Goal: Task Accomplishment & Management: Complete application form

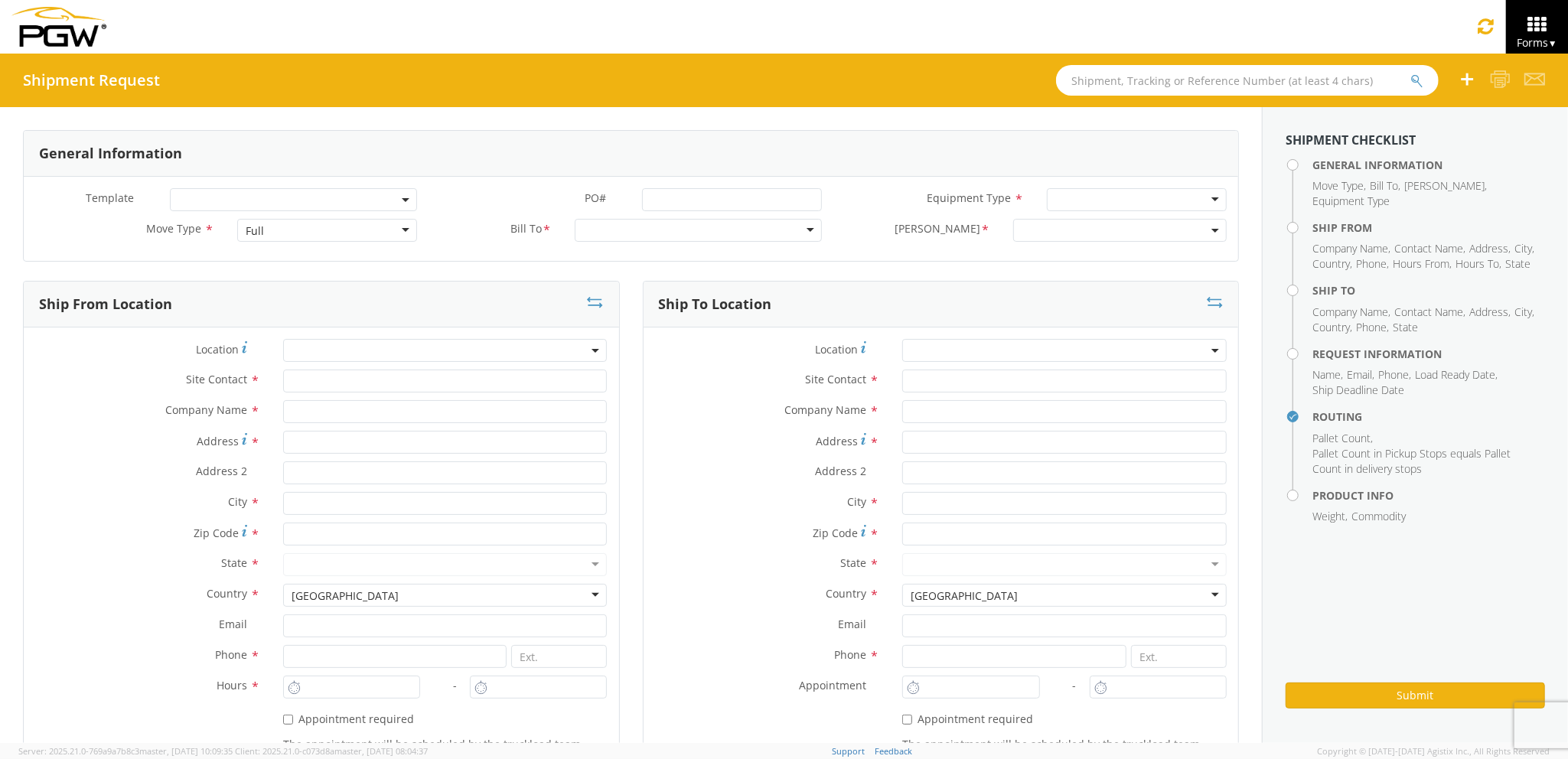
click at [328, 235] on div "Full" at bounding box center [326, 230] width 179 height 23
click at [343, 369] on div "Location *" at bounding box center [321, 354] width 595 height 31
click at [338, 375] on input "text" at bounding box center [445, 381] width 324 height 23
click at [324, 410] on input "text" at bounding box center [445, 412] width 324 height 23
type input "PGW auto glass c/o AT RENTALS"
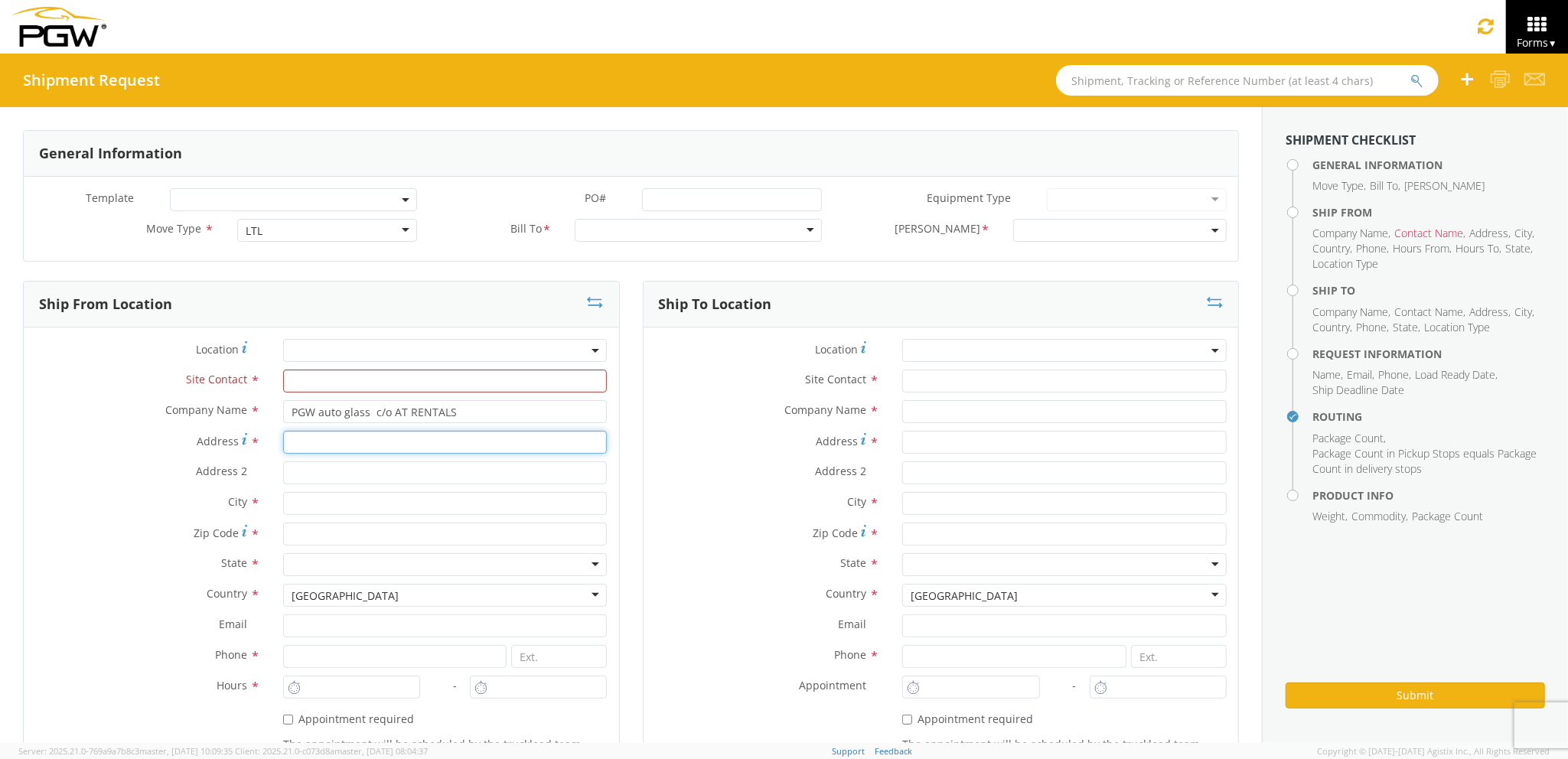
type input "[STREET_ADDRESS][PERSON_NAME]"
type input "5"
type input "[PERSON_NAME]"
type input "04092"
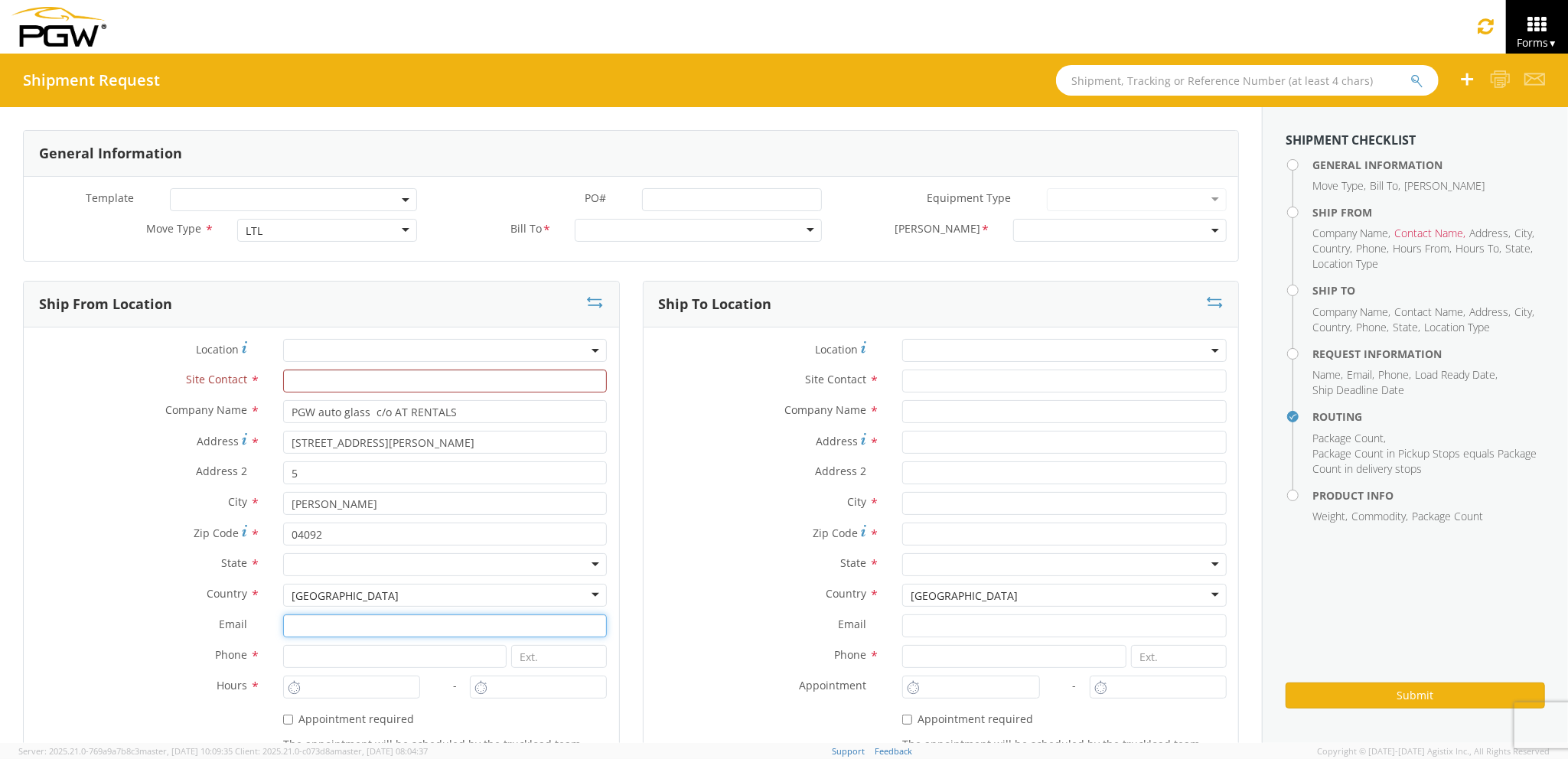
type input "[EMAIL_ADDRESS][DOMAIN_NAME]"
type input "2073321911"
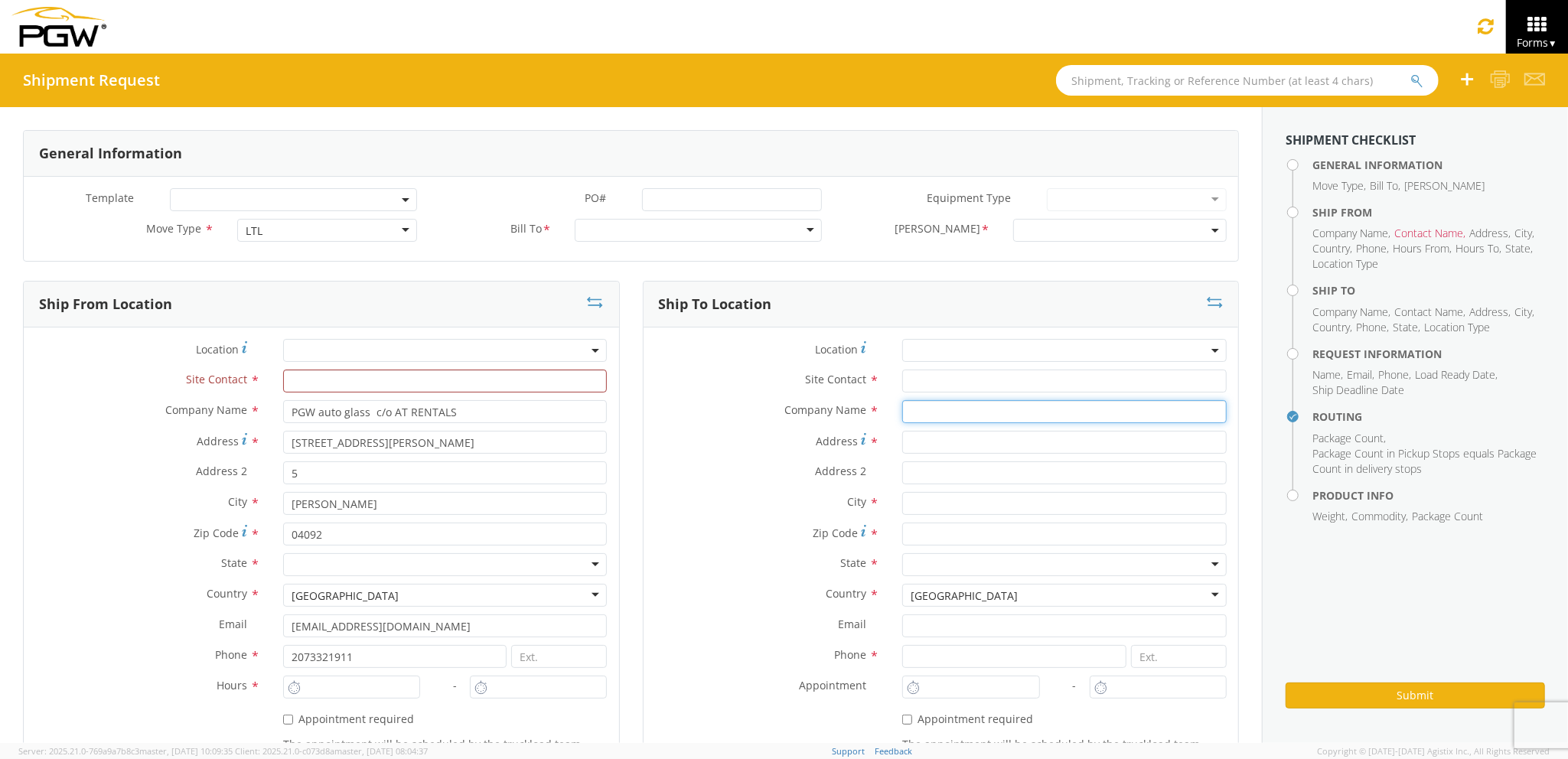
type input "PGW auto glass c/o AT RENTALS"
type input "[STREET_ADDRESS]"
type input "5"
type input "[GEOGRAPHIC_DATA]"
type input "04769"
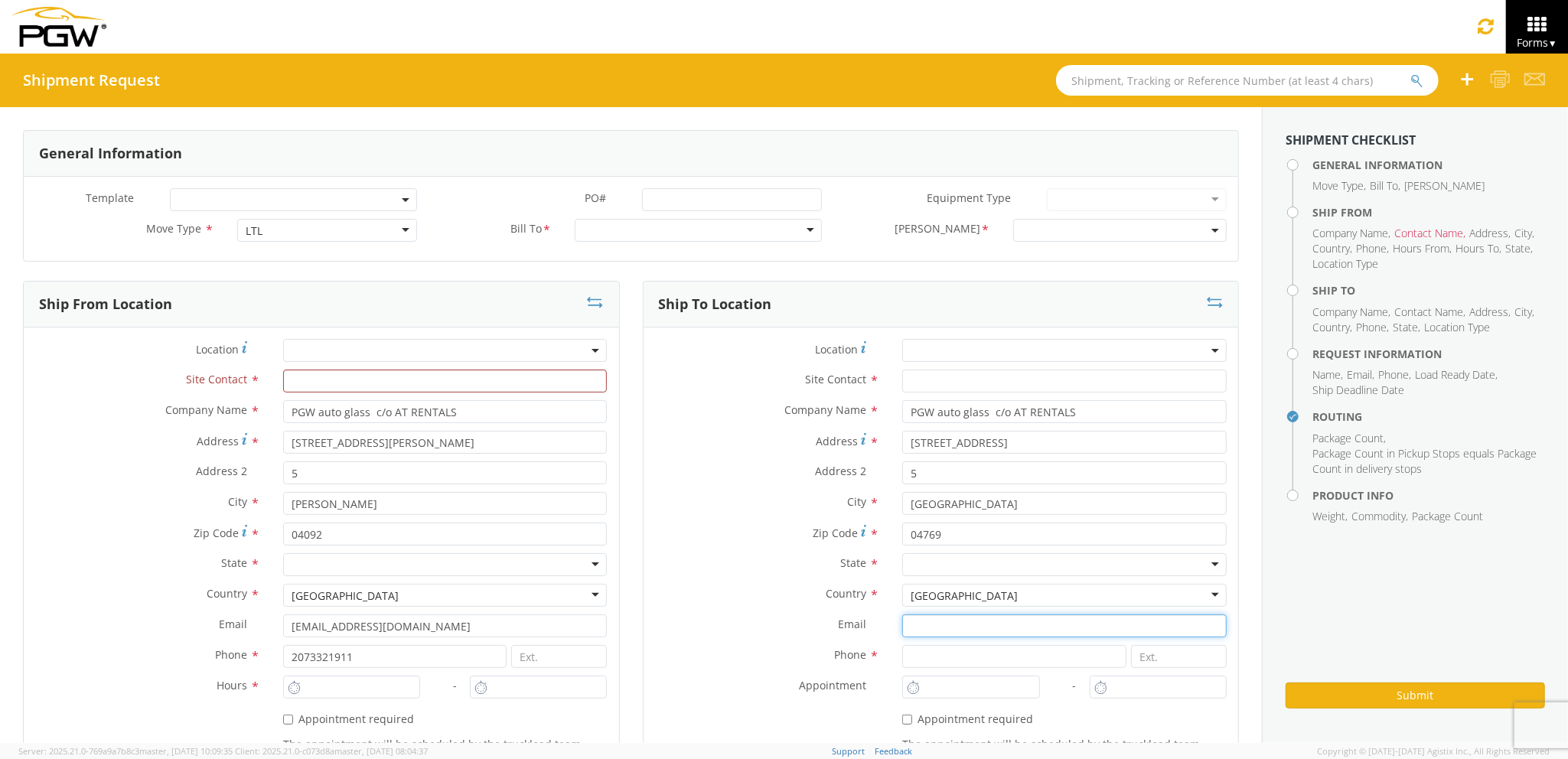
type input "[EMAIL_ADDRESS][DOMAIN_NAME]"
type input "2077745169"
type input "[PERSON_NAME] [PERSON_NAME]"
type input "[EMAIL_ADDRESS][DOMAIN_NAME]"
type input "2073329611"
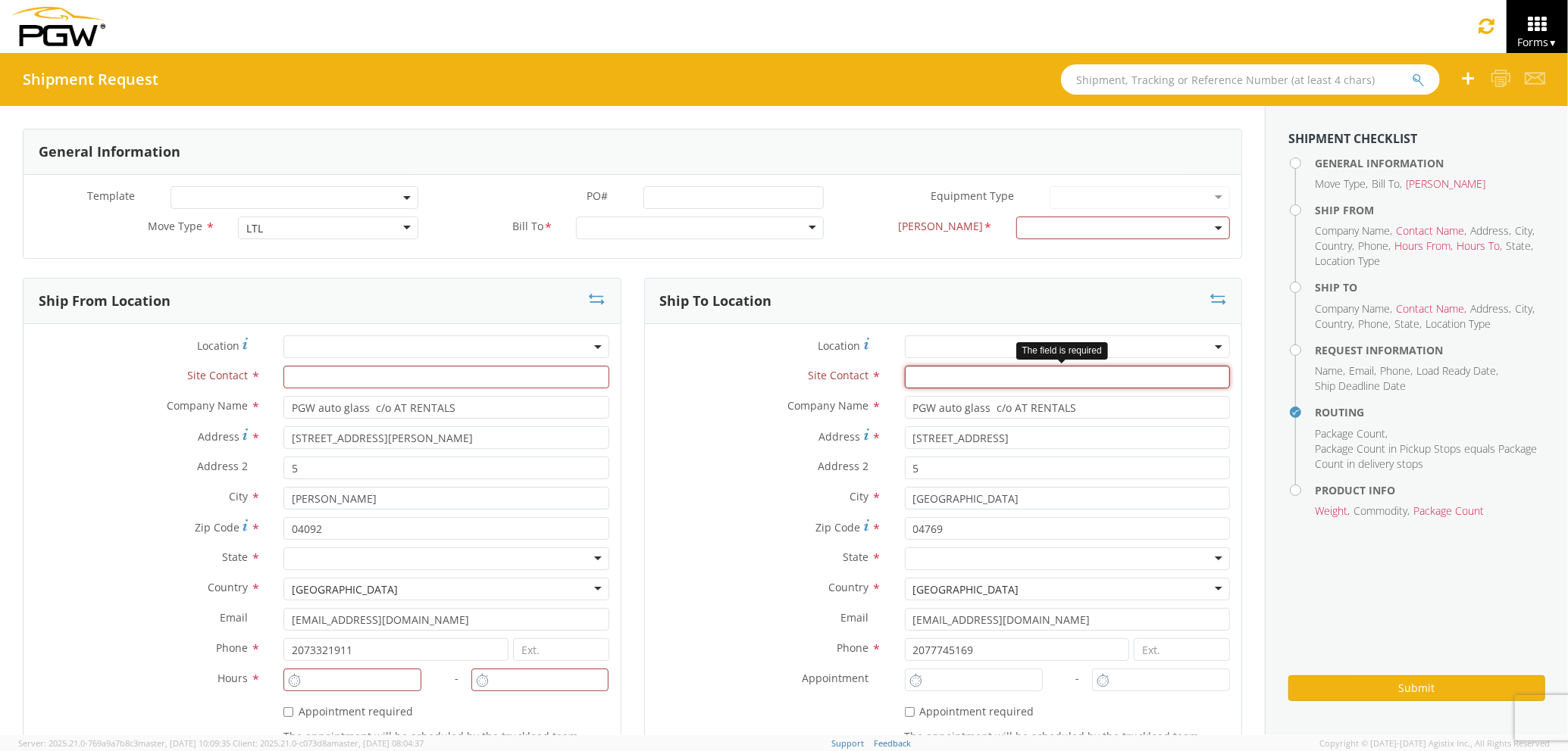
click at [925, 374] on input "text" at bounding box center [1067, 377] width 325 height 23
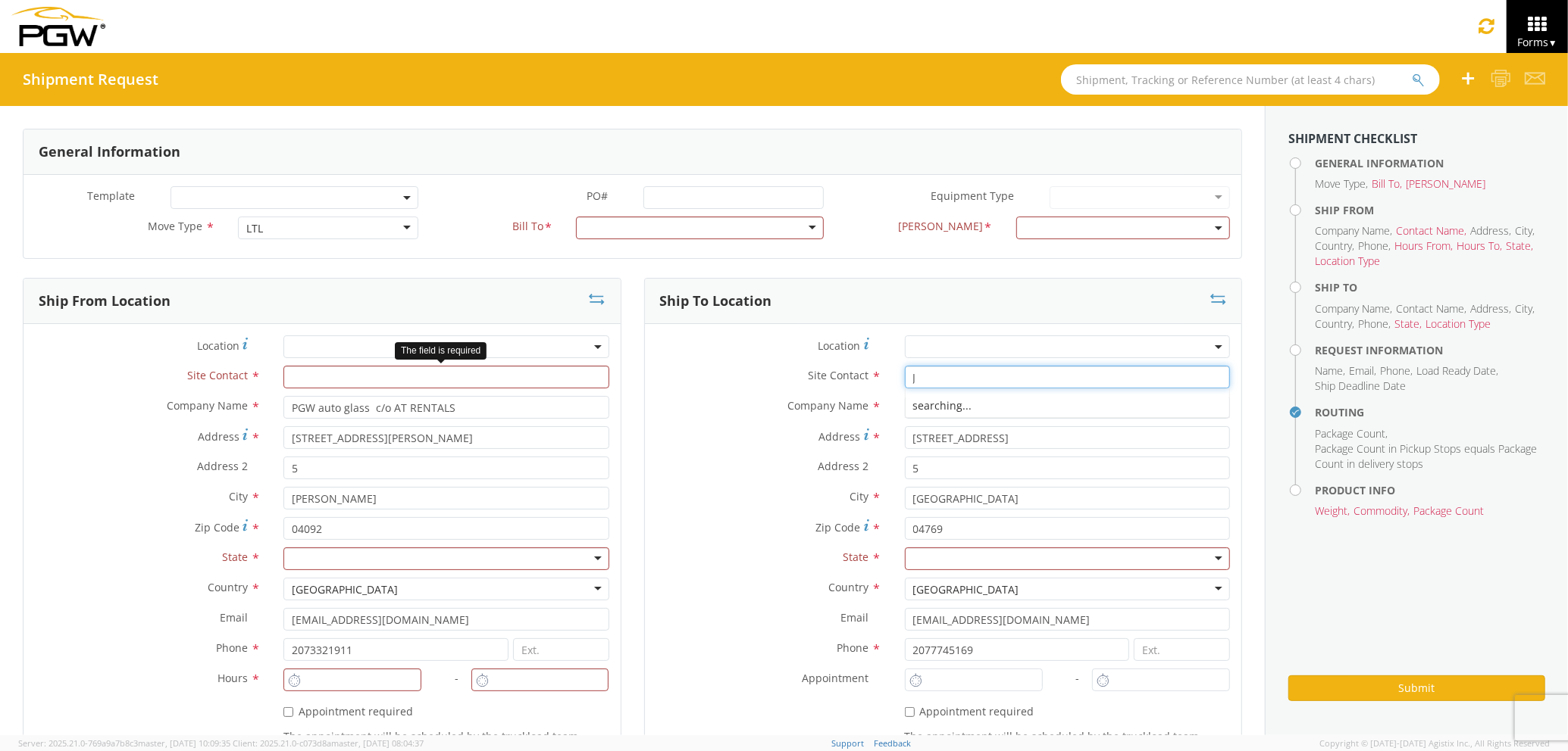
type input "J"
click at [443, 374] on input "text" at bounding box center [446, 377] width 325 height 23
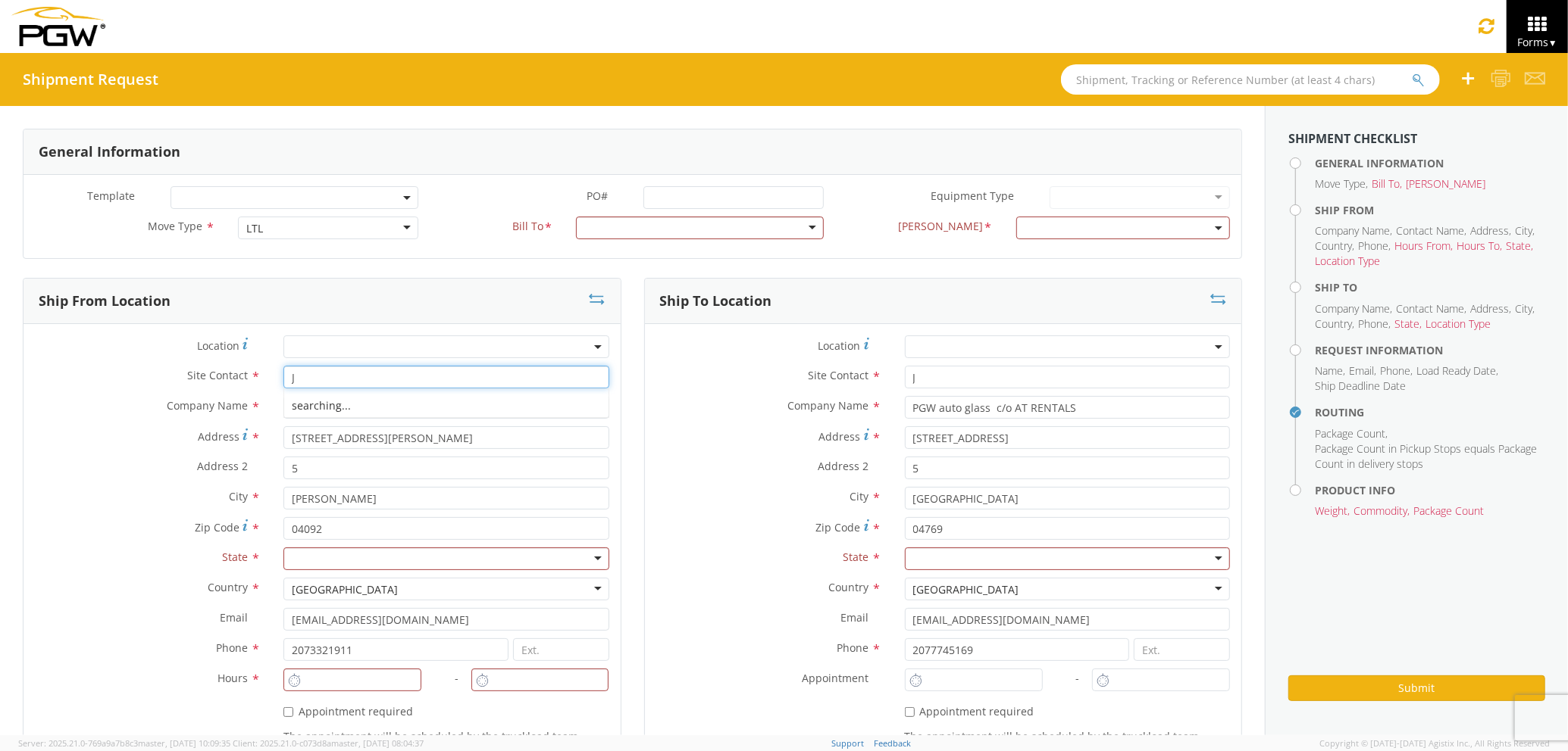
type input "J"
click at [680, 418] on div "Company Name * PGW auto glass c/o AT RENTALS searching..." at bounding box center [943, 408] width 597 height 23
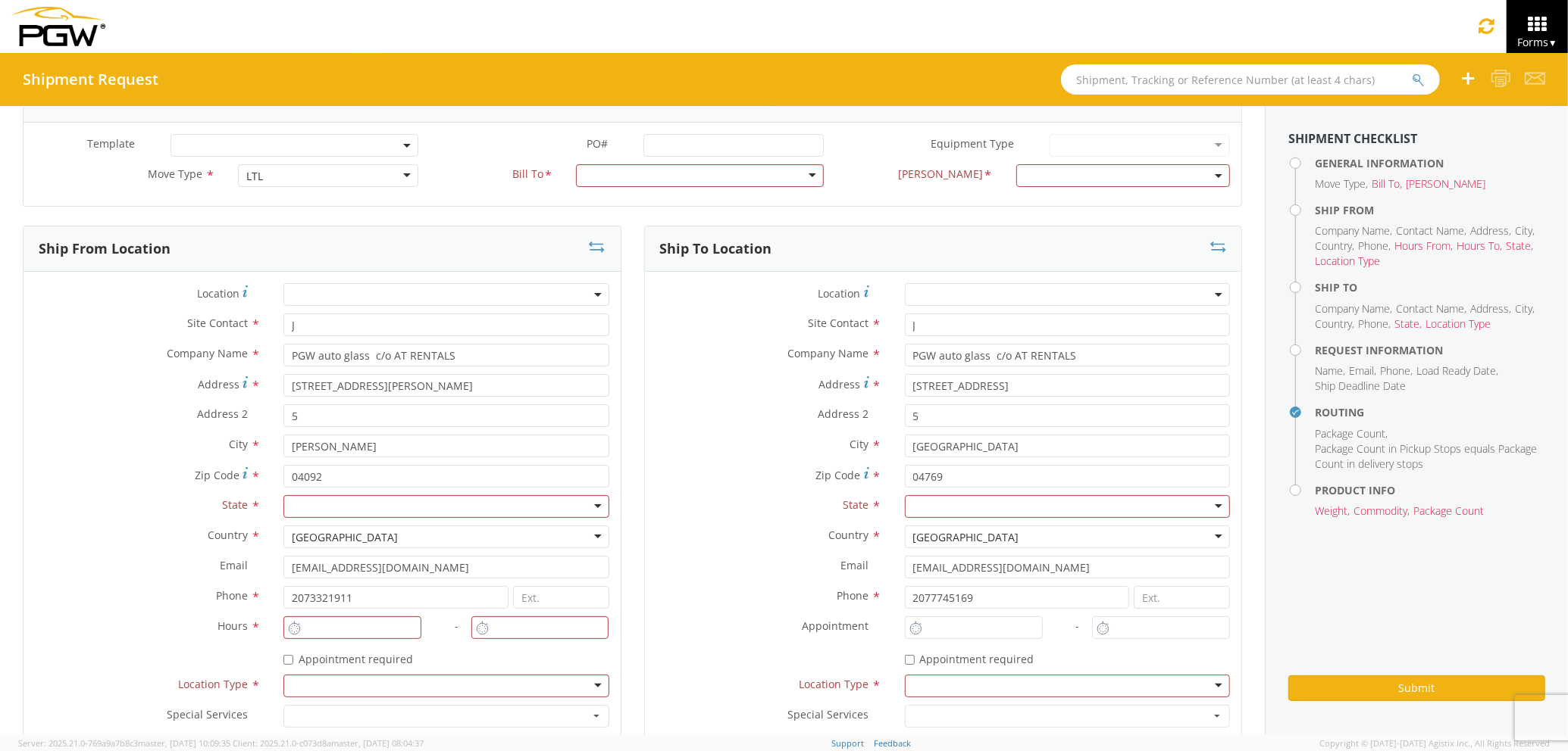
scroll to position [101, 0]
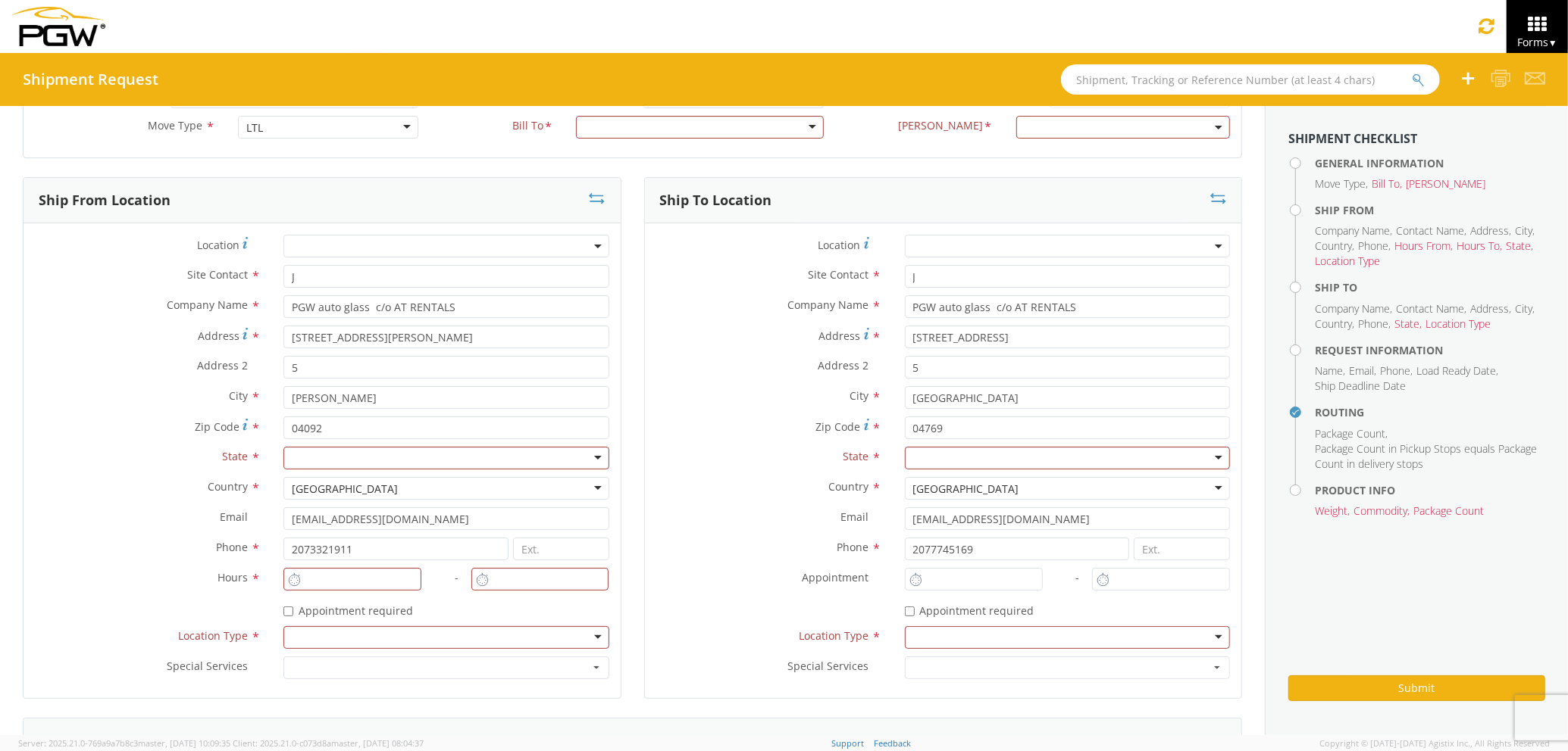
click at [435, 462] on div at bounding box center [446, 458] width 325 height 23
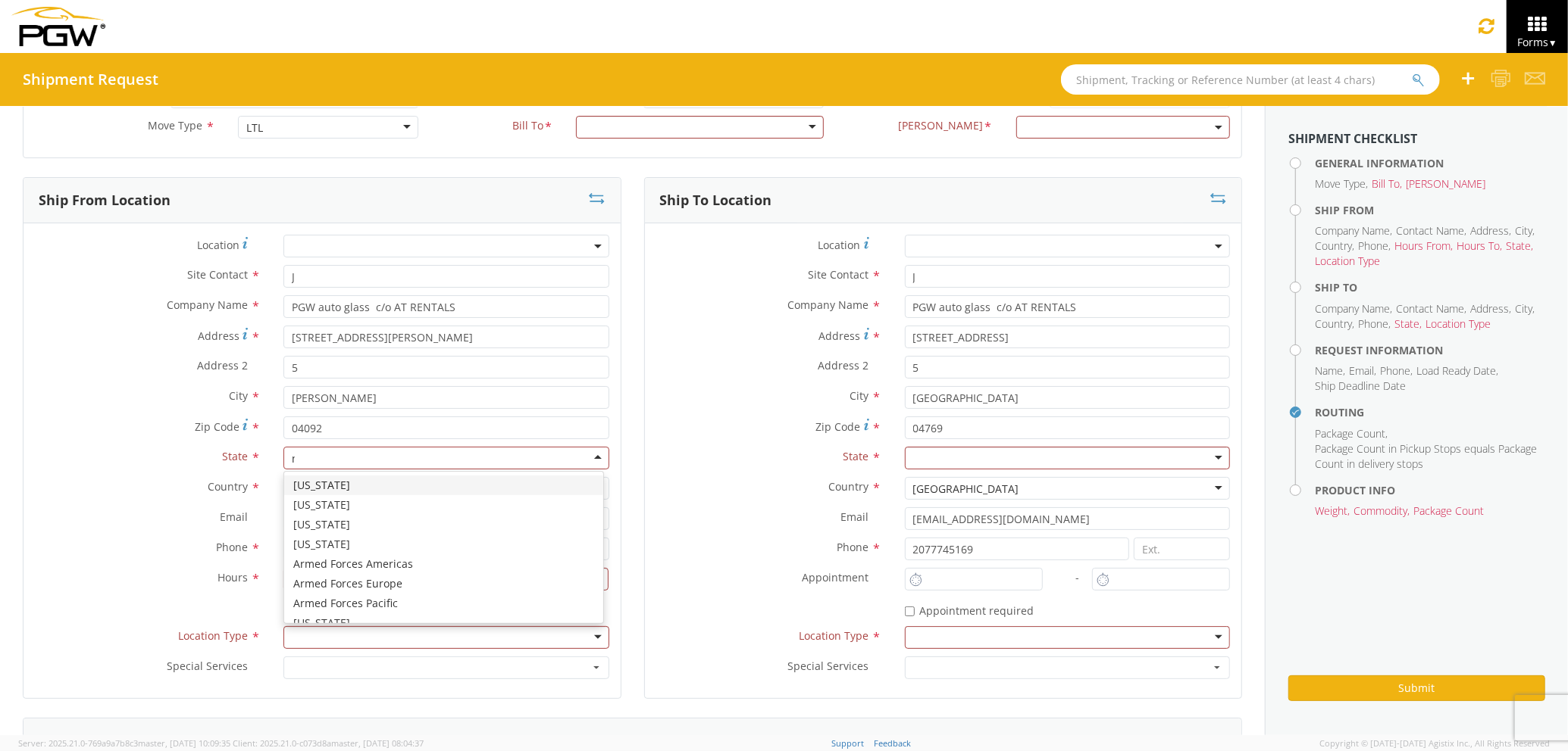
scroll to position [37, 0]
type input "mA"
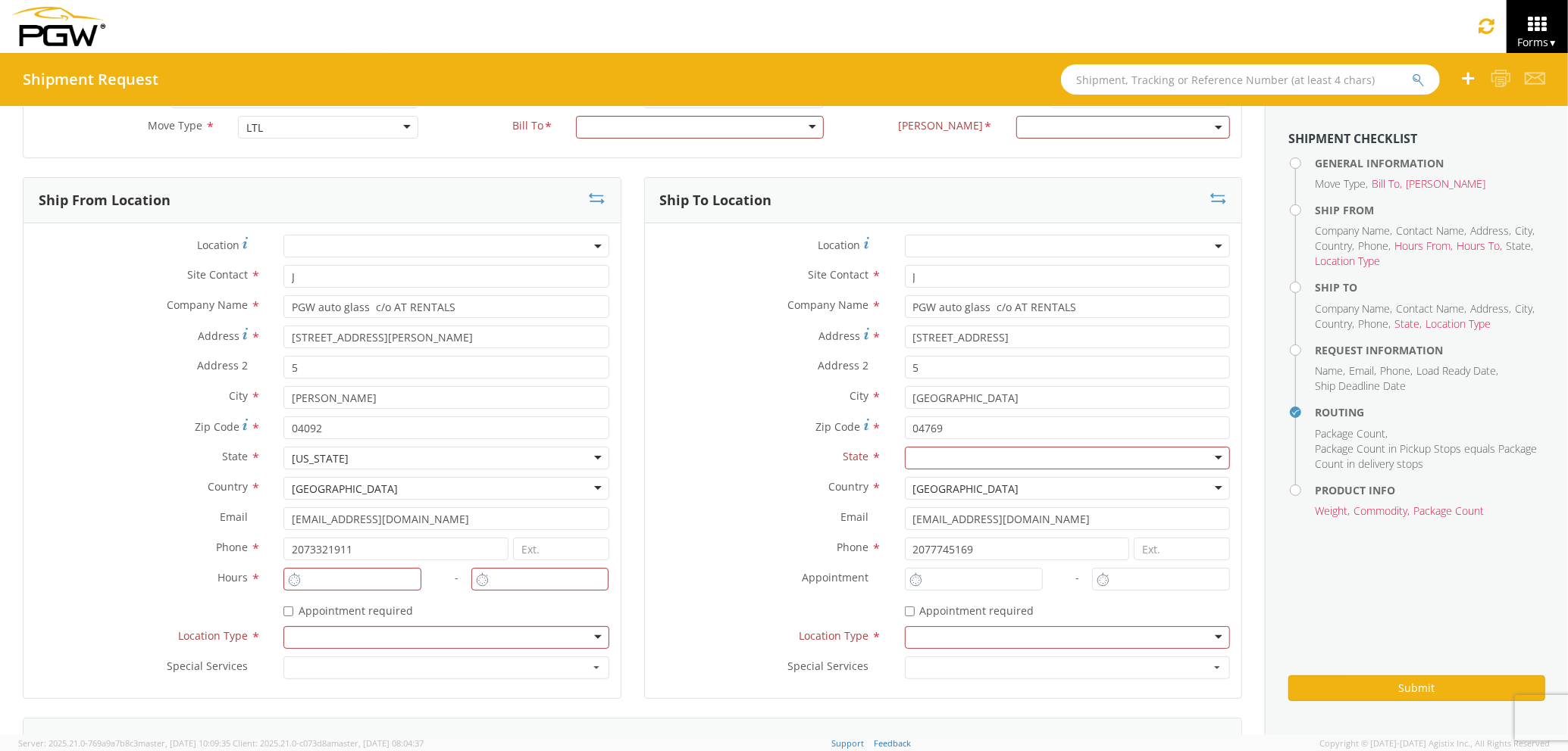
click at [925, 467] on div at bounding box center [1067, 458] width 325 height 23
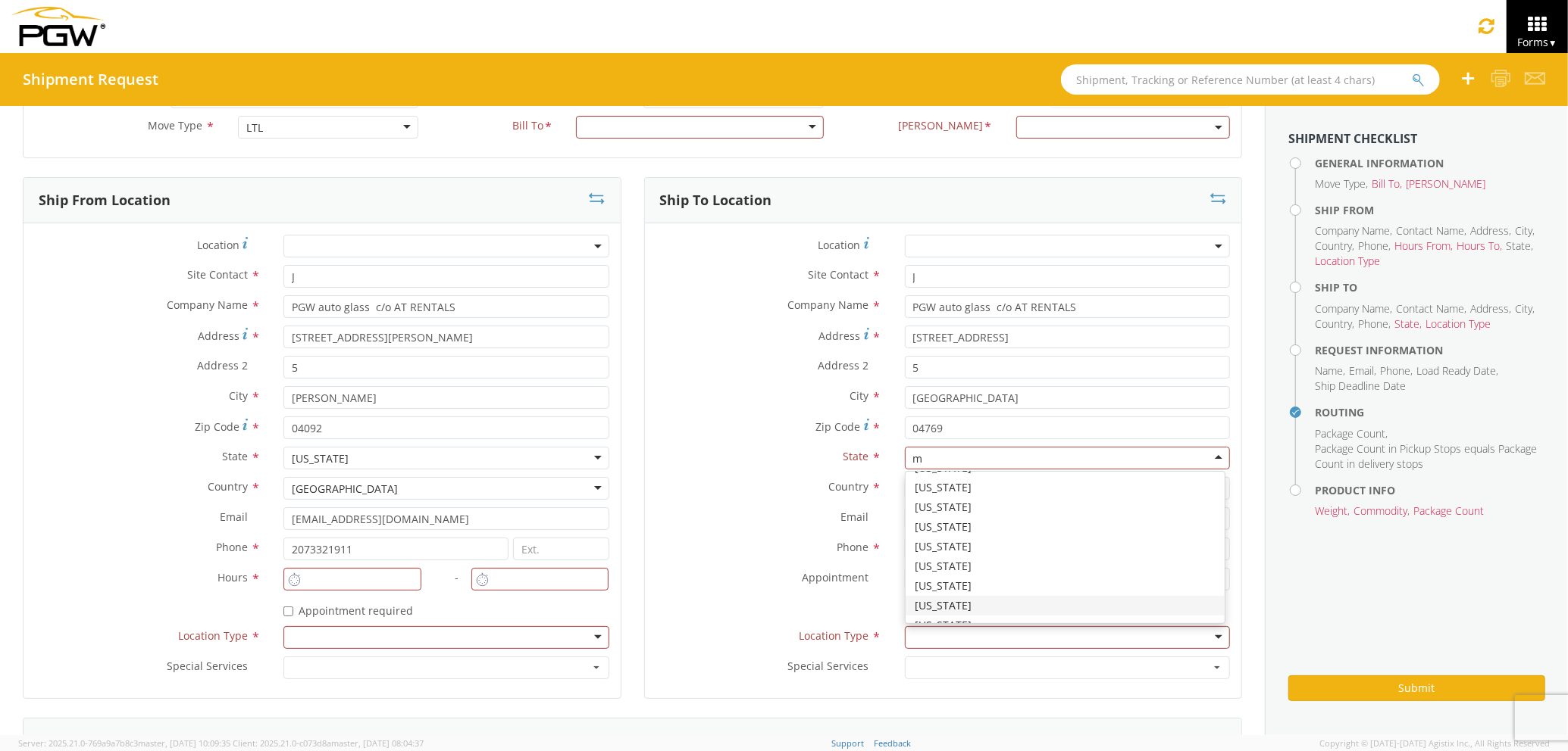
type input "mA"
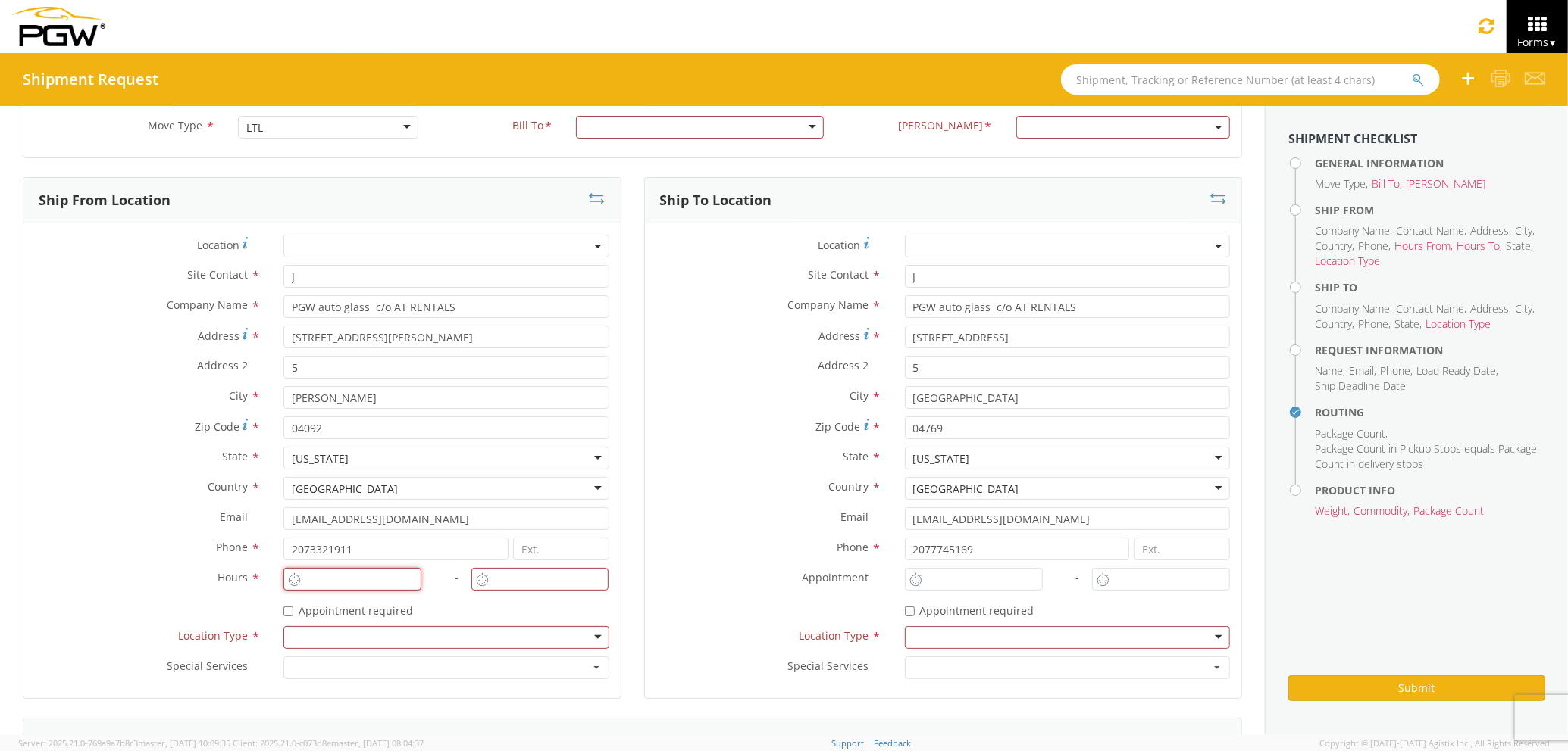
type input "4:00 PM"
type input "5:00 PM"
click at [306, 589] on input "4:00 PM" at bounding box center [352, 579] width 138 height 23
click at [937, 574] on input "4:00 PM" at bounding box center [973, 579] width 138 height 23
drag, startPoint x: 958, startPoint y: 582, endPoint x: 886, endPoint y: 598, distance: 73.8
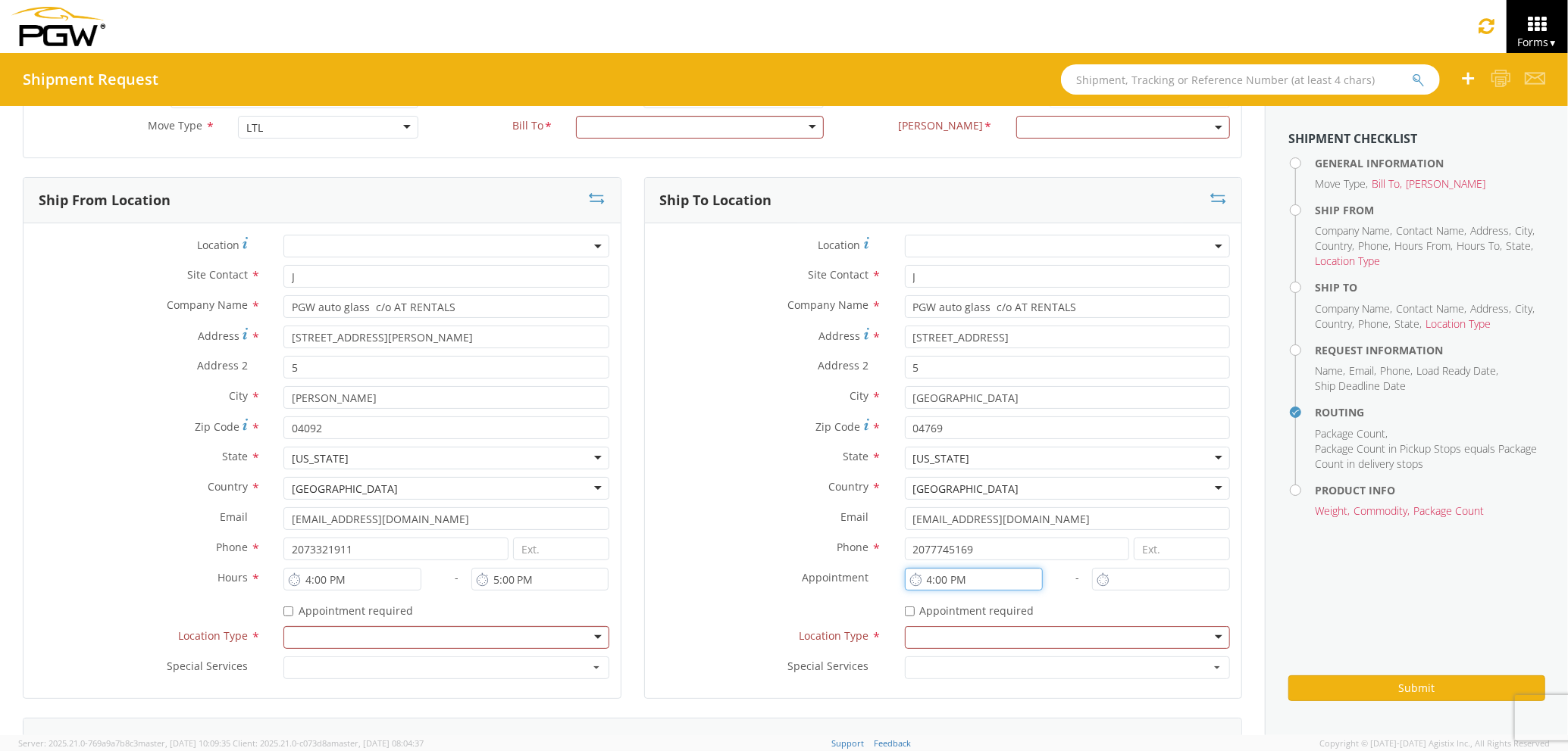
click at [893, 598] on div "4:00 PM" at bounding box center [967, 583] width 149 height 31
type input "7:00 AM"
click at [1119, 583] on input "4:00 PM" at bounding box center [1160, 579] width 138 height 23
click at [1175, 561] on div "Phone * 2077745169" at bounding box center [943, 553] width 597 height 31
drag, startPoint x: 1167, startPoint y: 579, endPoint x: 1100, endPoint y: 587, distance: 67.5
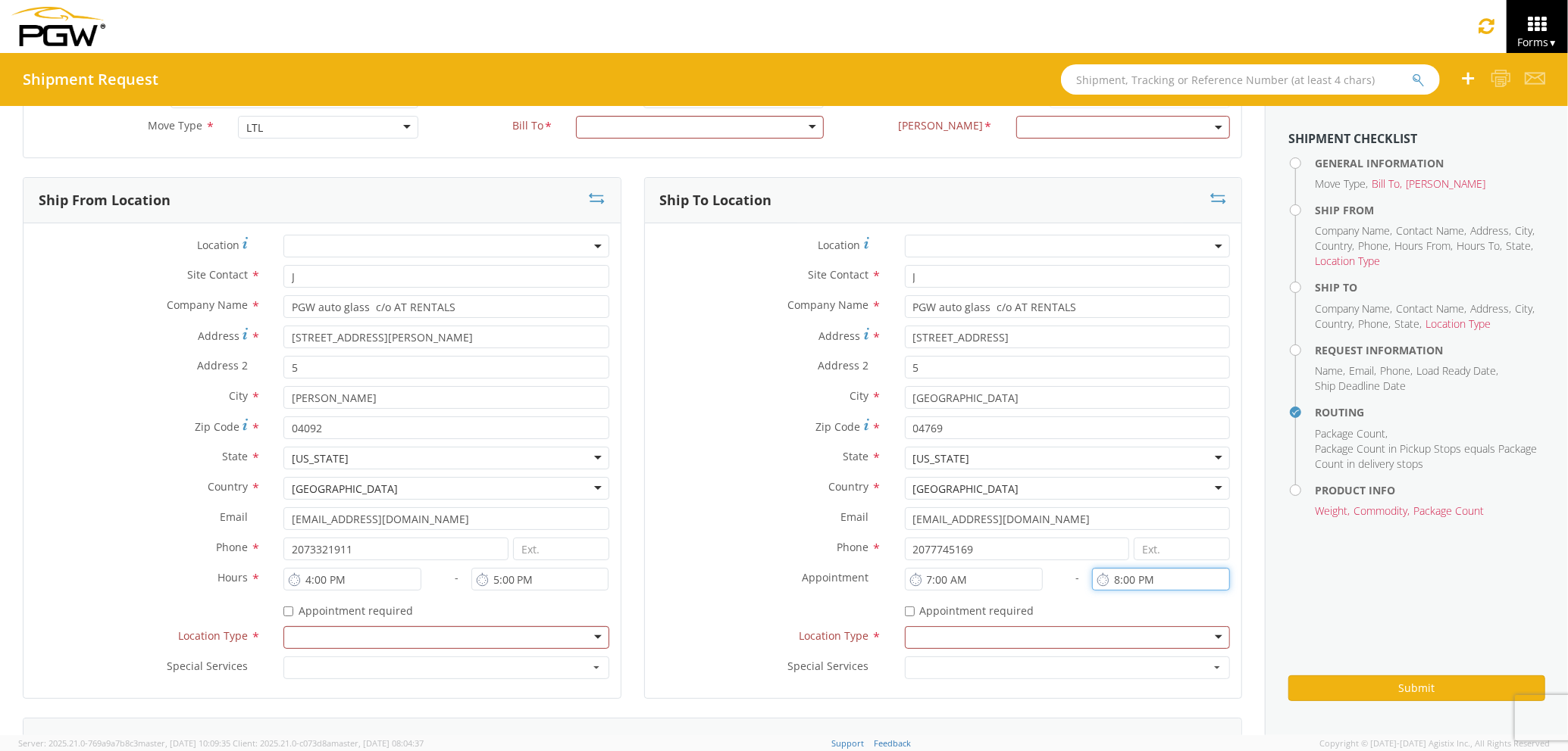
click at [1100, 587] on input "8:00 PM" at bounding box center [1160, 579] width 138 height 23
drag, startPoint x: 1153, startPoint y: 583, endPoint x: 1092, endPoint y: 586, distance: 61.1
click at [1092, 586] on div "8:00 PM" at bounding box center [1160, 579] width 138 height 23
type input "8:00 AM"
click at [1001, 641] on div at bounding box center [1067, 637] width 325 height 23
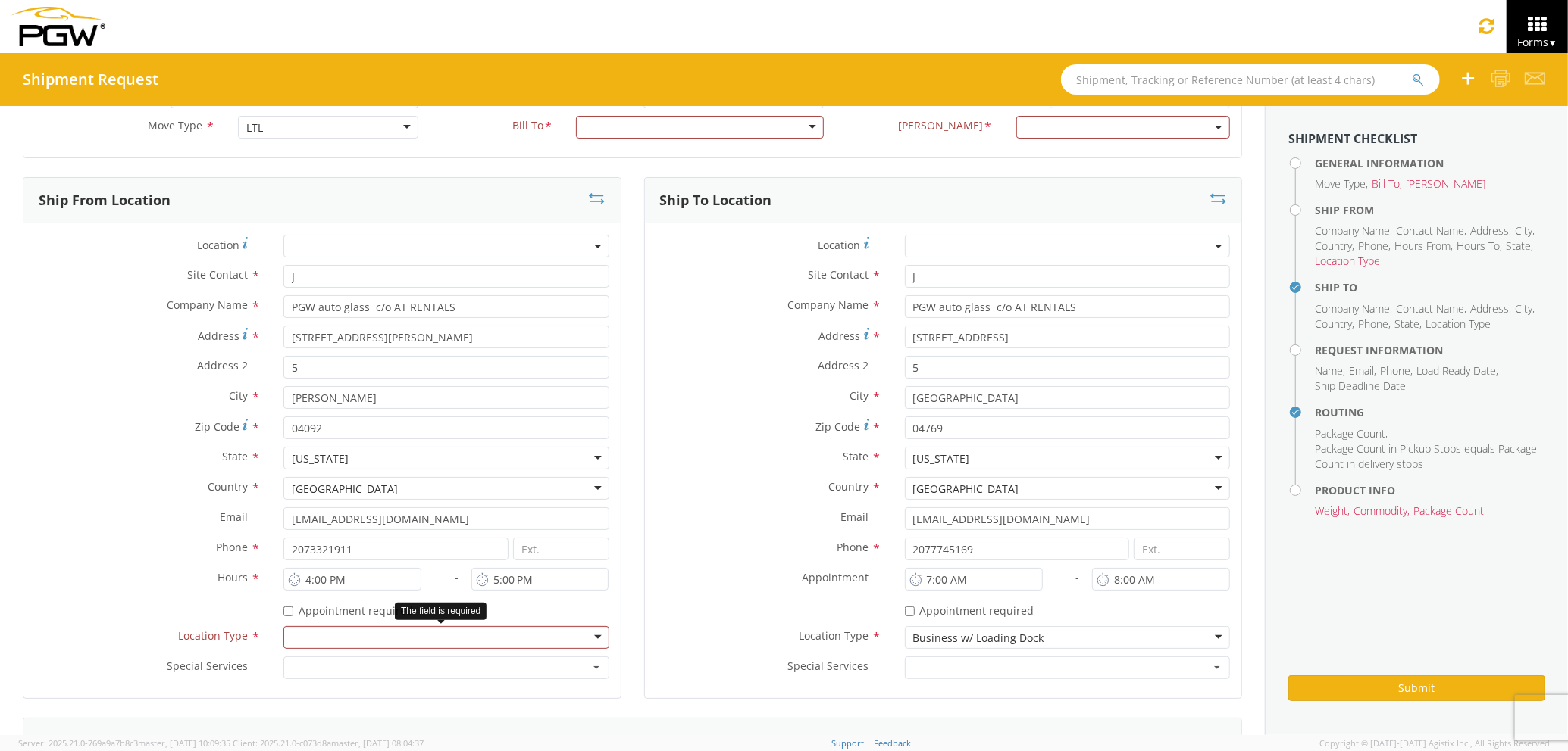
click at [476, 637] on div at bounding box center [446, 637] width 325 height 23
click at [732, 575] on label "Appointment *" at bounding box center [769, 578] width 248 height 19
click at [768, 126] on div at bounding box center [699, 127] width 247 height 23
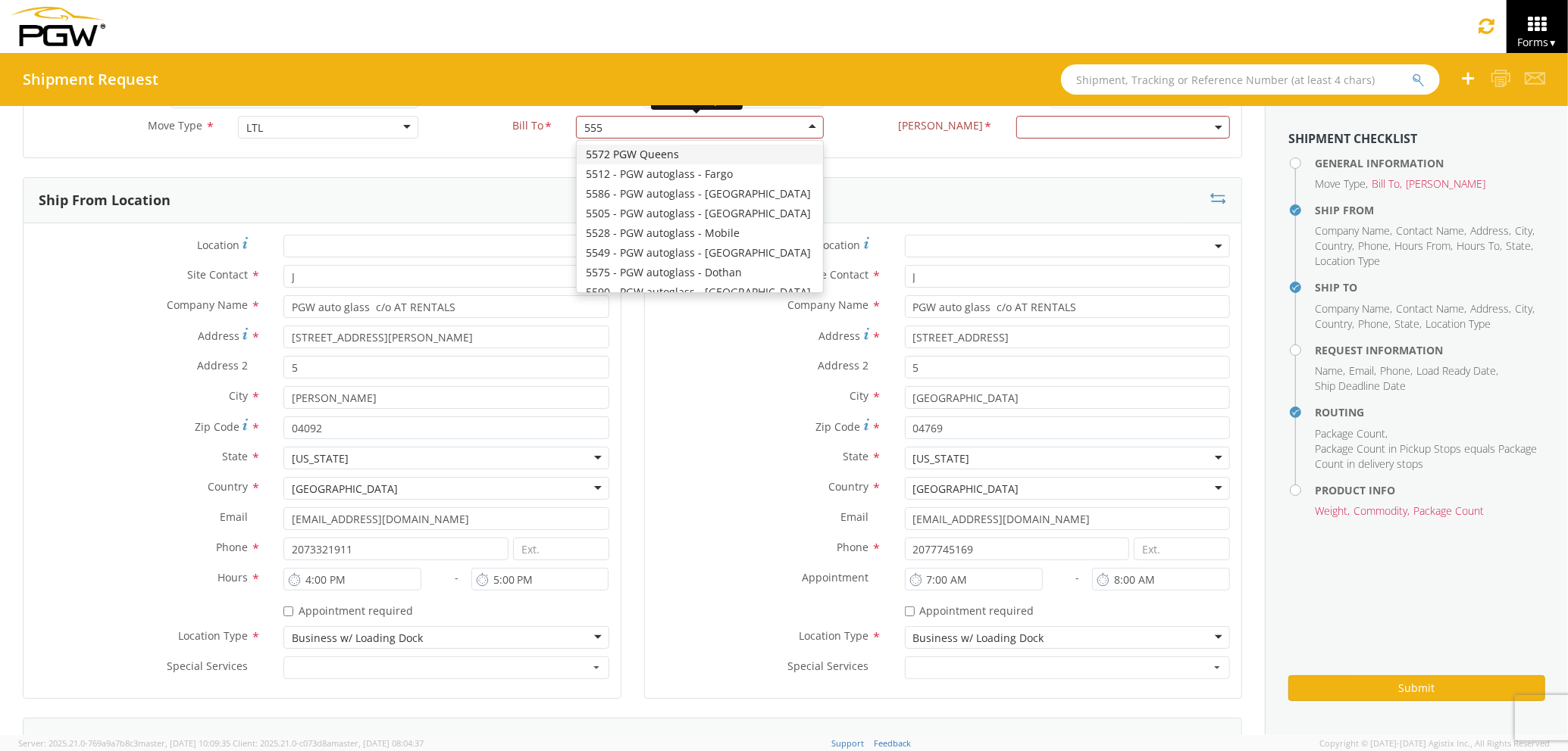
type input "5559"
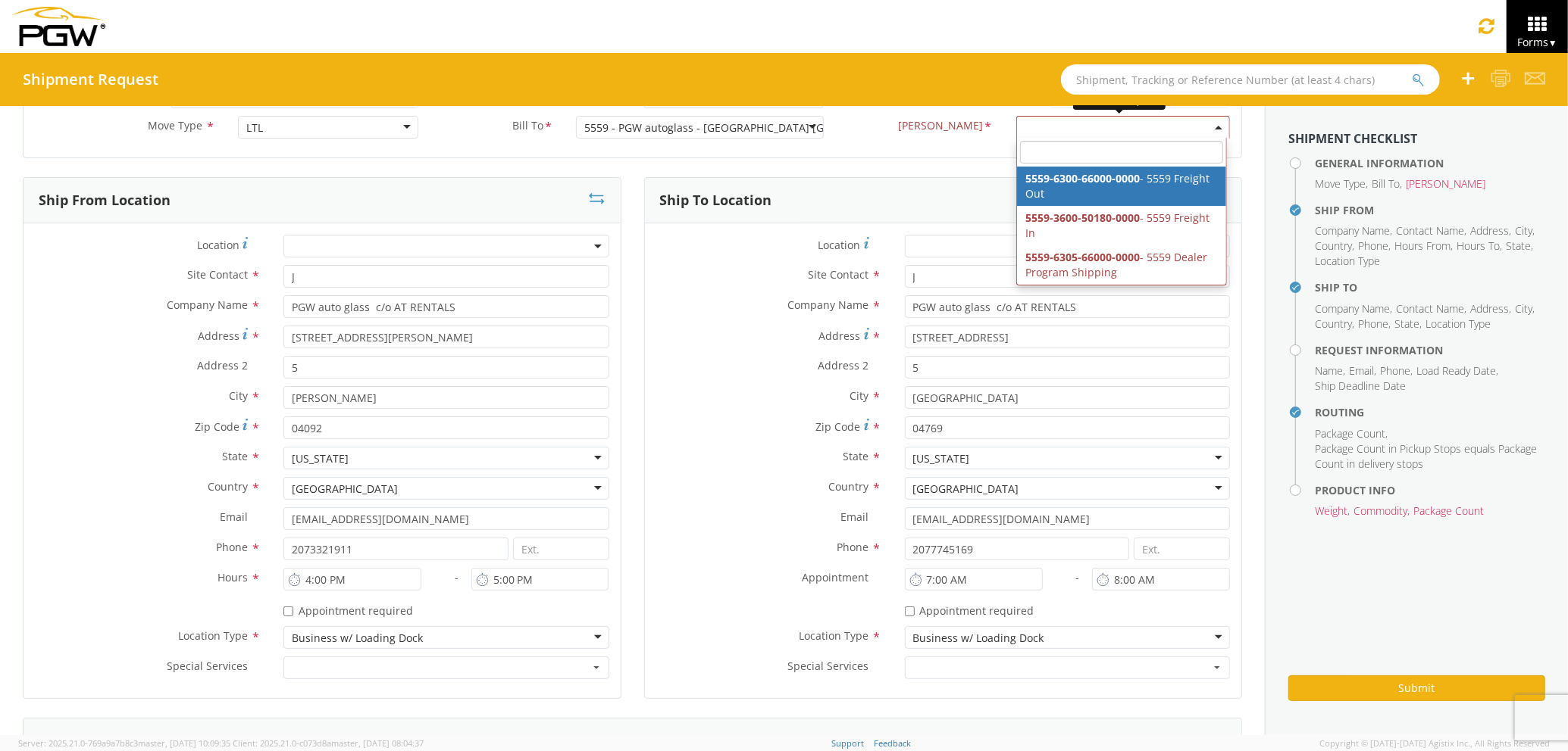
click at [1058, 122] on span at bounding box center [1122, 127] width 214 height 23
select select "5559-6300-66000-0000"
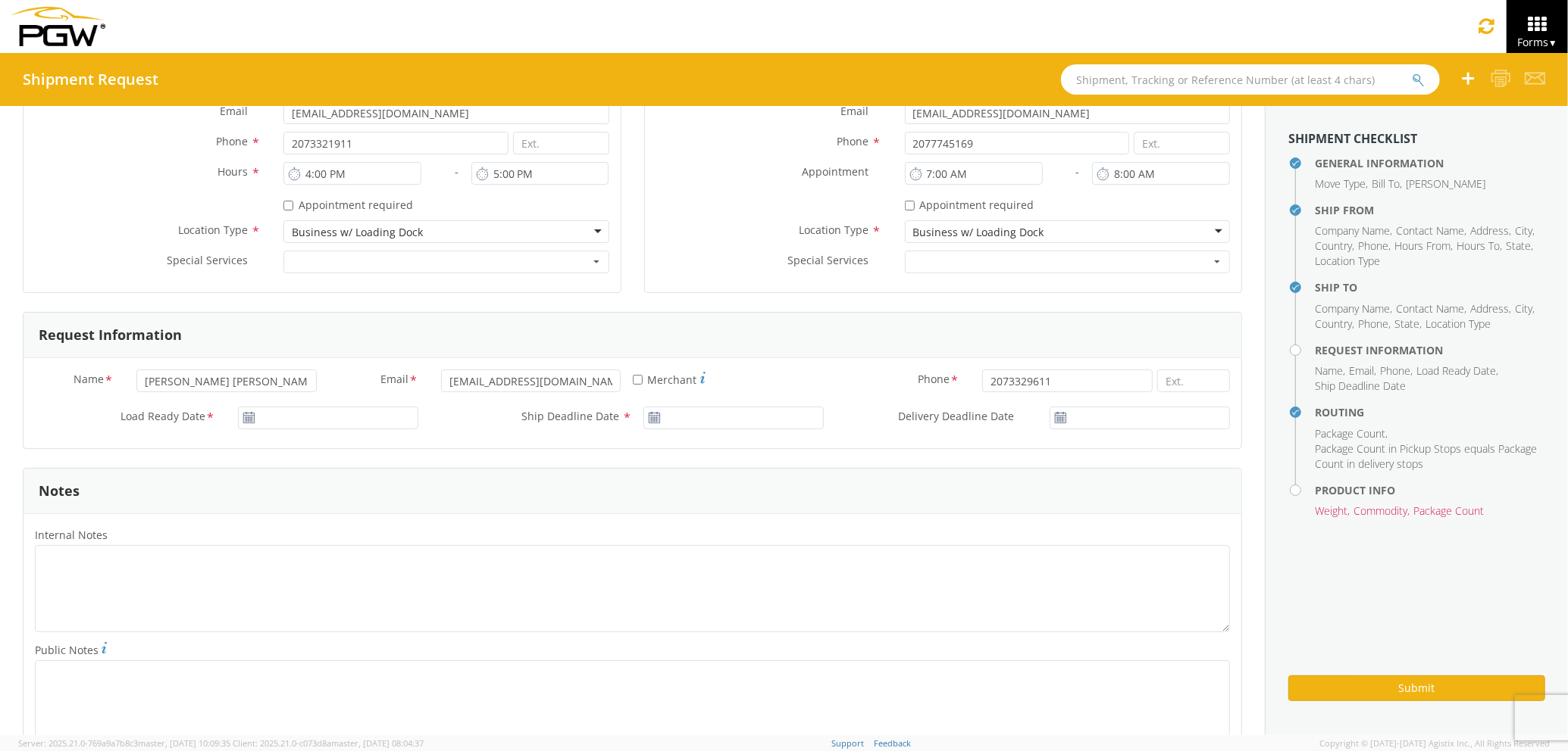
scroll to position [606, 0]
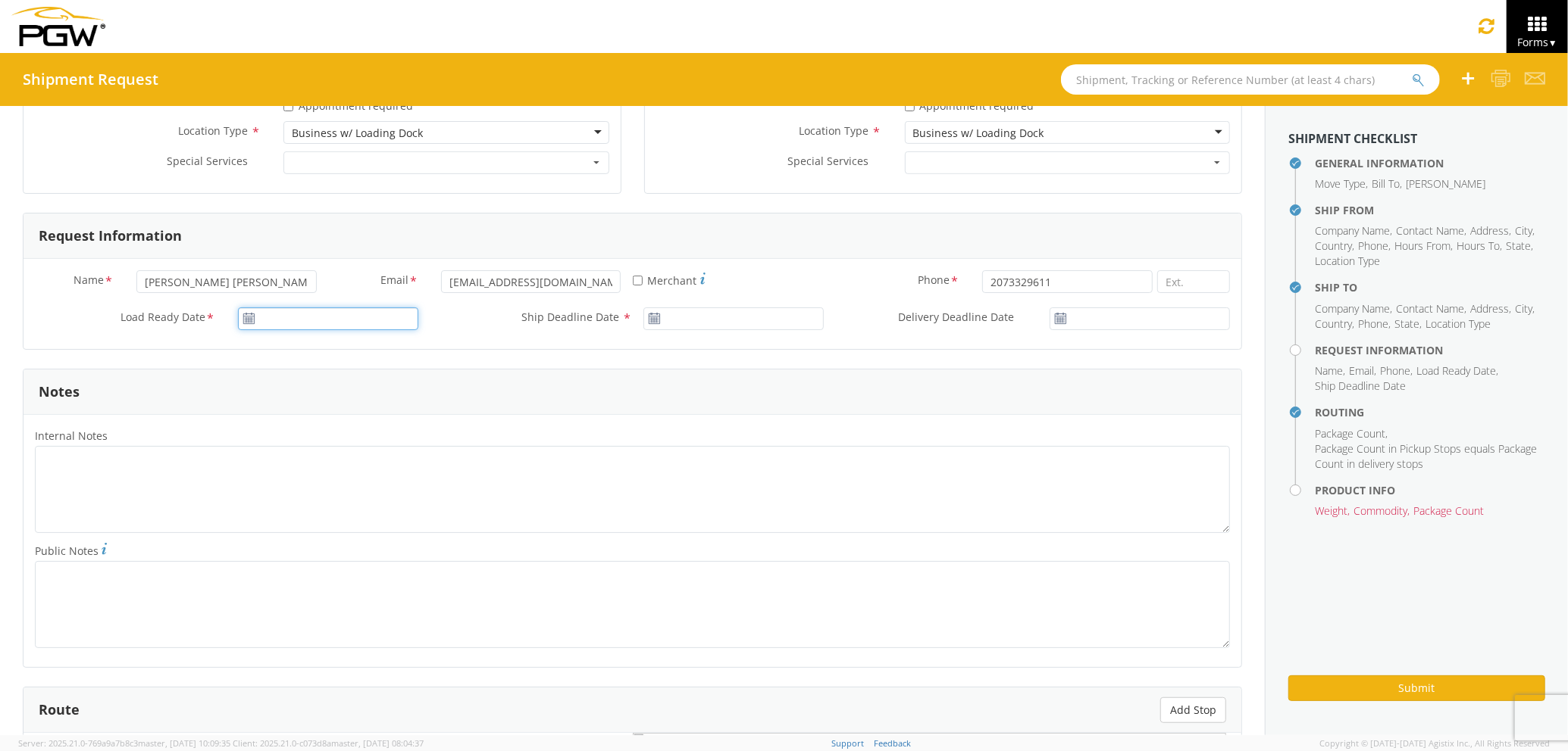
type input "[DATE]"
click at [360, 310] on input "[DATE]" at bounding box center [328, 319] width 181 height 23
click at [304, 440] on td "14" at bounding box center [312, 438] width 27 height 23
type input "[DATE]"
click at [749, 317] on input "[DATE]" at bounding box center [734, 319] width 181 height 23
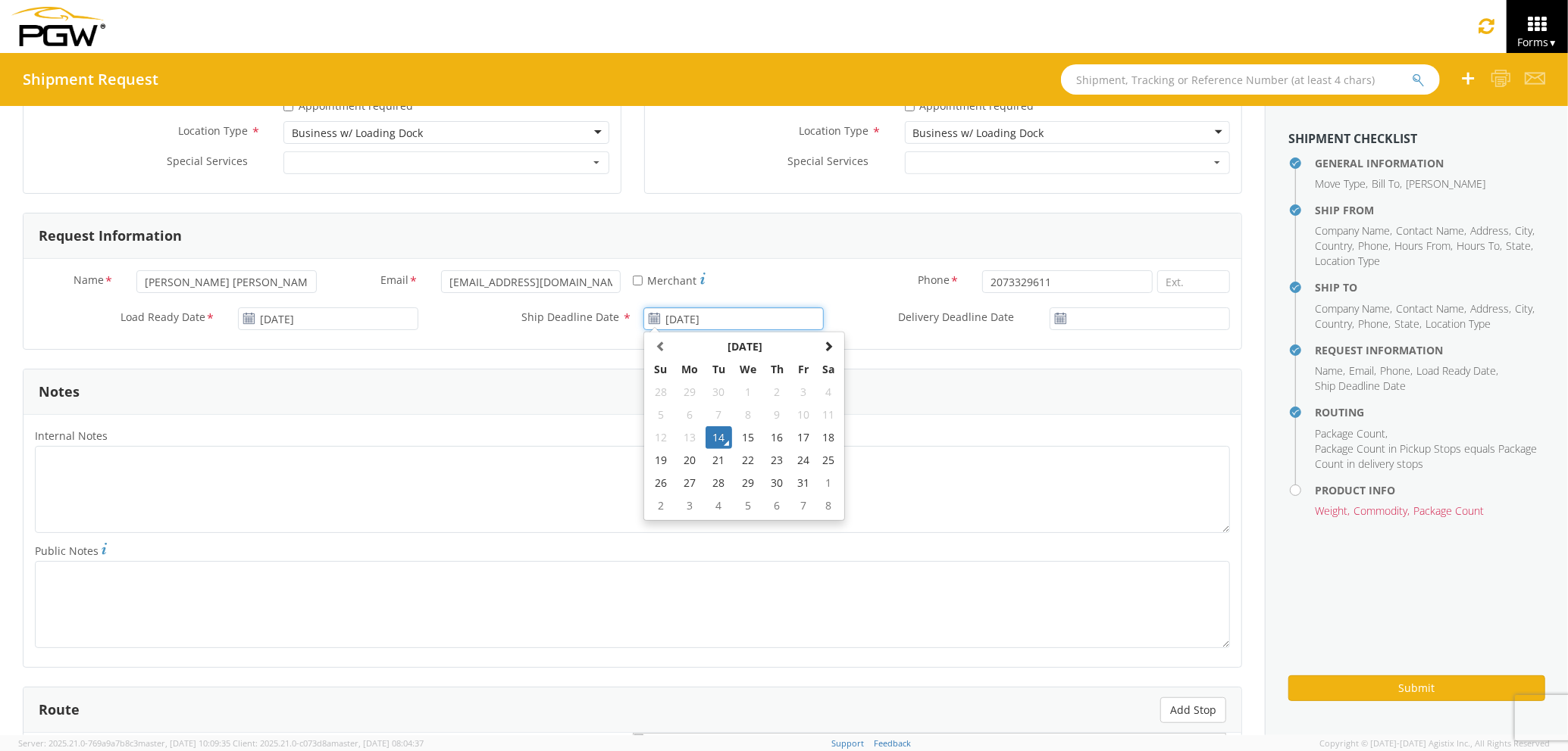
click at [717, 434] on td "14" at bounding box center [718, 438] width 27 height 23
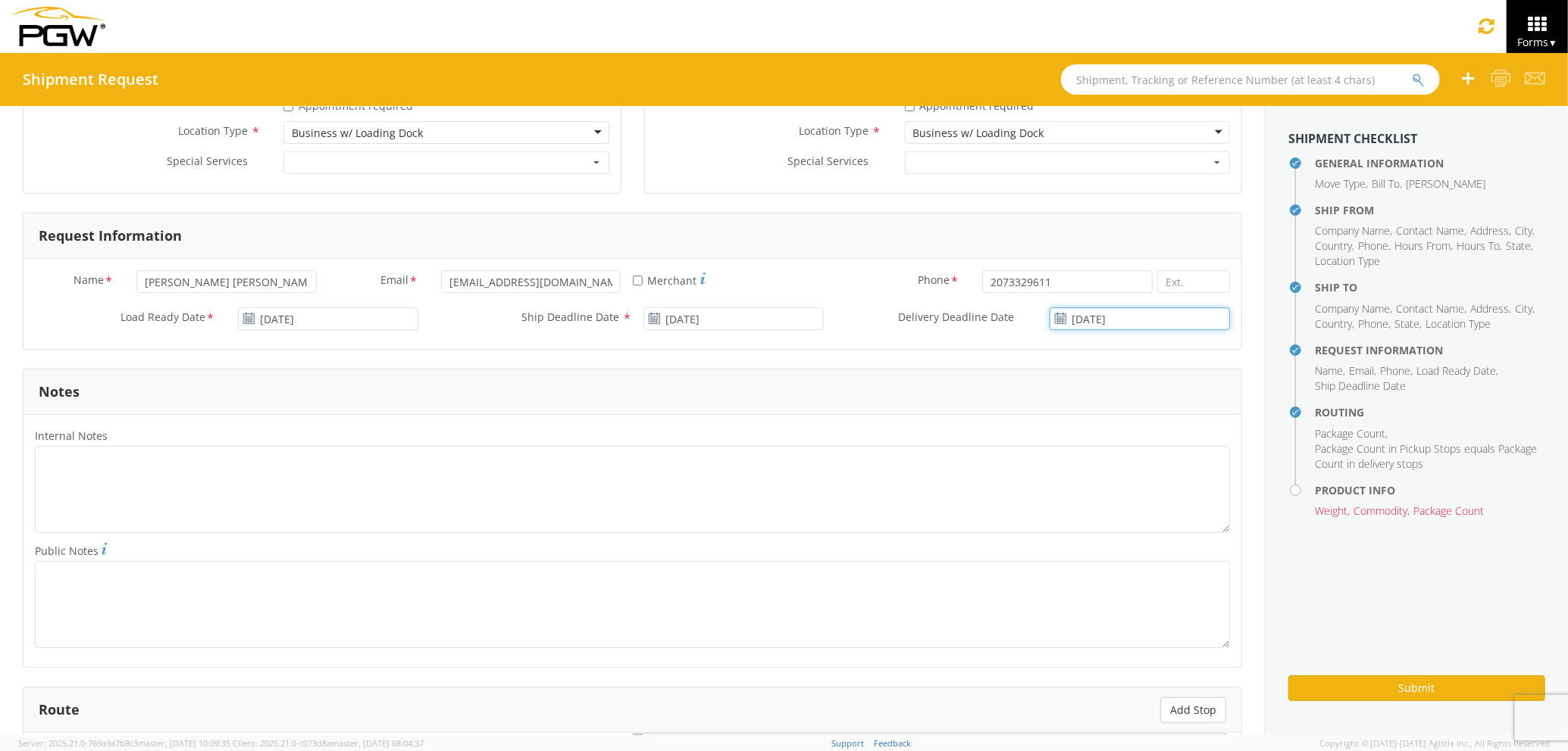
click at [1119, 322] on input "[DATE]" at bounding box center [1140, 319] width 181 height 23
click at [1120, 441] on td "15" at bounding box center [1132, 438] width 31 height 23
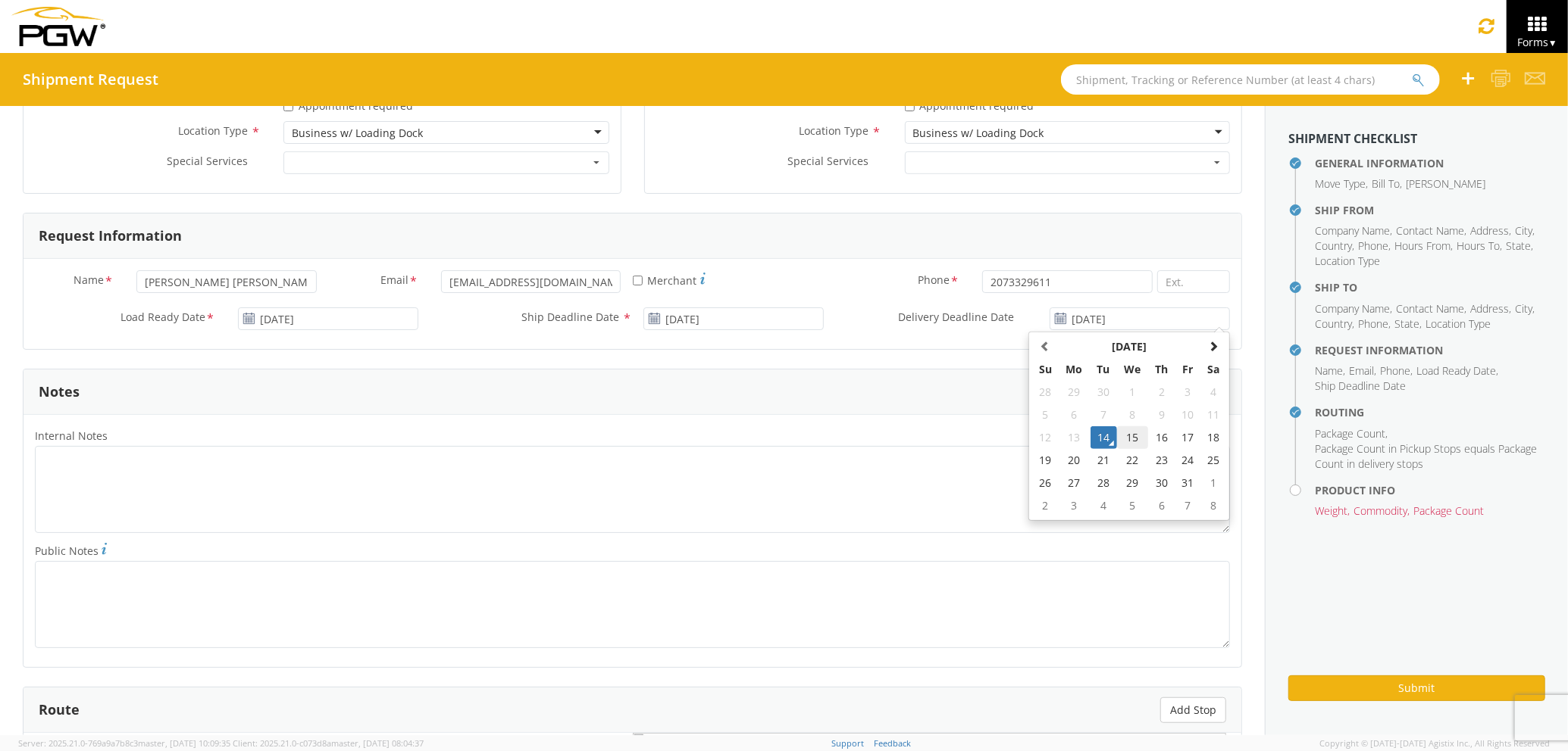
type input "[DATE]"
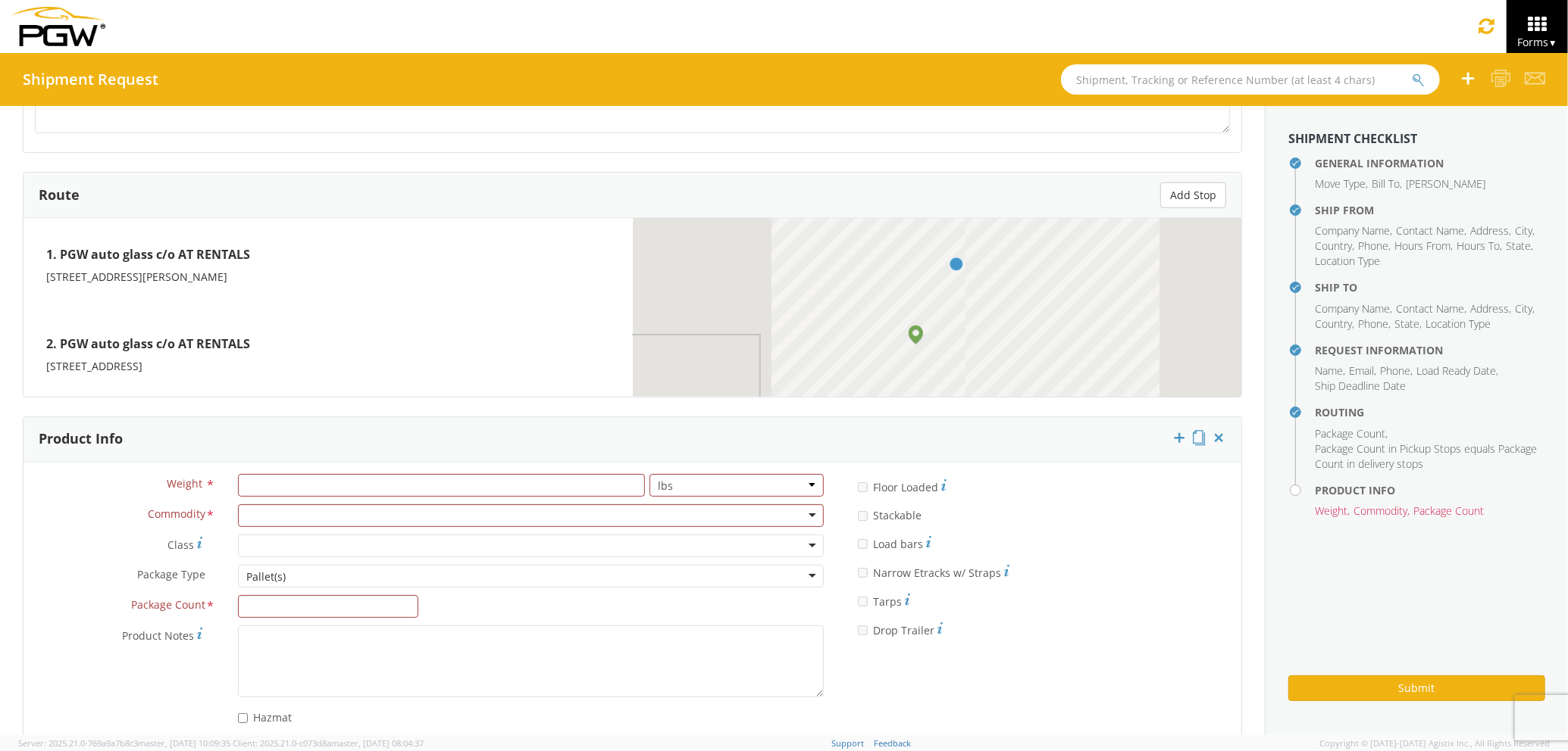
scroll to position [1155, 0]
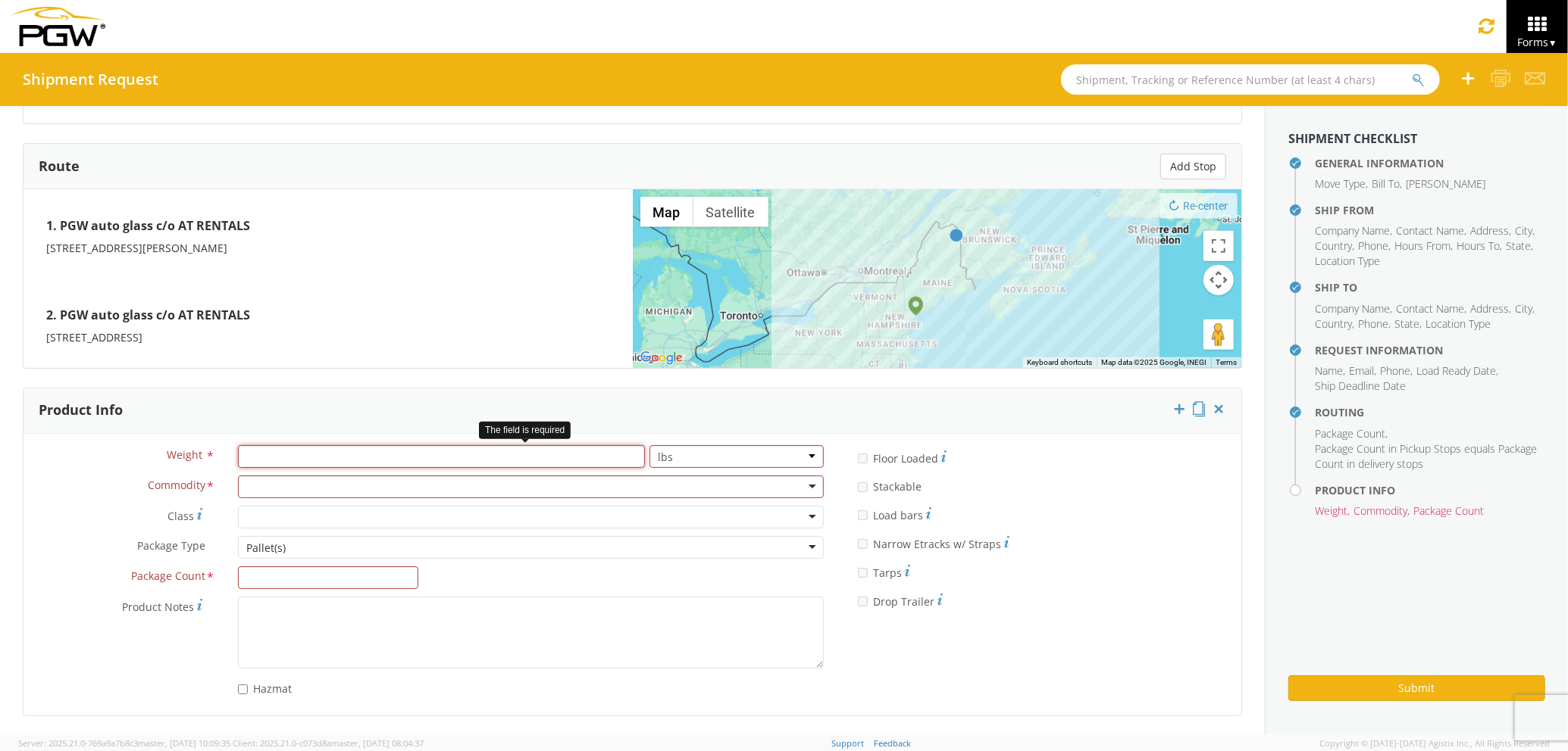
click at [381, 458] on input "number" at bounding box center [441, 457] width 407 height 23
type input "800"
click at [408, 477] on div at bounding box center [530, 487] width 586 height 23
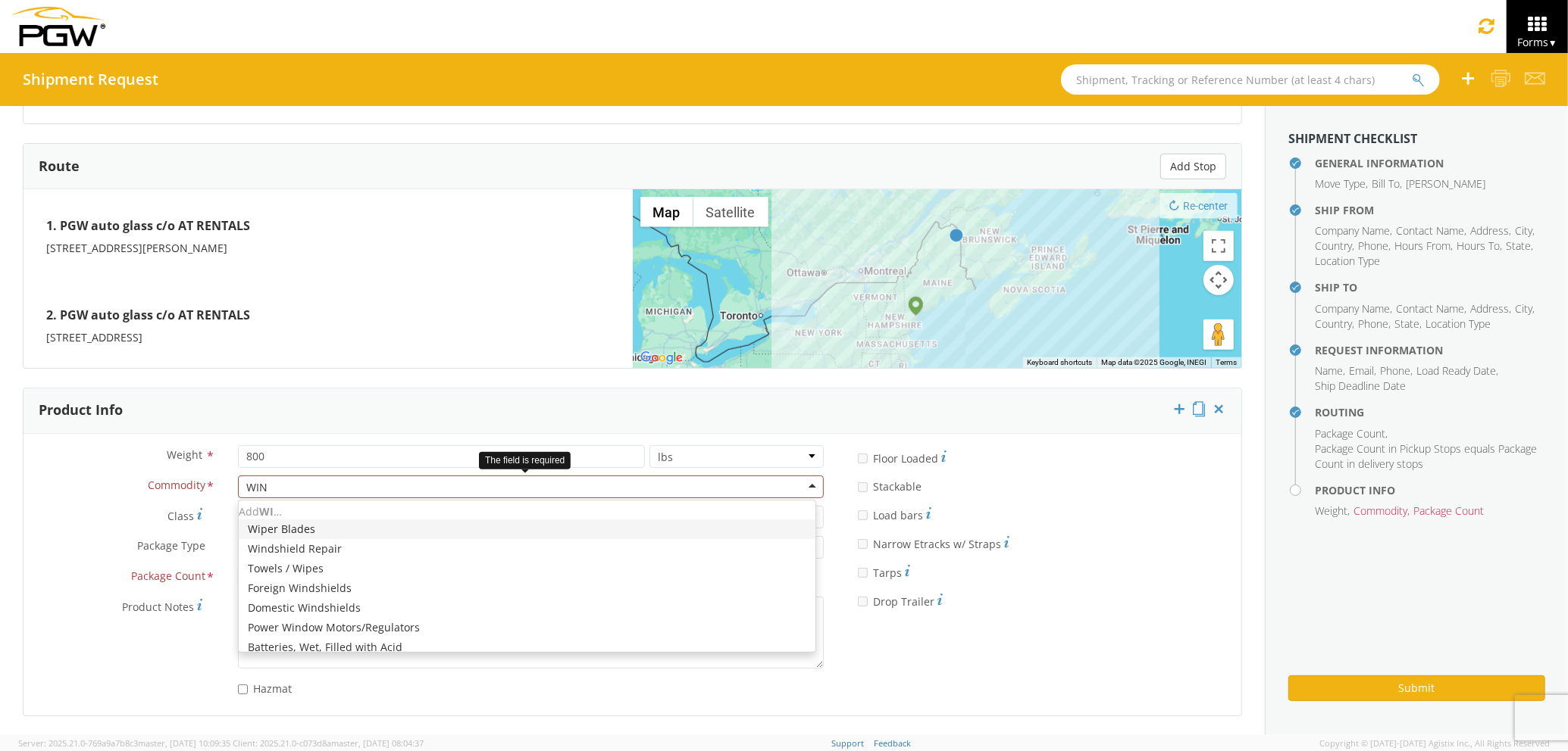
type input "WIND"
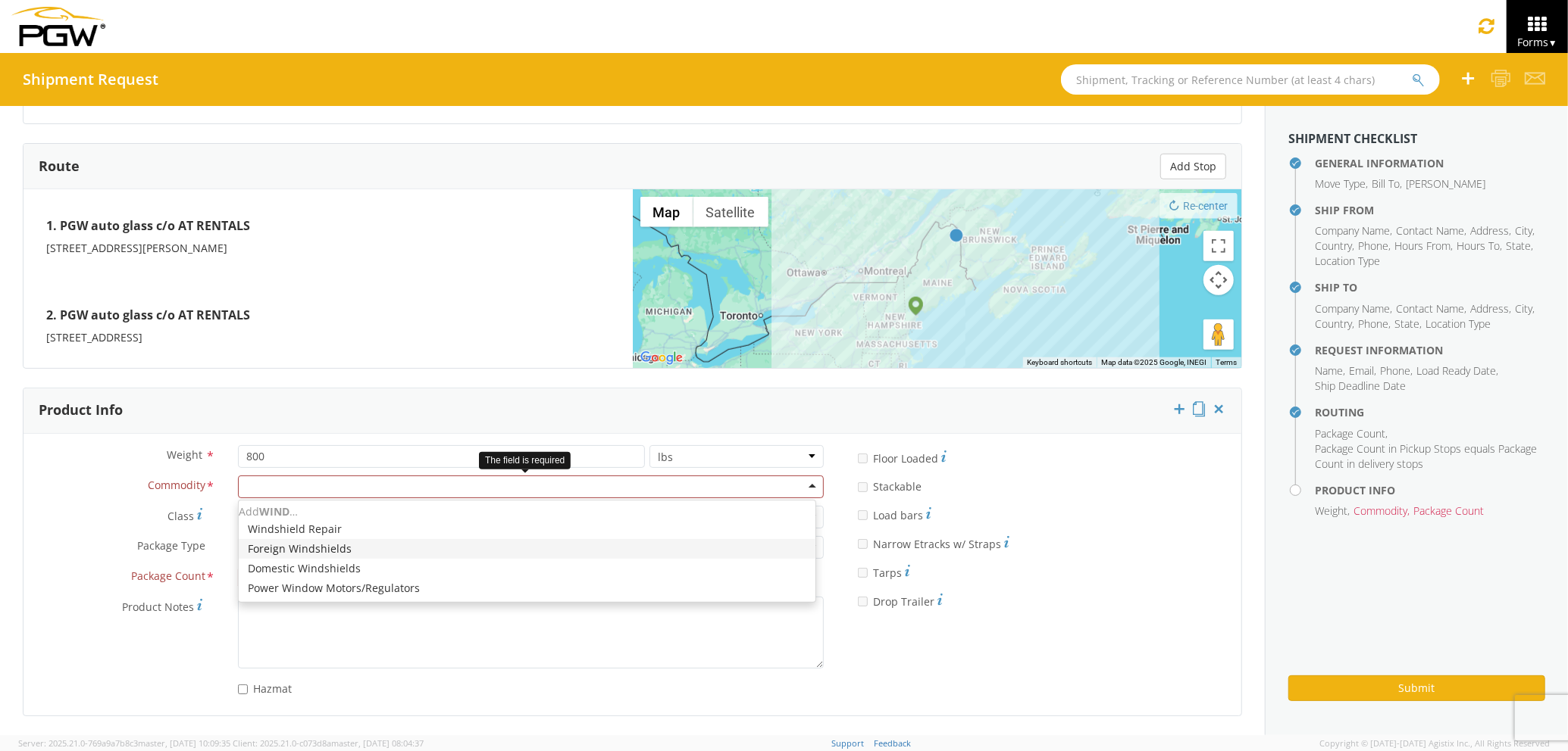
scroll to position [0, 0]
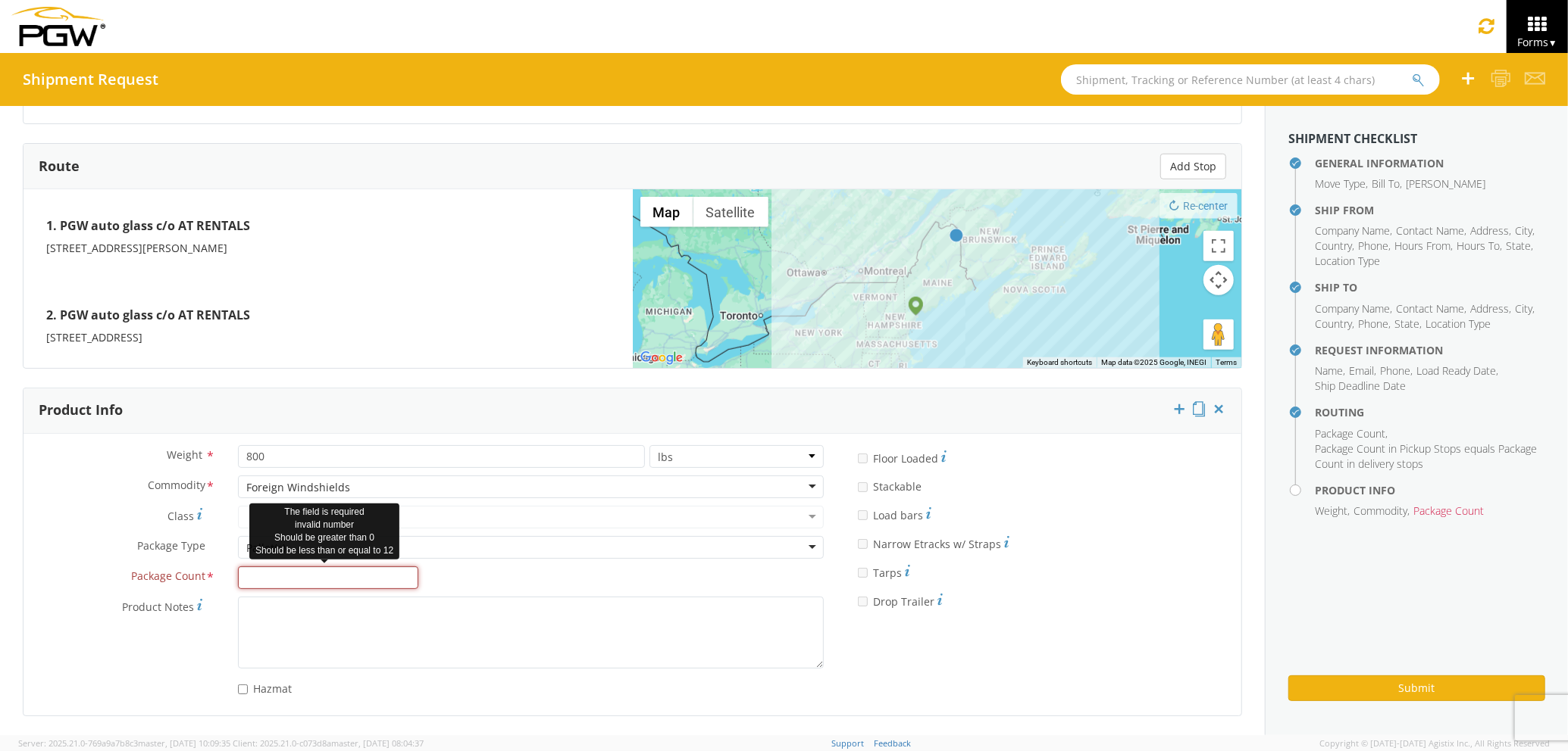
click at [376, 566] on input "Package Count *" at bounding box center [328, 578] width 181 height 23
type input "1"
click at [1353, 673] on div "Submit" at bounding box center [1416, 683] width 257 height 37
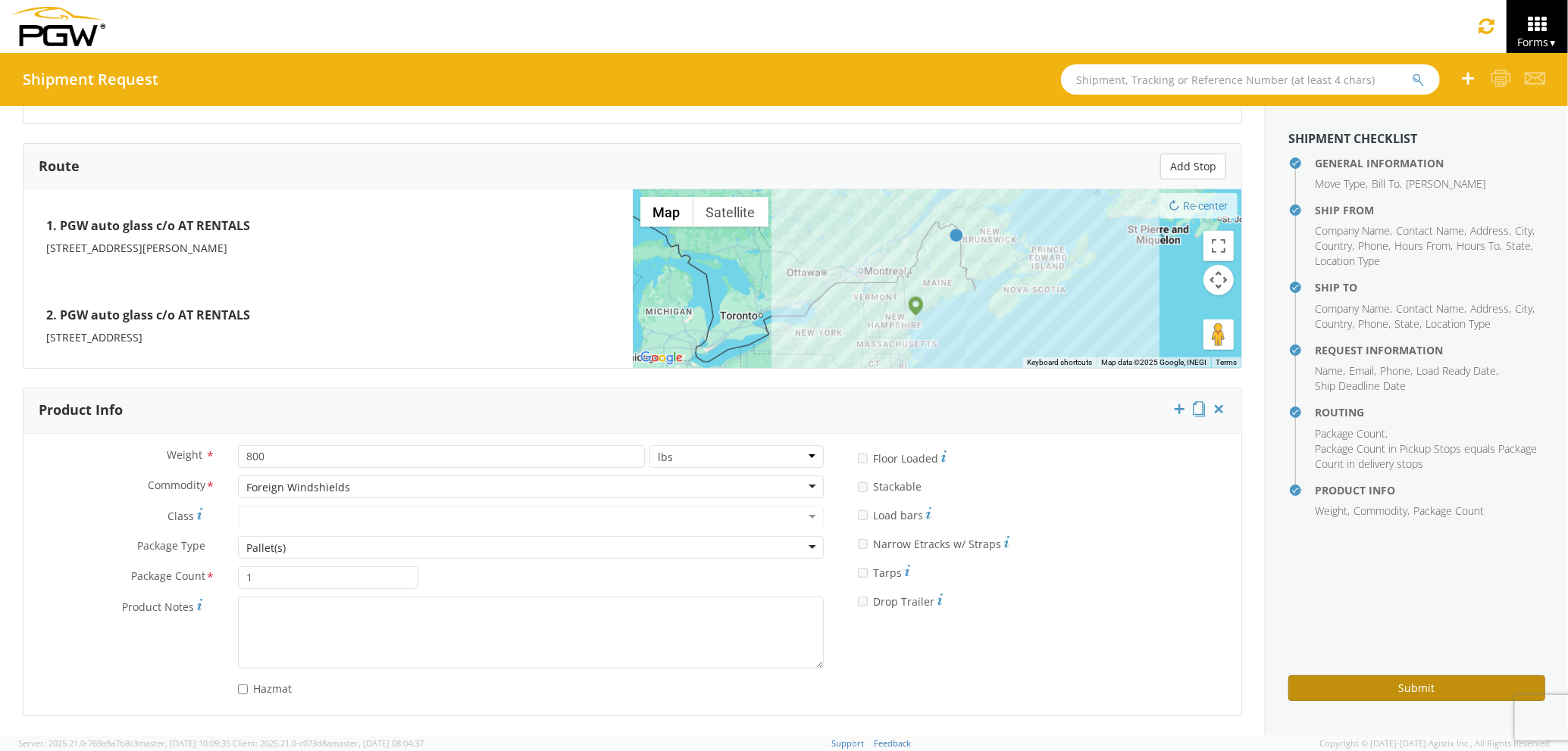
click at [1345, 680] on button "Submit" at bounding box center [1416, 688] width 257 height 26
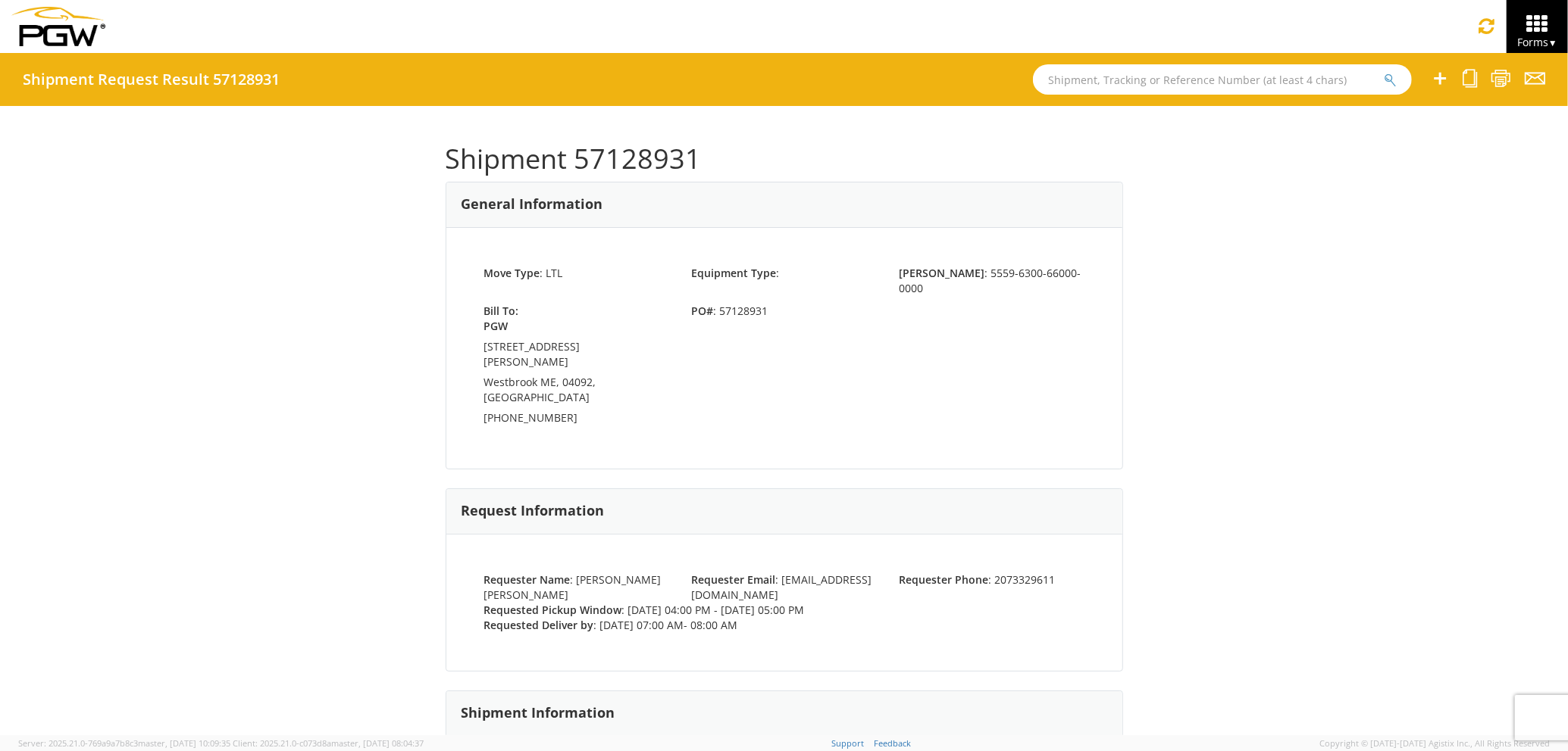
click at [1529, 22] on icon at bounding box center [1537, 24] width 70 height 21
click at [1476, 98] on link "Shipment Request" at bounding box center [1507, 106] width 120 height 33
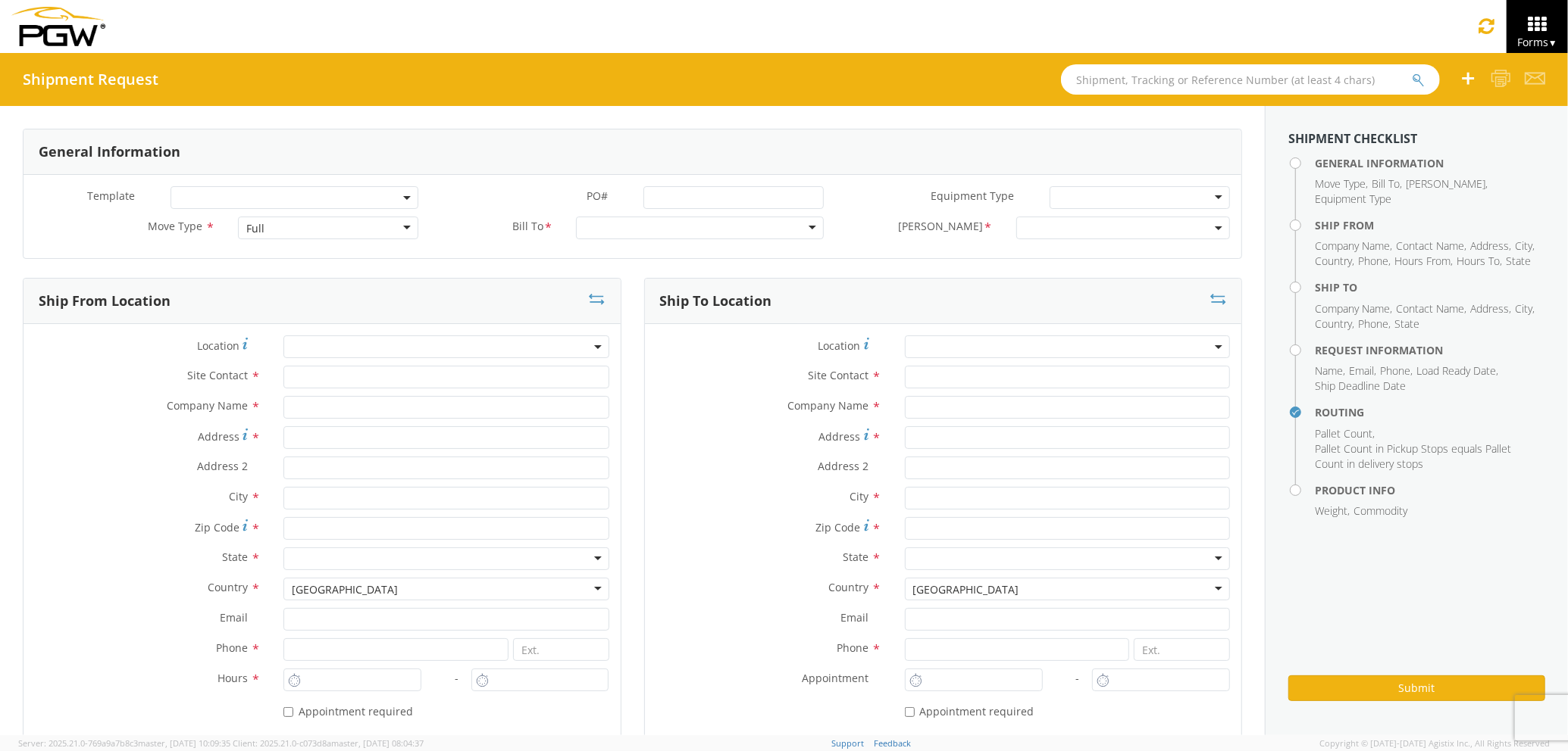
click at [359, 231] on div "Full" at bounding box center [328, 228] width 181 height 23
click at [635, 217] on div at bounding box center [699, 228] width 247 height 23
type input "5559"
click at [1028, 231] on span at bounding box center [1122, 228] width 214 height 23
click at [1043, 263] on input "search" at bounding box center [1121, 253] width 204 height 23
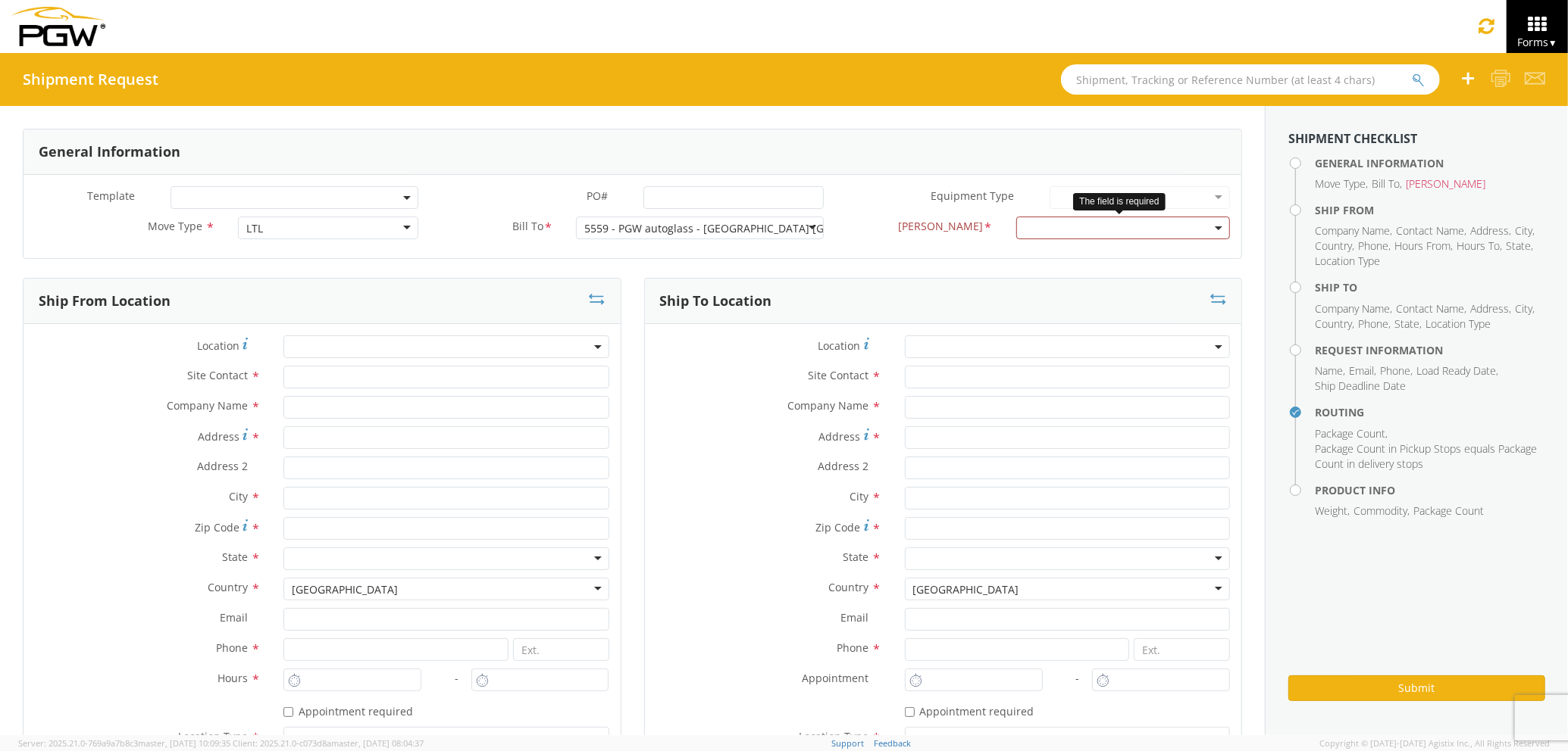
click at [1070, 234] on span at bounding box center [1122, 228] width 214 height 23
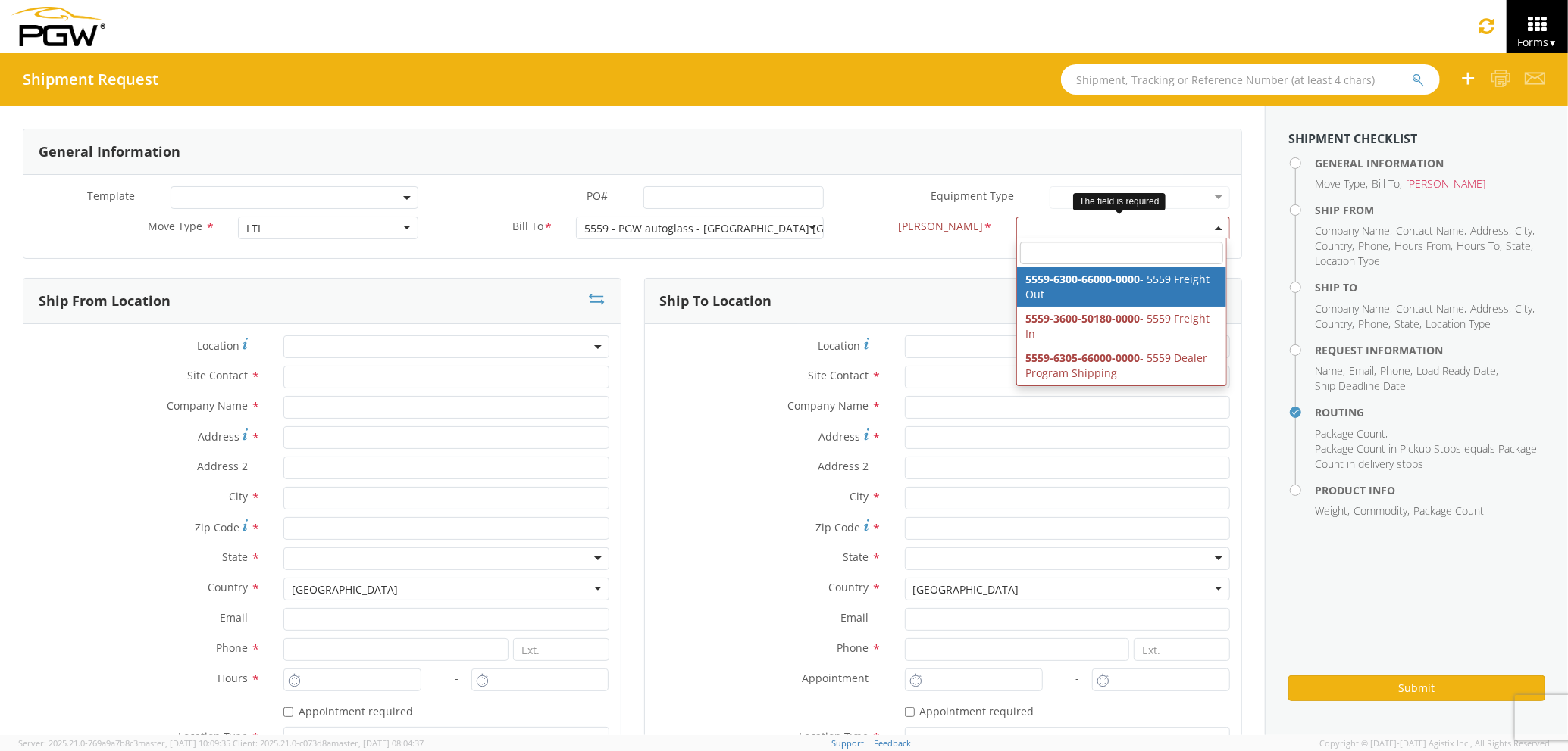
select select "5559-6300-66000-0000"
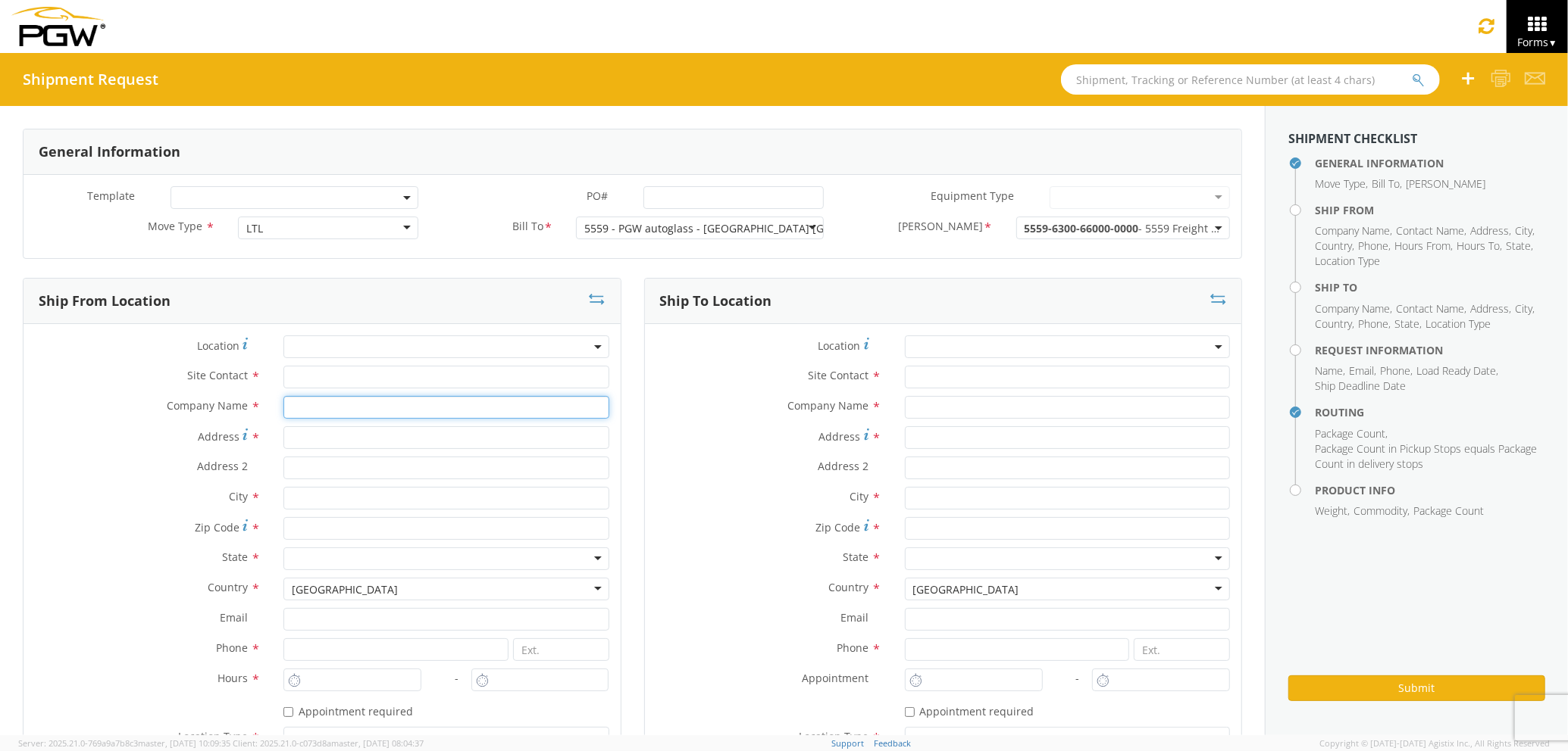
click at [444, 408] on input "text" at bounding box center [446, 408] width 325 height 23
type input "PGW Auto Glass"
type input "[STREET_ADDRESS][PERSON_NAME]"
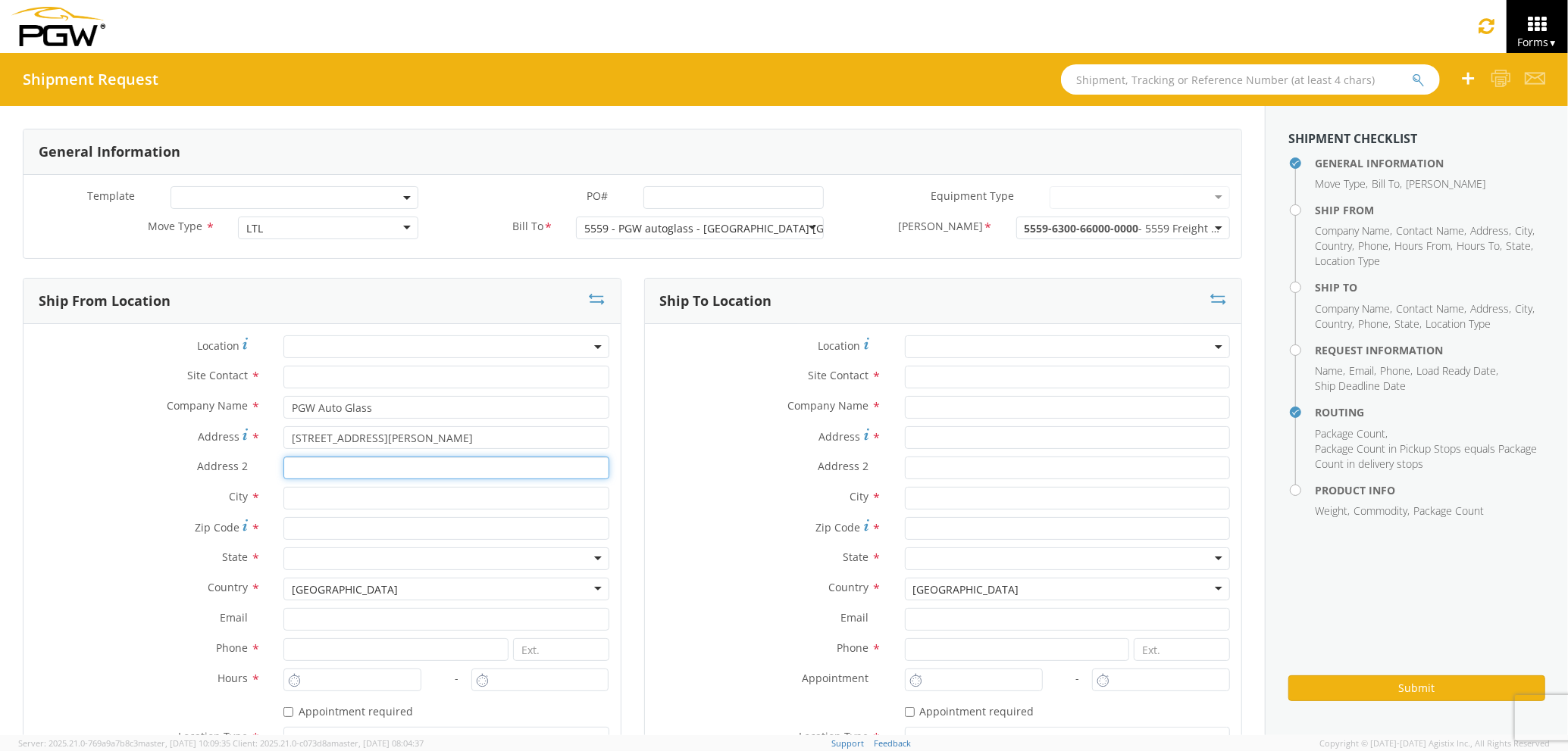
type input "[GEOGRAPHIC_DATA] [US_STATE] 04092"
type input "[PERSON_NAME]"
type input "04092"
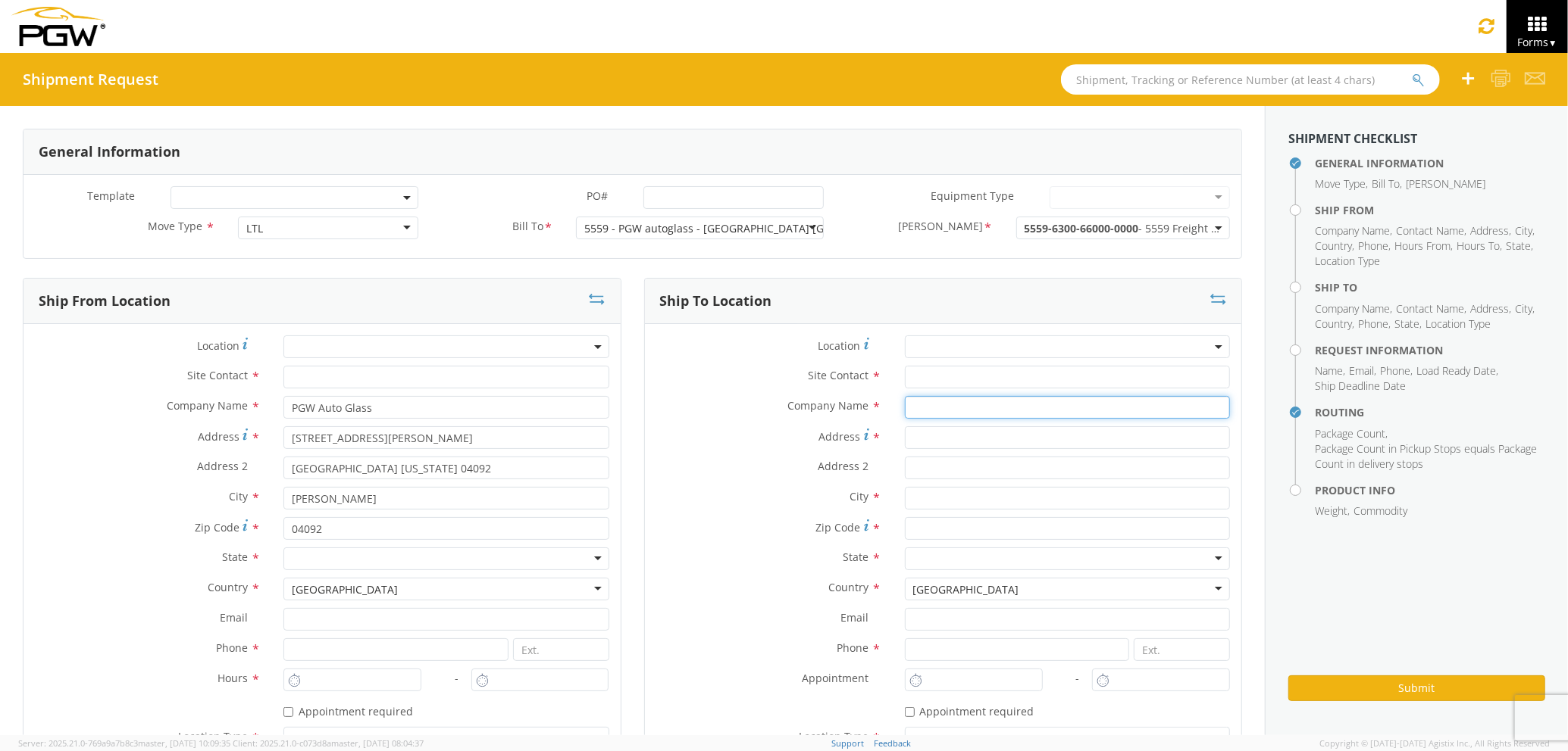
click at [927, 406] on input "text" at bounding box center [1067, 408] width 325 height 23
type input "PGW Auto Glass"
type input "[STREET_ADDRESS][PERSON_NAME]"
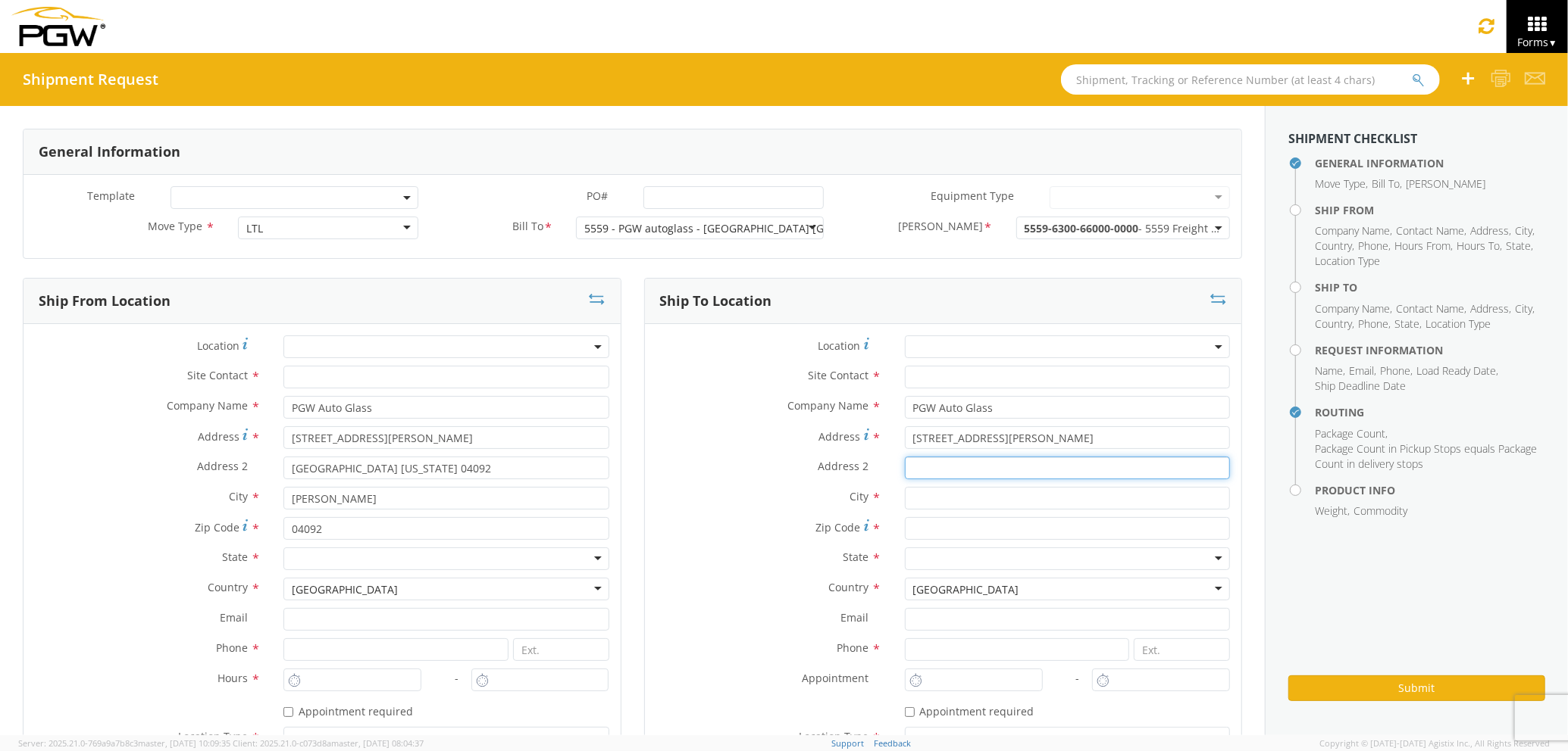
type input "[GEOGRAPHIC_DATA] [US_STATE] 04092"
type input "[PERSON_NAME]"
type input "04092"
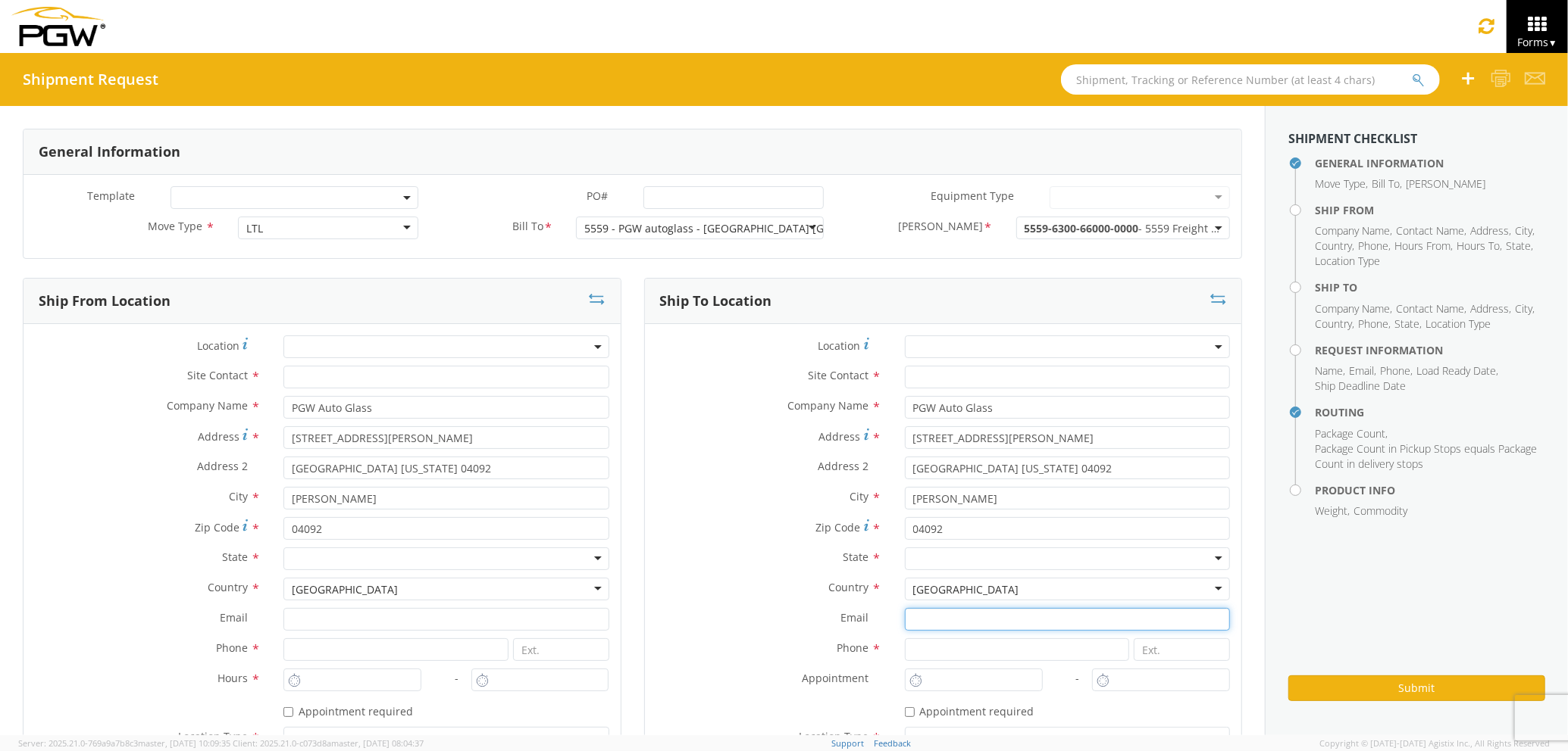
type input "[EMAIL_ADDRESS][DOMAIN_NAME]"
type input "7272478279"
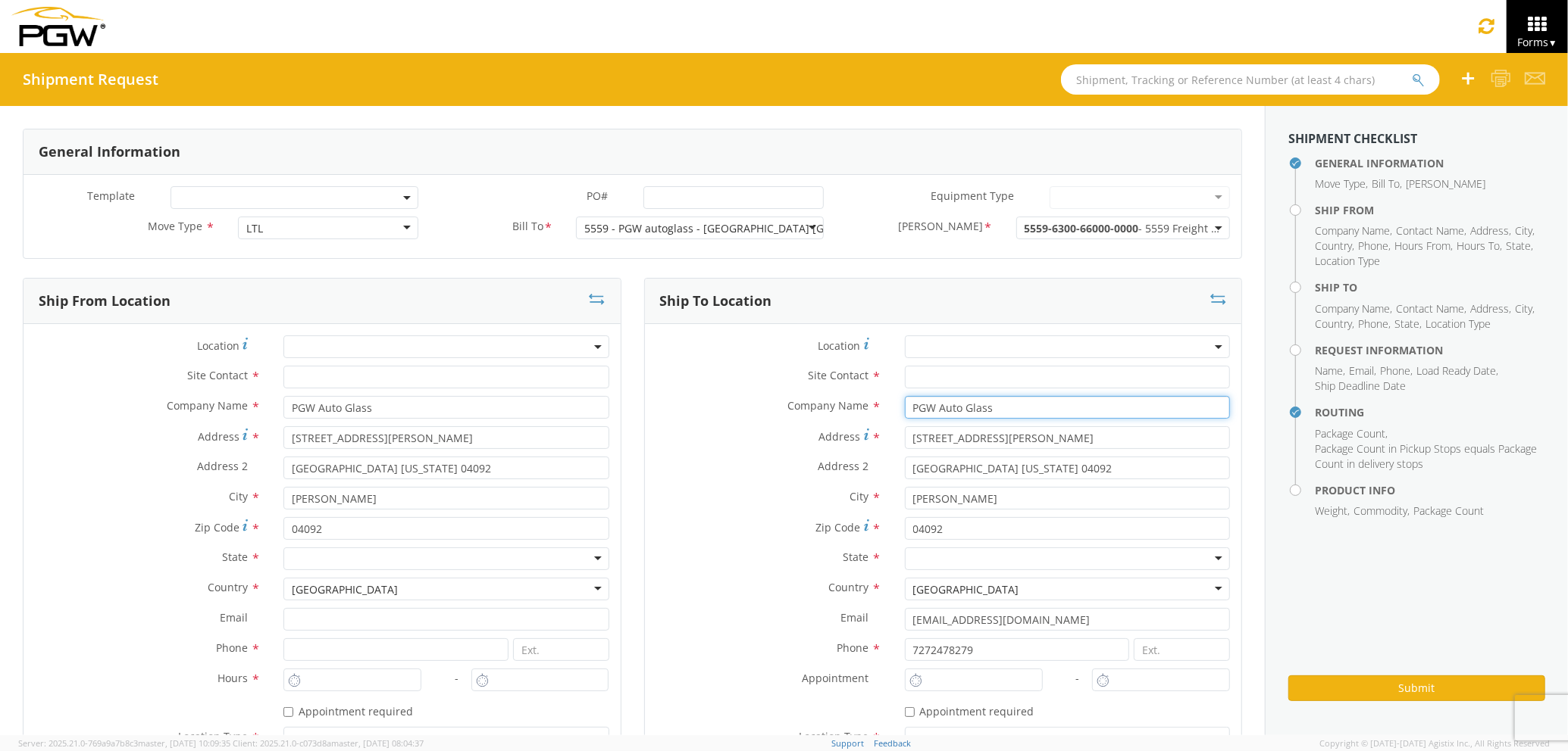
drag, startPoint x: 987, startPoint y: 400, endPoint x: 841, endPoint y: 412, distance: 146.5
click at [841, 412] on div "Company Name * PGW Auto Glass searching..." at bounding box center [943, 408] width 597 height 23
click at [1004, 413] on input "text" at bounding box center [1067, 408] width 325 height 23
type input "PGW auto glass c/o AT RENTALS"
click at [1026, 444] on input "[STREET_ADDRESS][PERSON_NAME]" at bounding box center [1067, 438] width 325 height 23
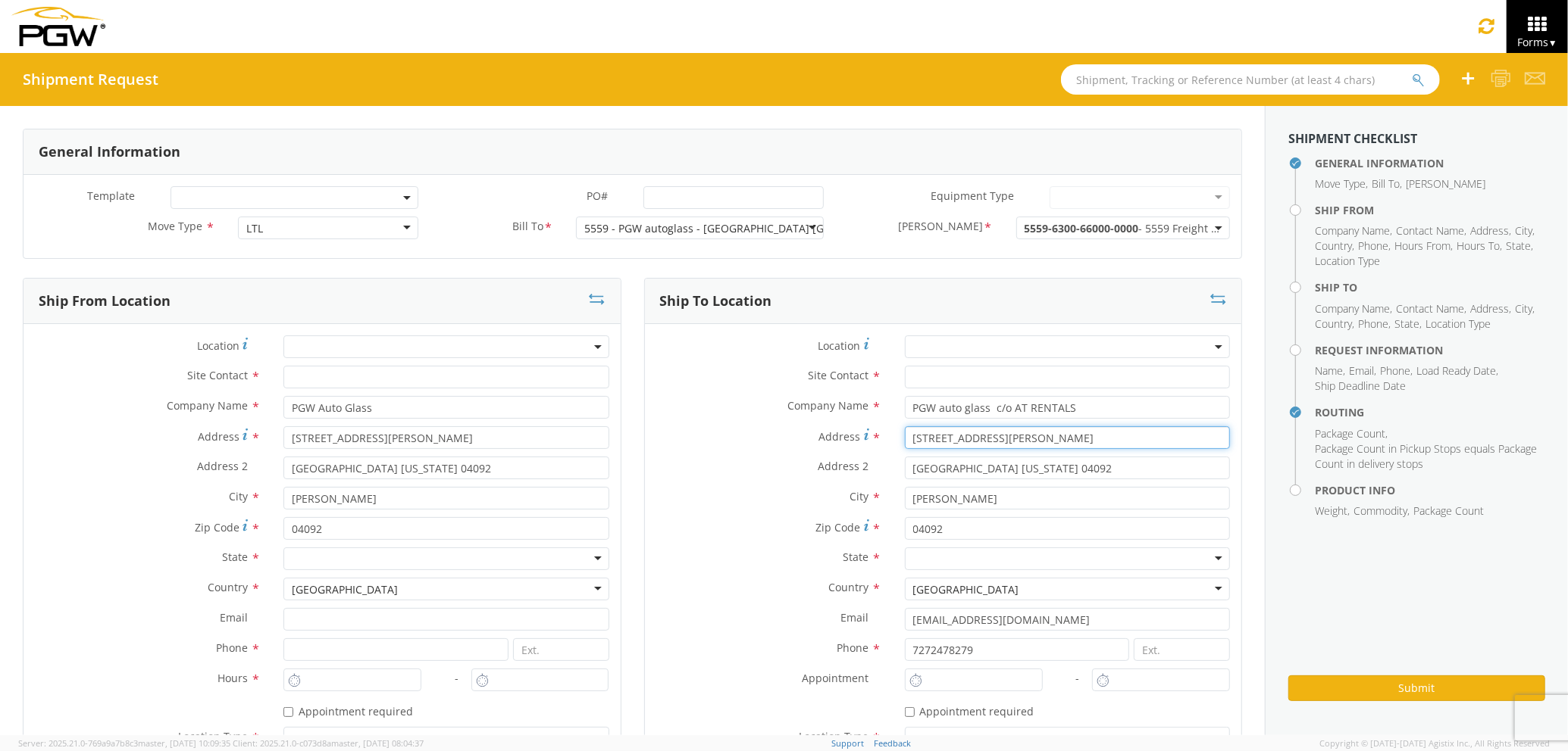
drag, startPoint x: 1037, startPoint y: 438, endPoint x: 816, endPoint y: 438, distance: 221.0
click at [816, 438] on div "Address * [STREET_ADDRESS][PERSON_NAME]" at bounding box center [943, 438] width 597 height 23
drag, startPoint x: 1030, startPoint y: 463, endPoint x: 892, endPoint y: 467, distance: 138.1
click at [893, 467] on div "[GEOGRAPHIC_DATA] [US_STATE] 04092" at bounding box center [1067, 468] width 347 height 23
drag, startPoint x: 983, startPoint y: 503, endPoint x: 861, endPoint y: 498, distance: 122.1
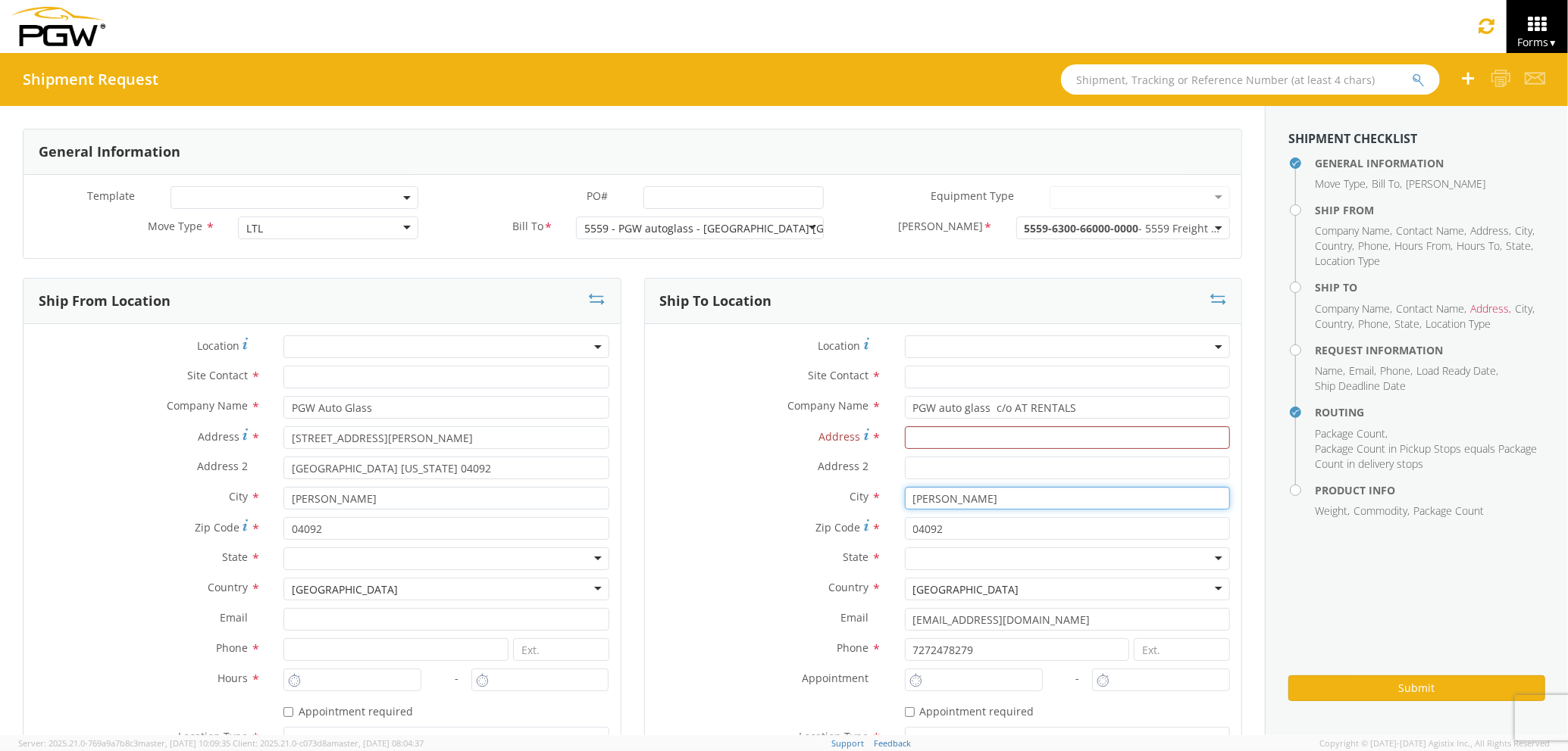
click at [861, 498] on div "City * [PERSON_NAME] [PERSON_NAME] [PERSON_NAME] AUTO GROUP - ( BILL ) [STREET_…" at bounding box center [943, 498] width 597 height 23
drag, startPoint x: 974, startPoint y: 530, endPoint x: 835, endPoint y: 531, distance: 139.0
click at [835, 531] on div "Zip Code Zip Code for [GEOGRAPHIC_DATA] should have the following format: 5 dig…" at bounding box center [943, 529] width 597 height 23
click at [928, 446] on input "Address *" at bounding box center [1067, 438] width 325 height 23
type input "[STREET_ADDRESS]"
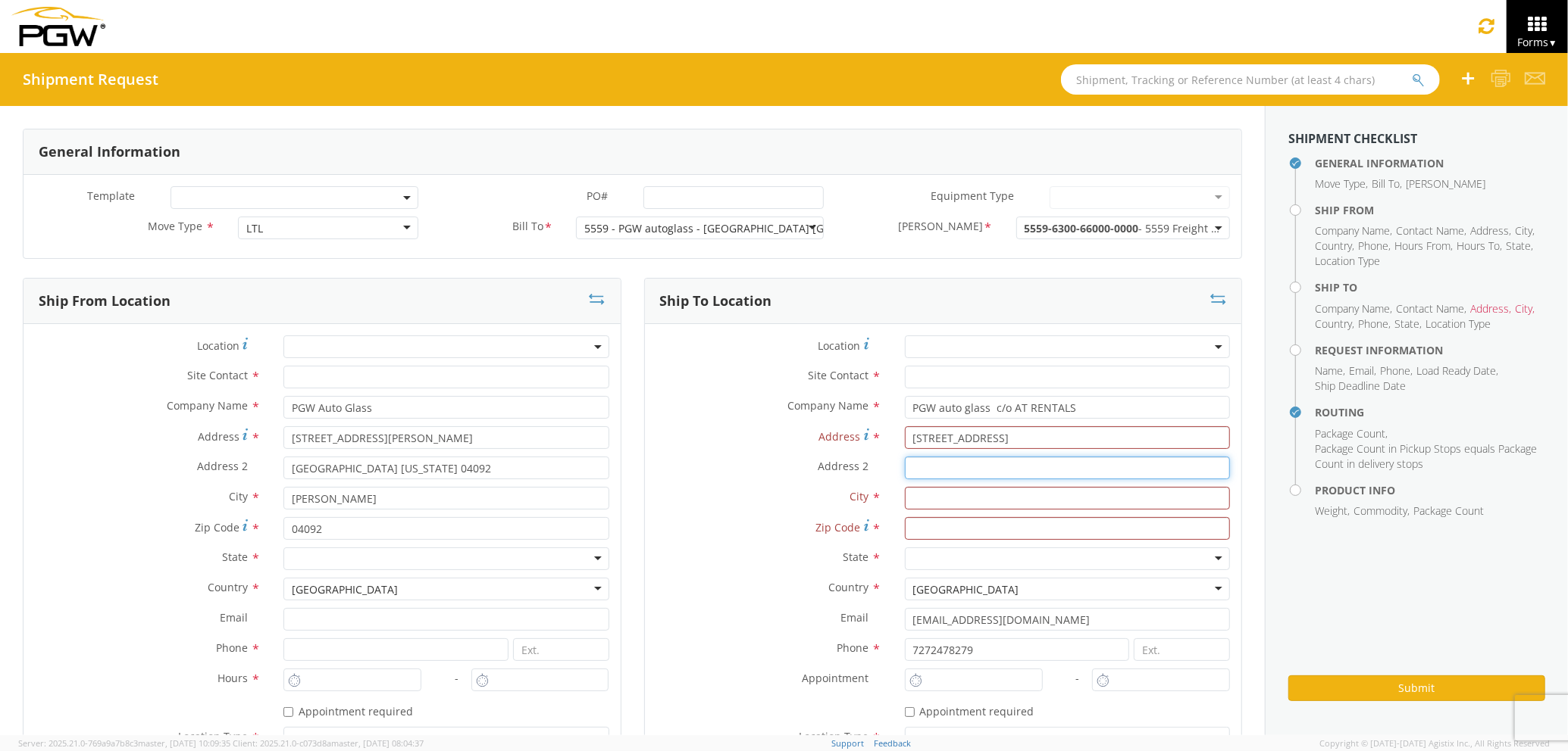
type input "5"
type input "[GEOGRAPHIC_DATA]"
type input "04769"
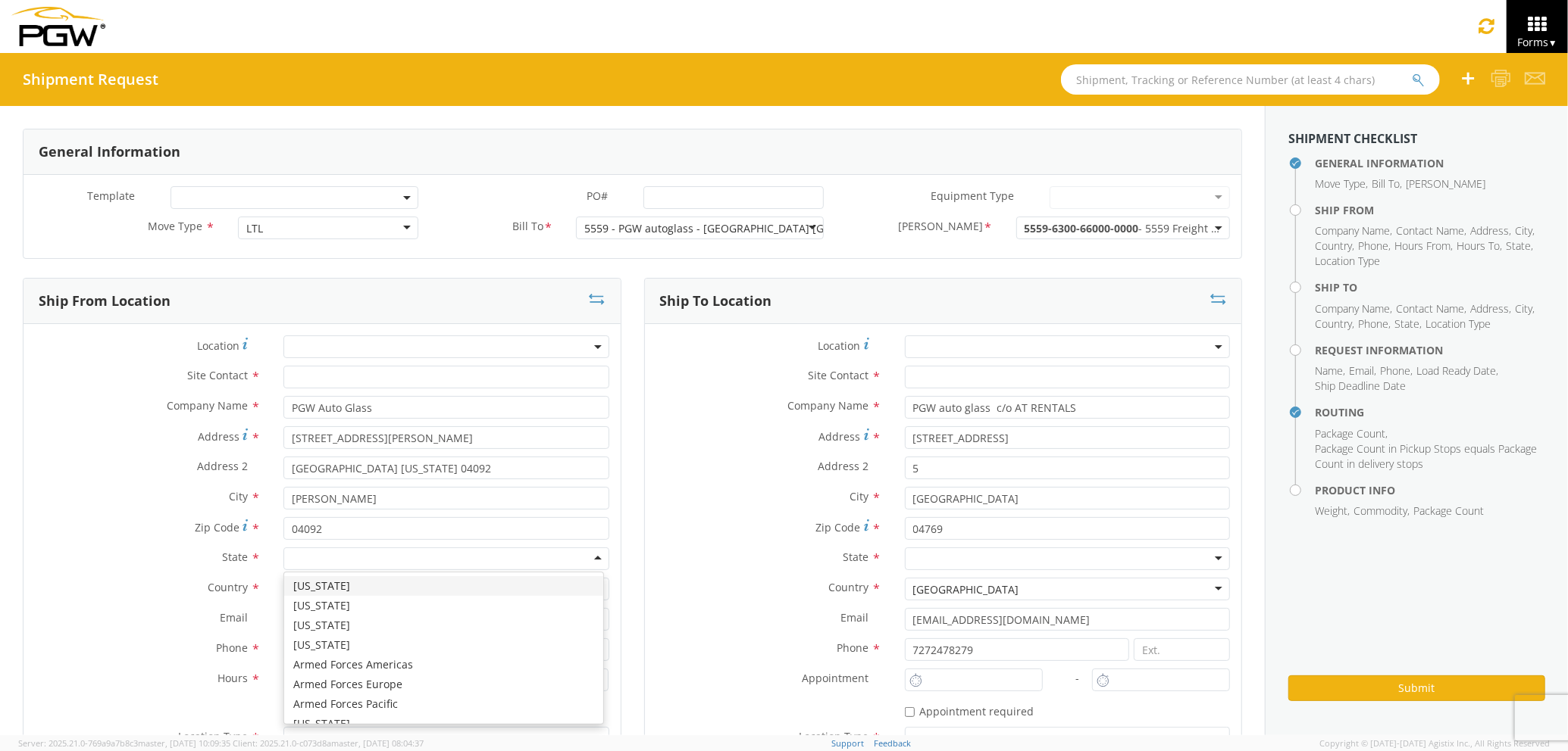
click at [500, 563] on div at bounding box center [446, 559] width 325 height 23
type input "ma"
click at [916, 567] on div at bounding box center [1067, 559] width 325 height 23
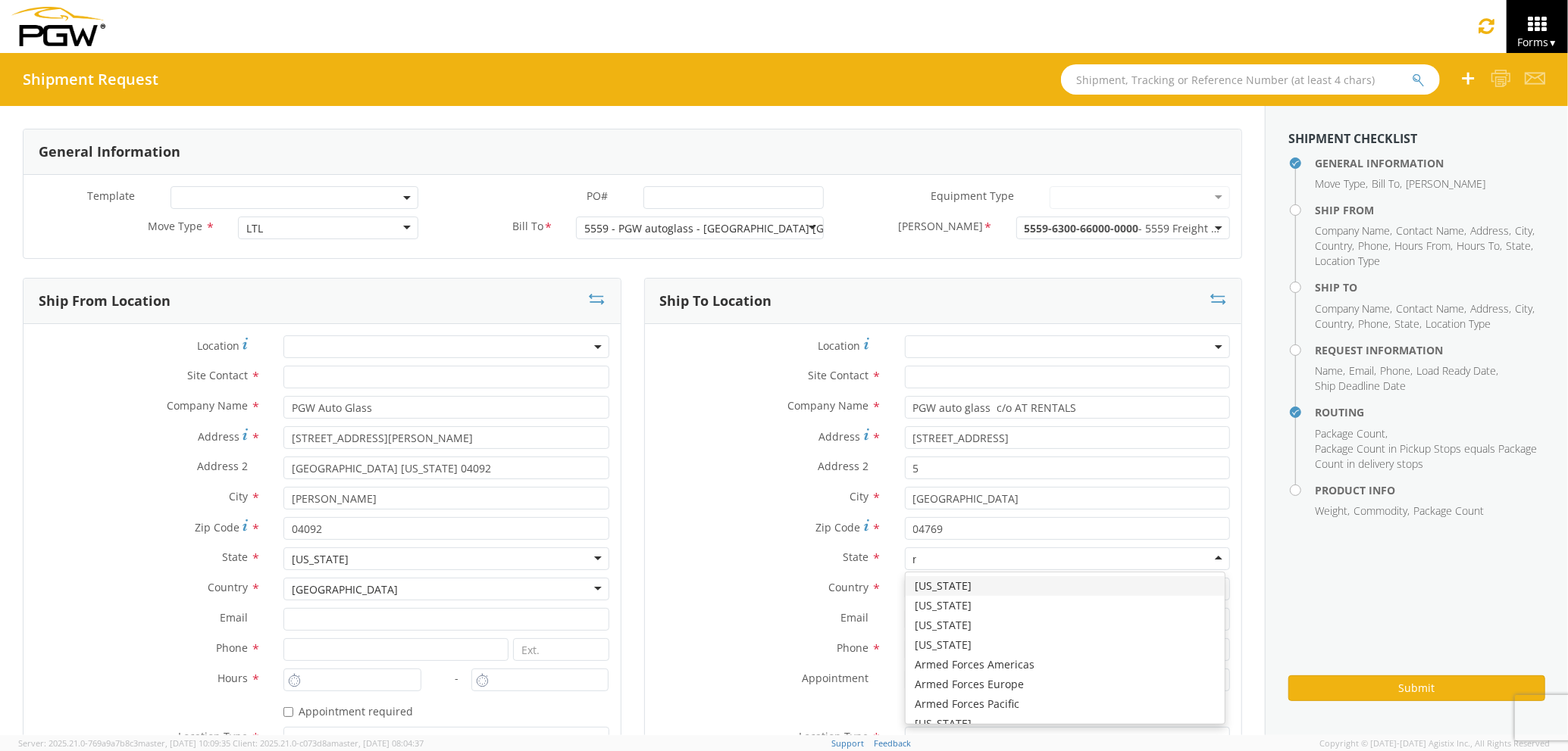
scroll to position [37, 0]
type input "ma"
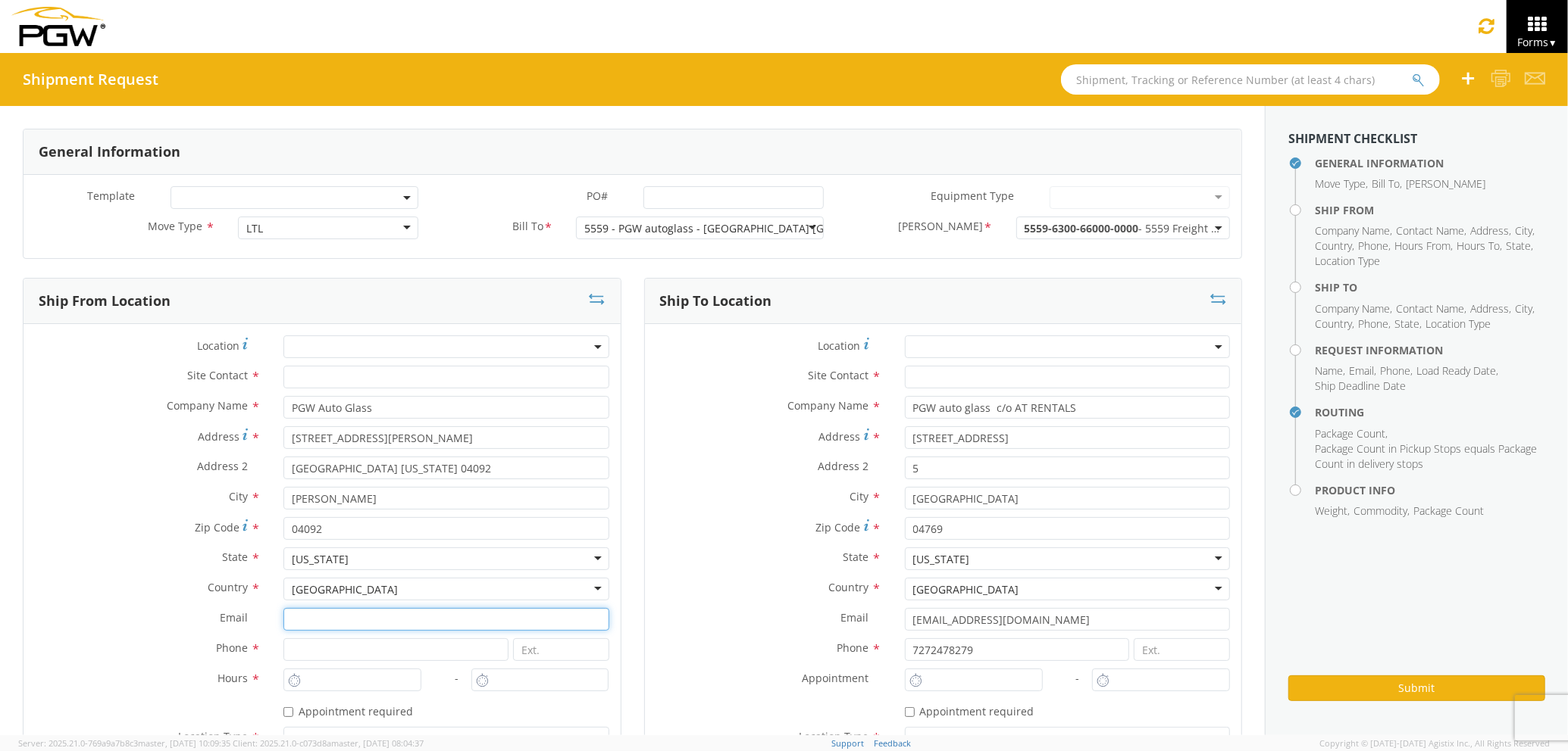
click at [310, 609] on input "Email *" at bounding box center [446, 620] width 325 height 23
type input "[EMAIL_ADDRESS][DOMAIN_NAME]"
type input "2073329611"
type input "PGW auto glass c/o AT RENTALS"
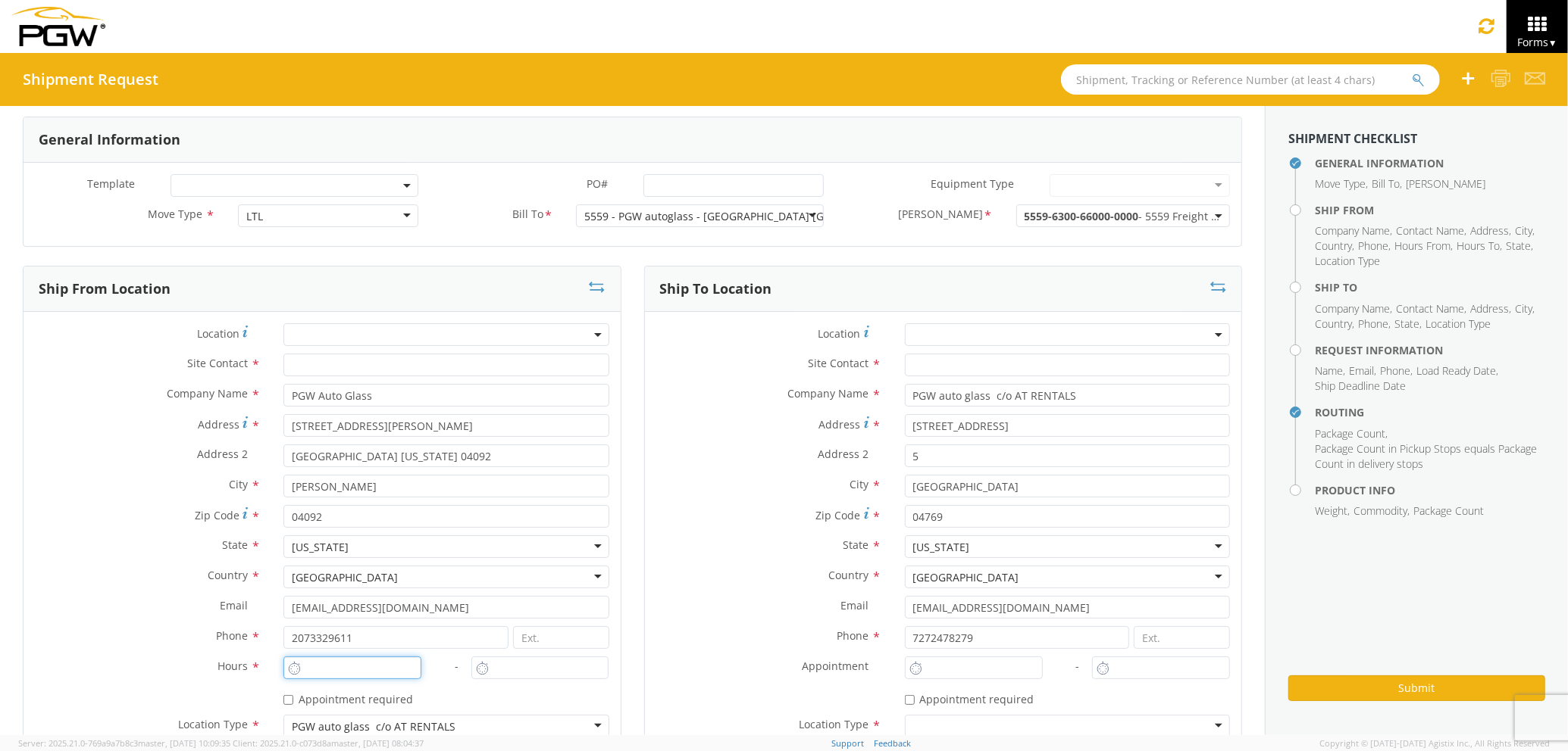
type input "4:00 PM"
type input "5:00 PM"
click at [327, 671] on input "4:00 PM" at bounding box center [352, 668] width 138 height 23
type input "4:00 PM"
click at [959, 670] on input "4:00 PM" at bounding box center [973, 668] width 138 height 23
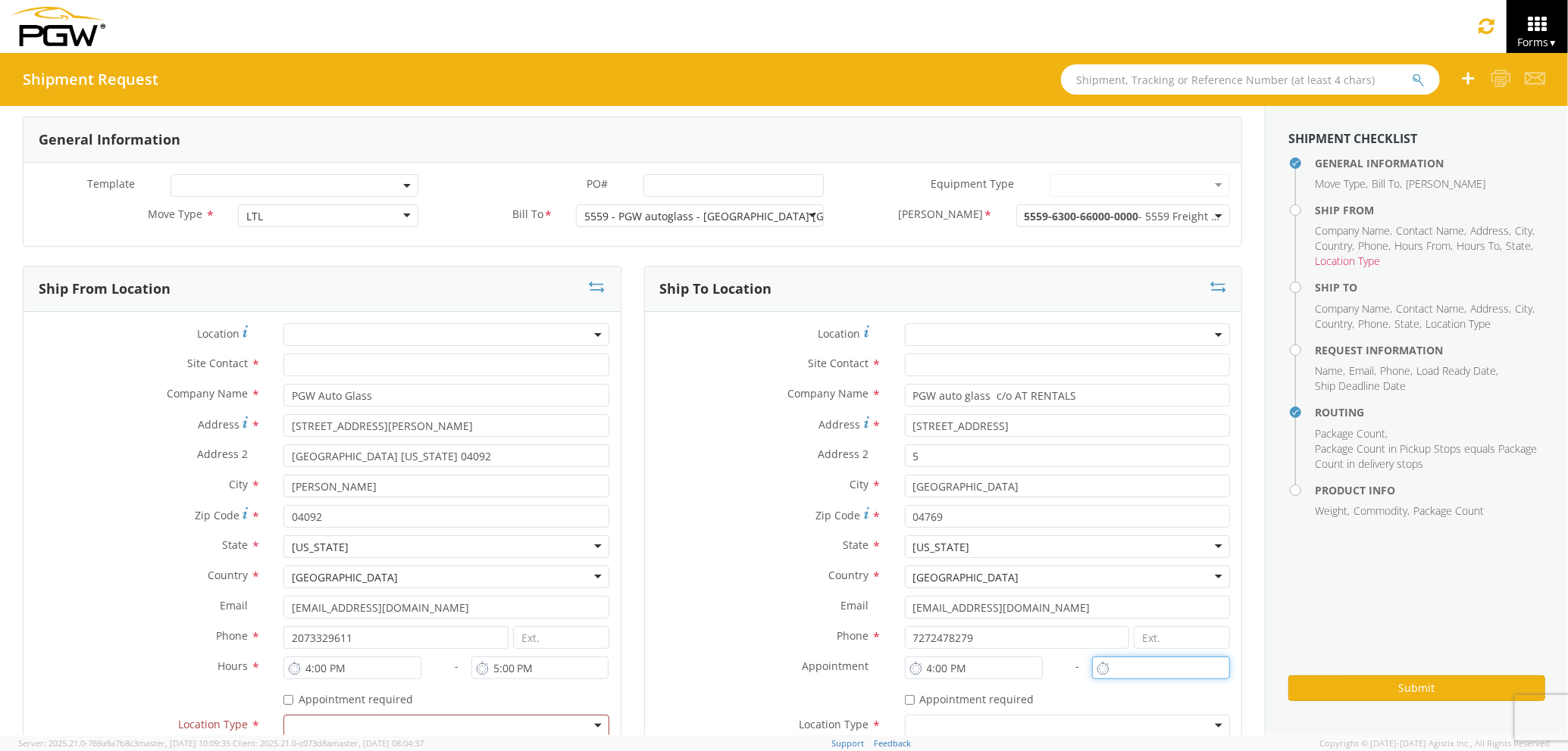
type input "4:00 PM"
click at [1125, 677] on input "4:00 PM" at bounding box center [1160, 668] width 138 height 23
click at [485, 359] on input "text" at bounding box center [446, 365] width 325 height 23
type input "2"
click at [944, 360] on input "text" at bounding box center [1067, 365] width 325 height 23
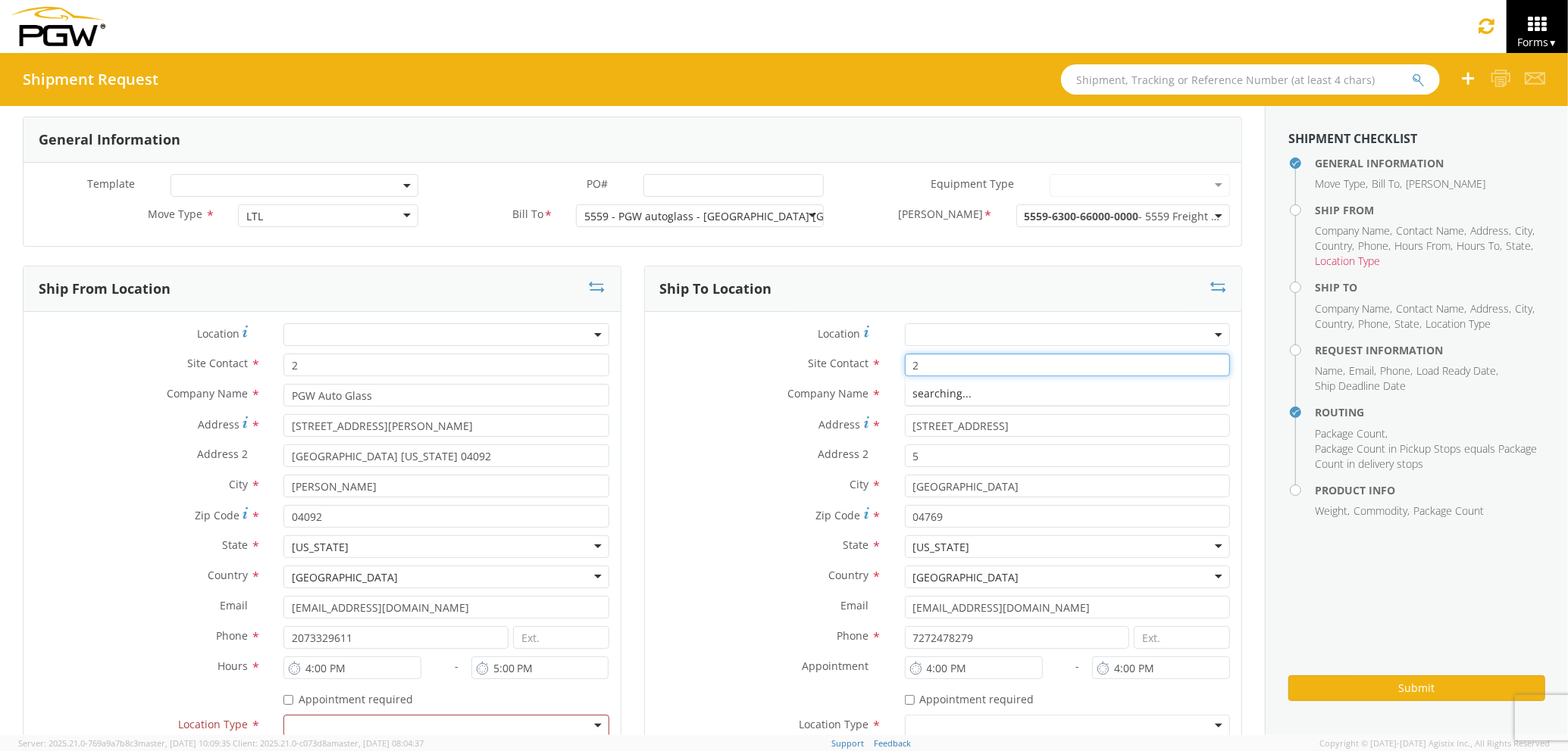
type input "2"
click at [704, 427] on label "Address *" at bounding box center [769, 424] width 248 height 20
click at [905, 427] on input "[STREET_ADDRESS]" at bounding box center [1067, 425] width 325 height 23
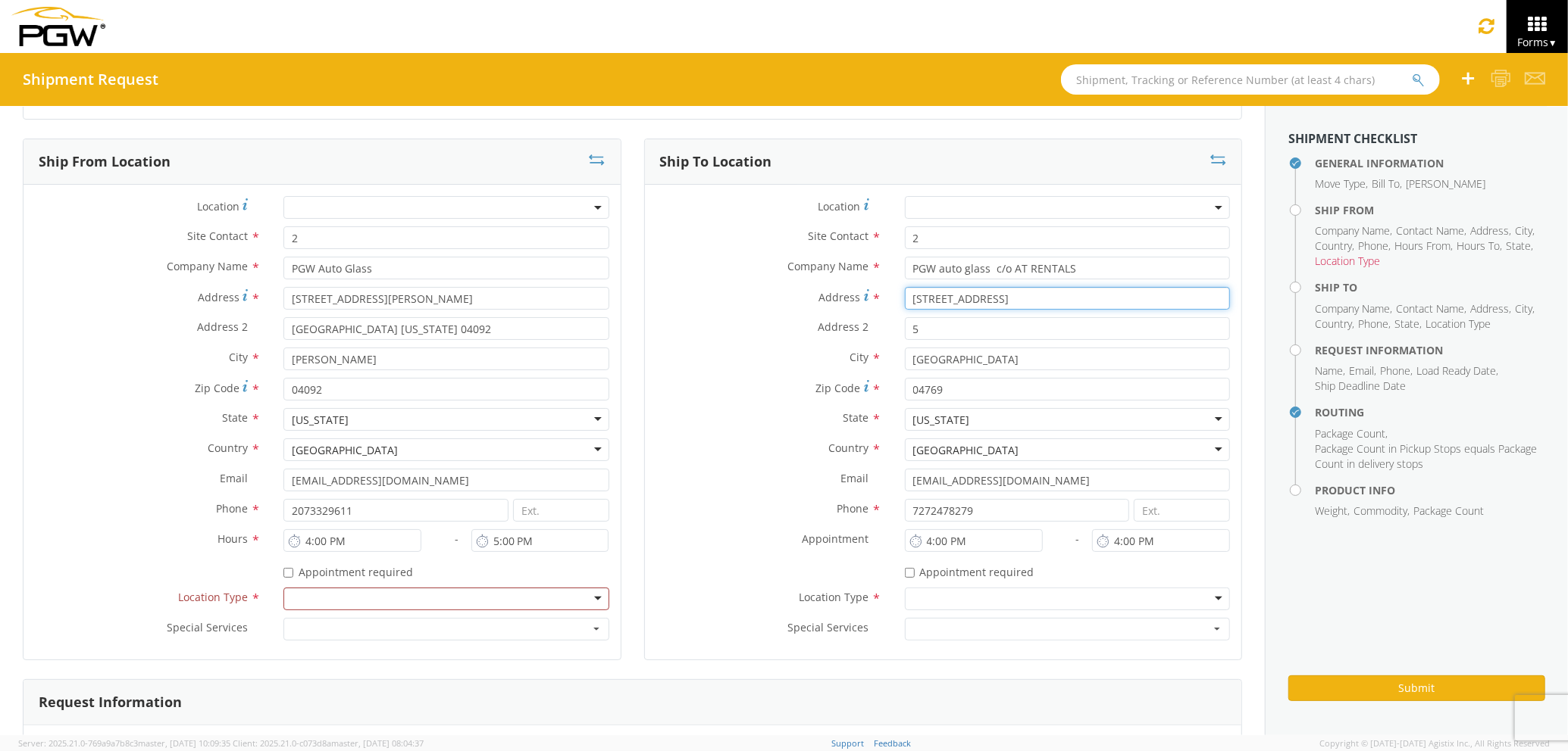
scroll to position [416, 0]
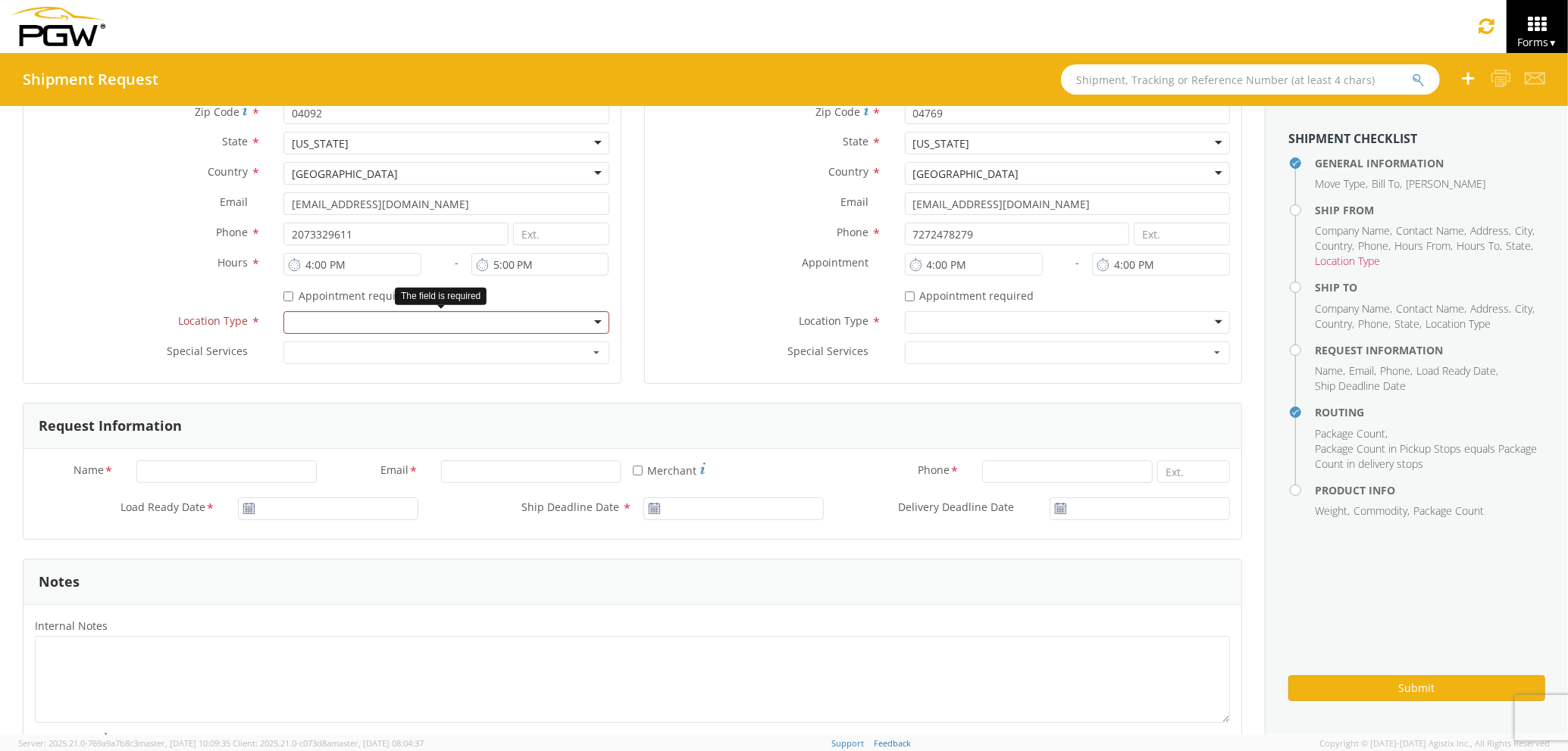
click at [485, 327] on div at bounding box center [446, 322] width 325 height 23
click at [949, 318] on div at bounding box center [1067, 322] width 325 height 23
click at [312, 475] on input "Name *" at bounding box center [227, 471] width 181 height 23
type input "Agility"
type input "PGW auto glass c/o AT RENTALS"
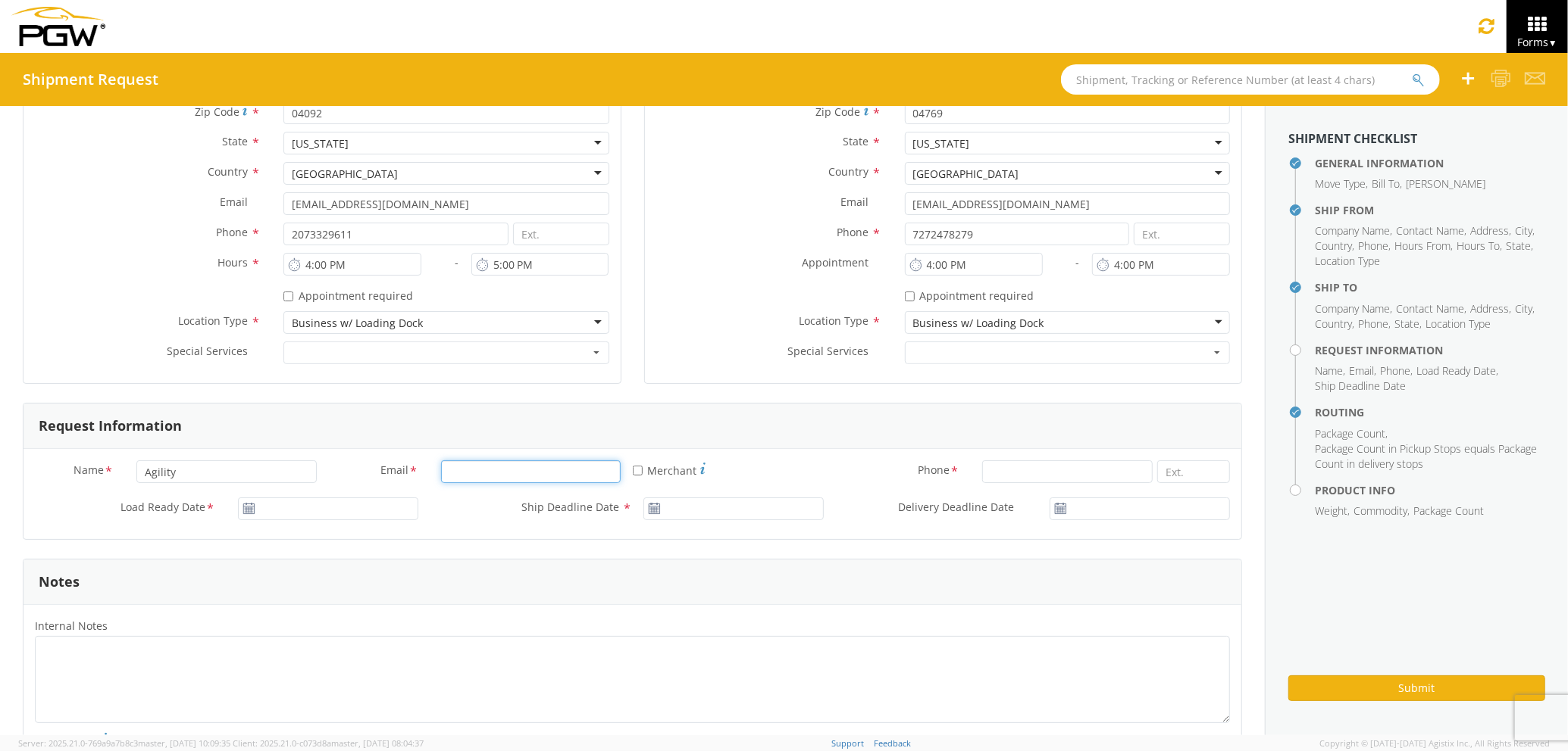
type input "[EMAIL_ADDRESS][DOMAIN_NAME]"
type input "2077745169"
type input "PGW auto glass c/o AT RENTALS"
type input "[DATE]"
click at [307, 501] on input "[DATE]" at bounding box center [328, 508] width 181 height 23
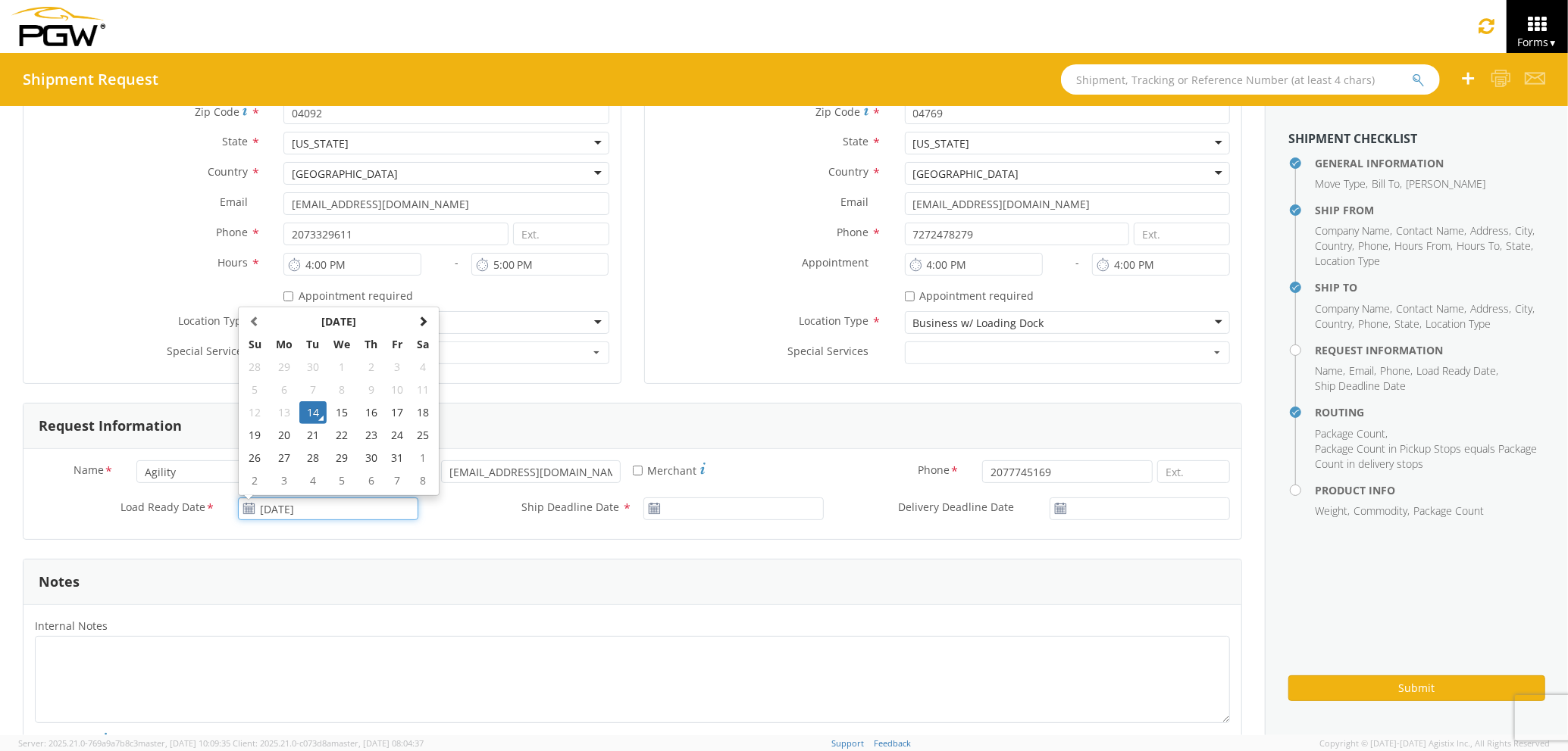
click at [313, 418] on td "14" at bounding box center [312, 413] width 27 height 23
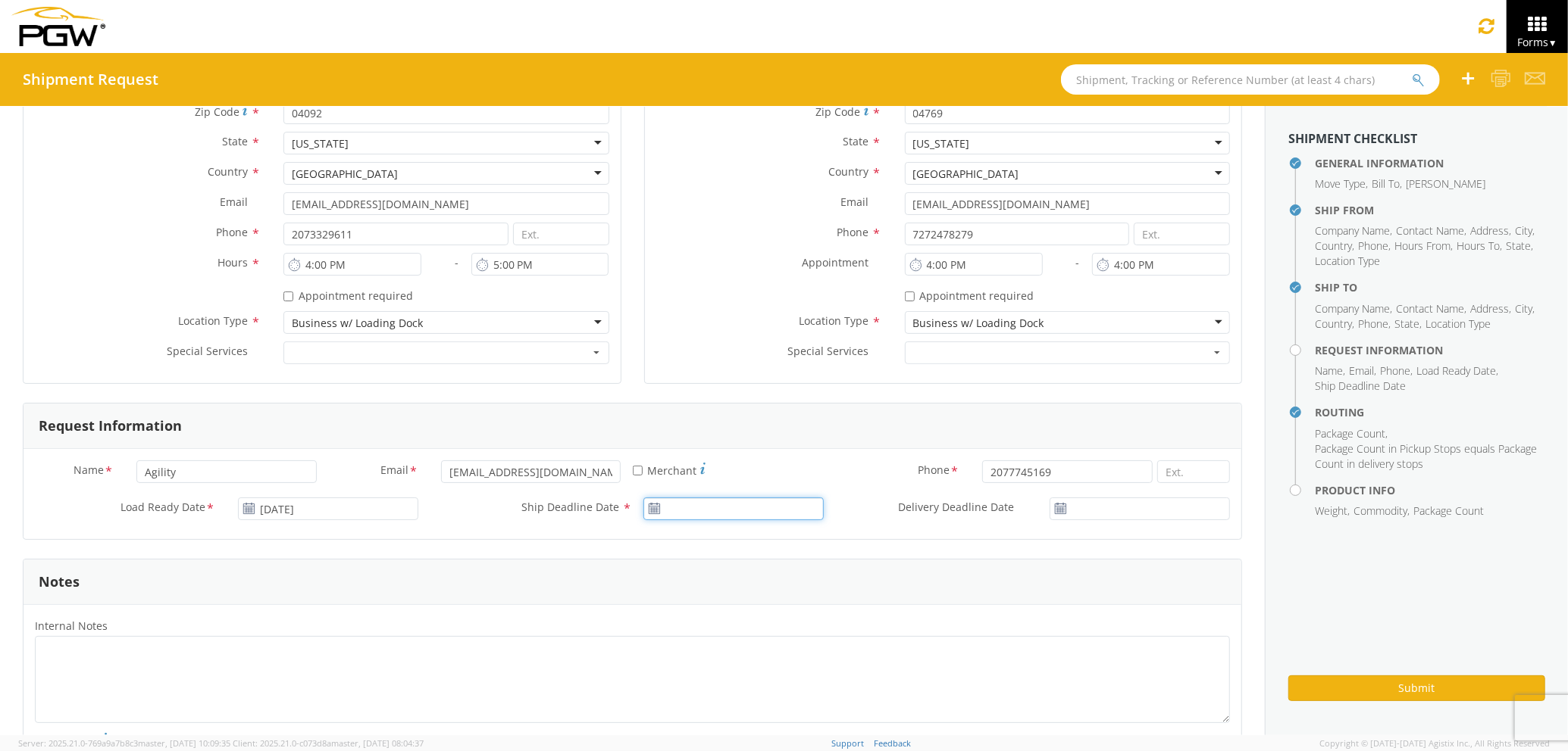
type input "[DATE]"
click at [668, 509] on input "[DATE]" at bounding box center [734, 508] width 181 height 23
click at [715, 413] on td "14" at bounding box center [718, 413] width 27 height 23
click at [1120, 510] on input "[DATE]" at bounding box center [1140, 508] width 181 height 23
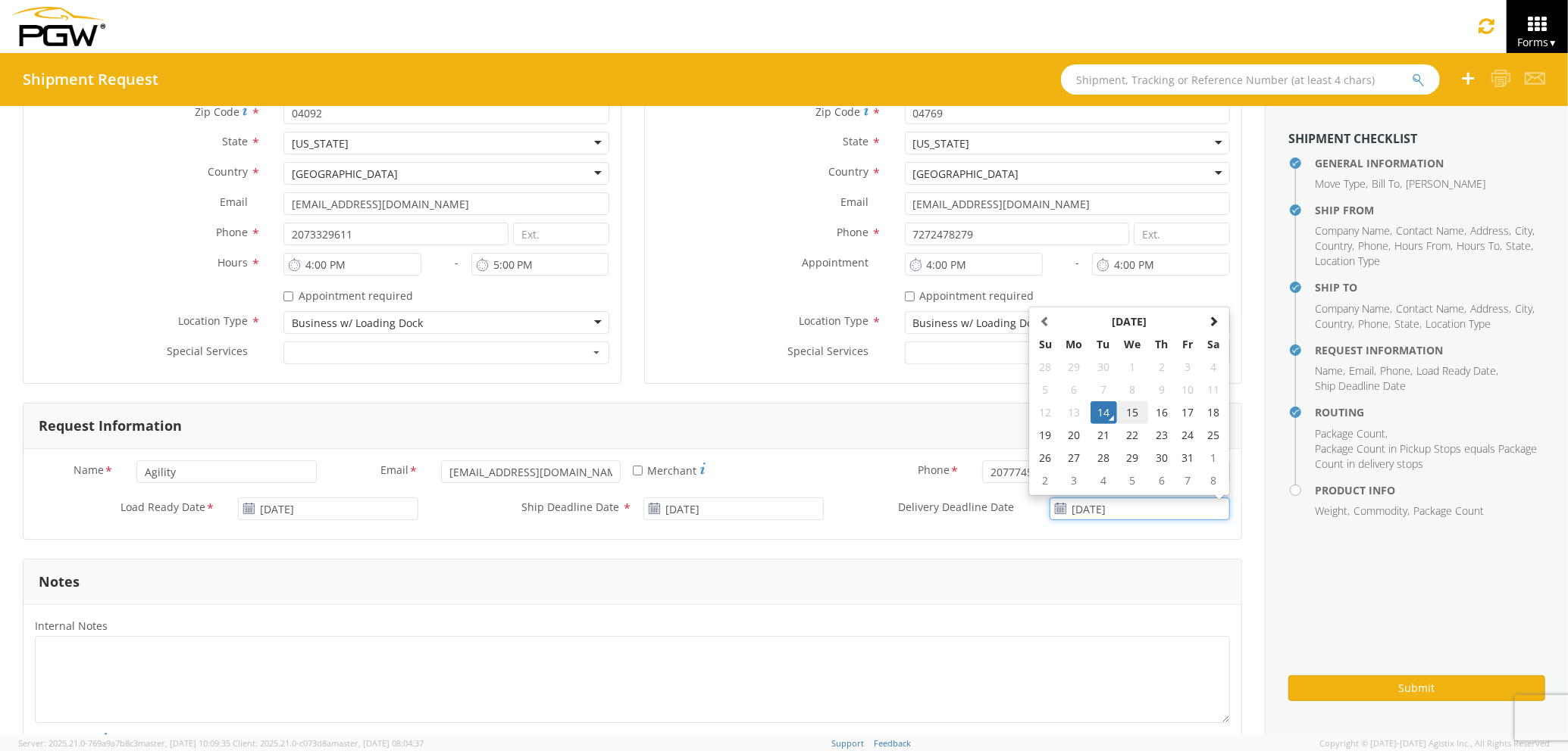
click at [1117, 415] on td "15" at bounding box center [1132, 413] width 31 height 23
type input "[DATE]"
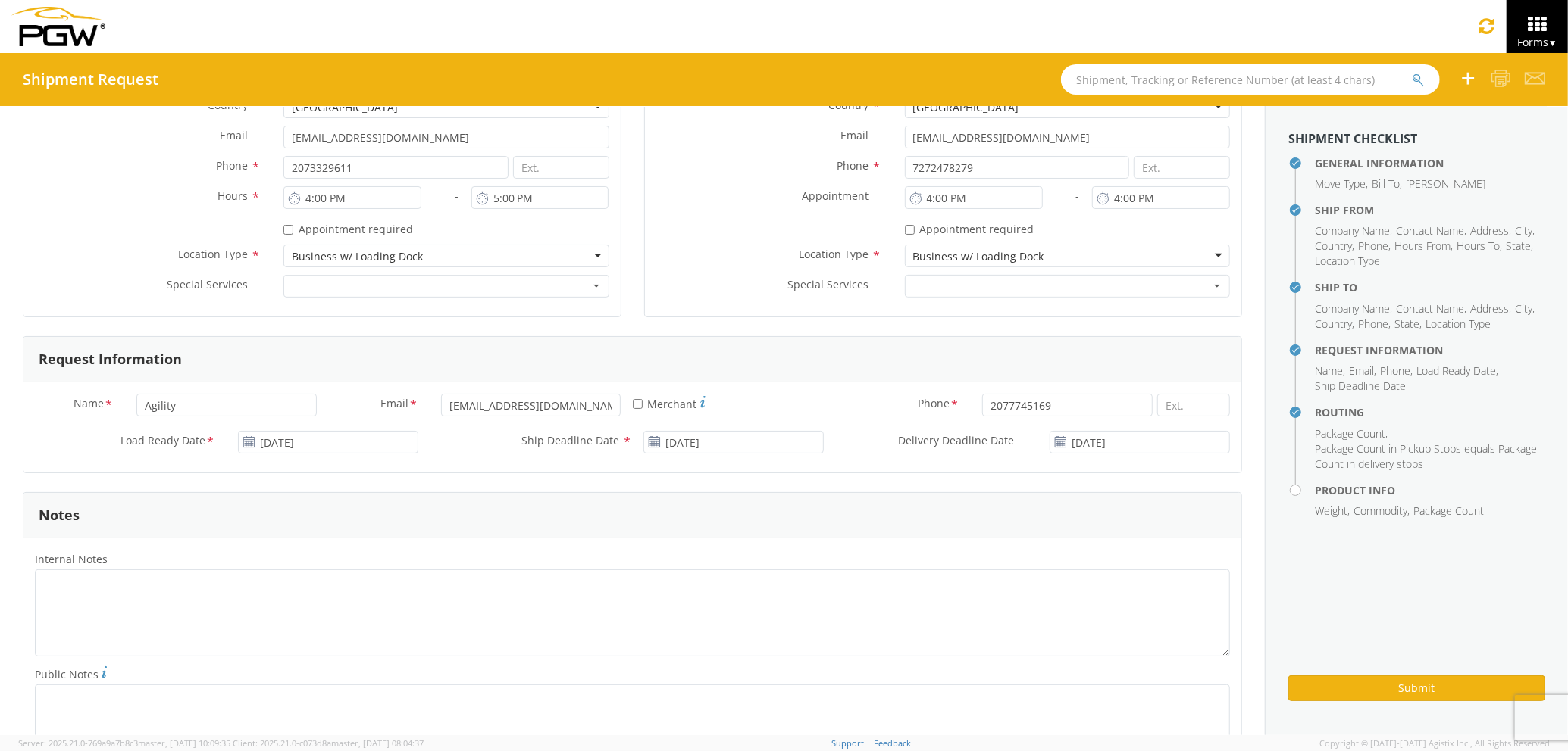
scroll to position [517, 0]
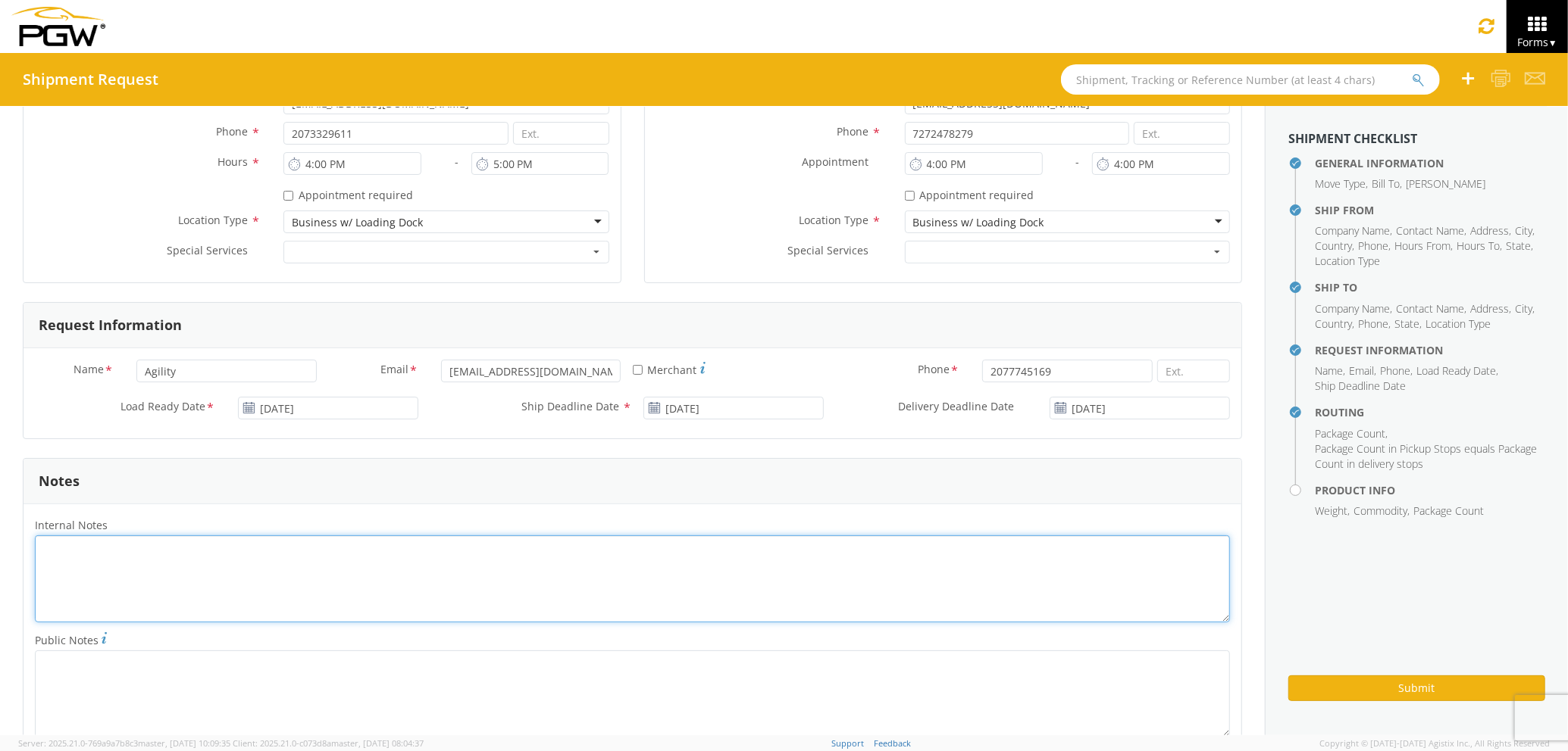
click at [318, 568] on textarea "Internal Notes *" at bounding box center [632, 579] width 1195 height 87
type textarea "FOR [DATE] 2 PALLETS 993598"
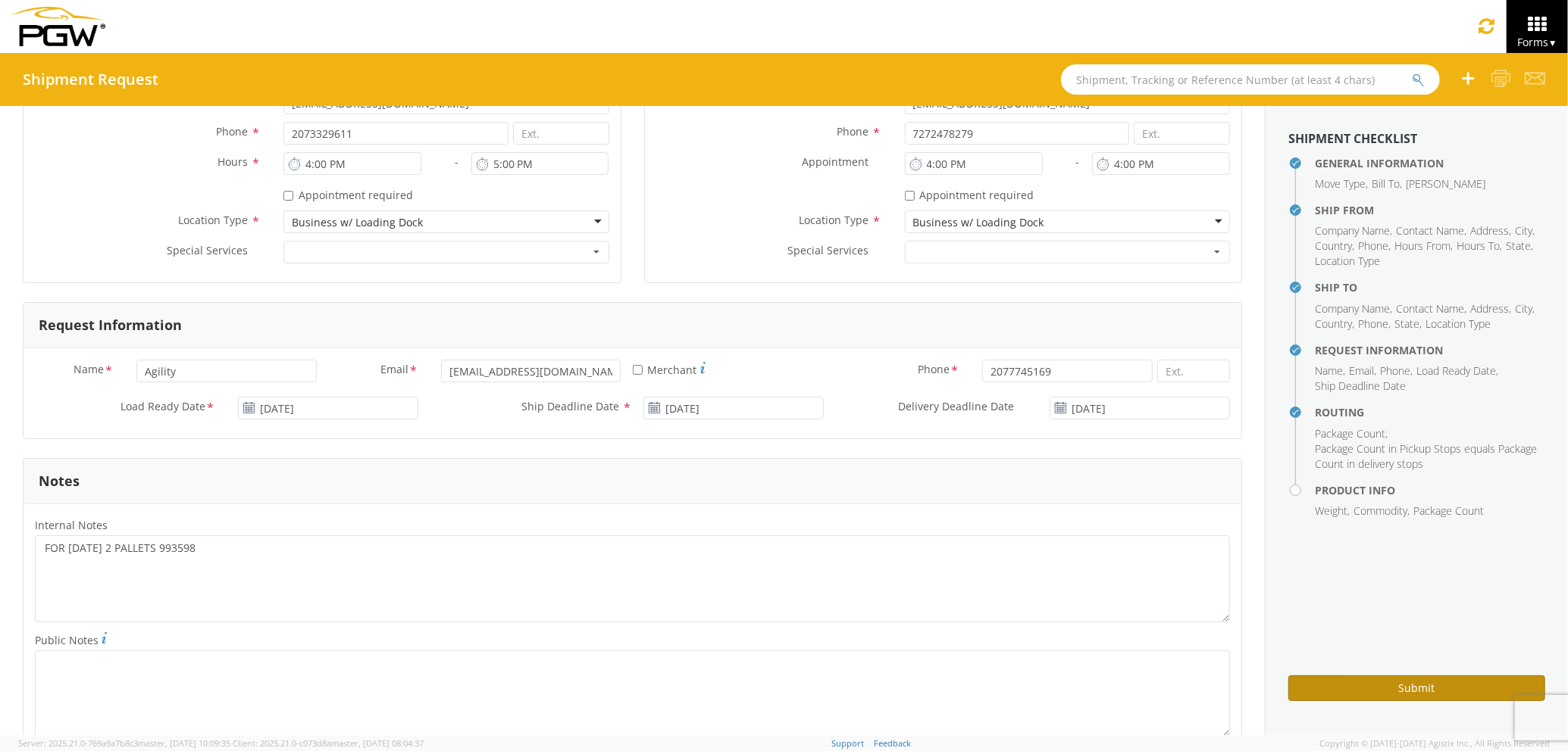
click at [1321, 676] on button "Submit" at bounding box center [1416, 688] width 257 height 26
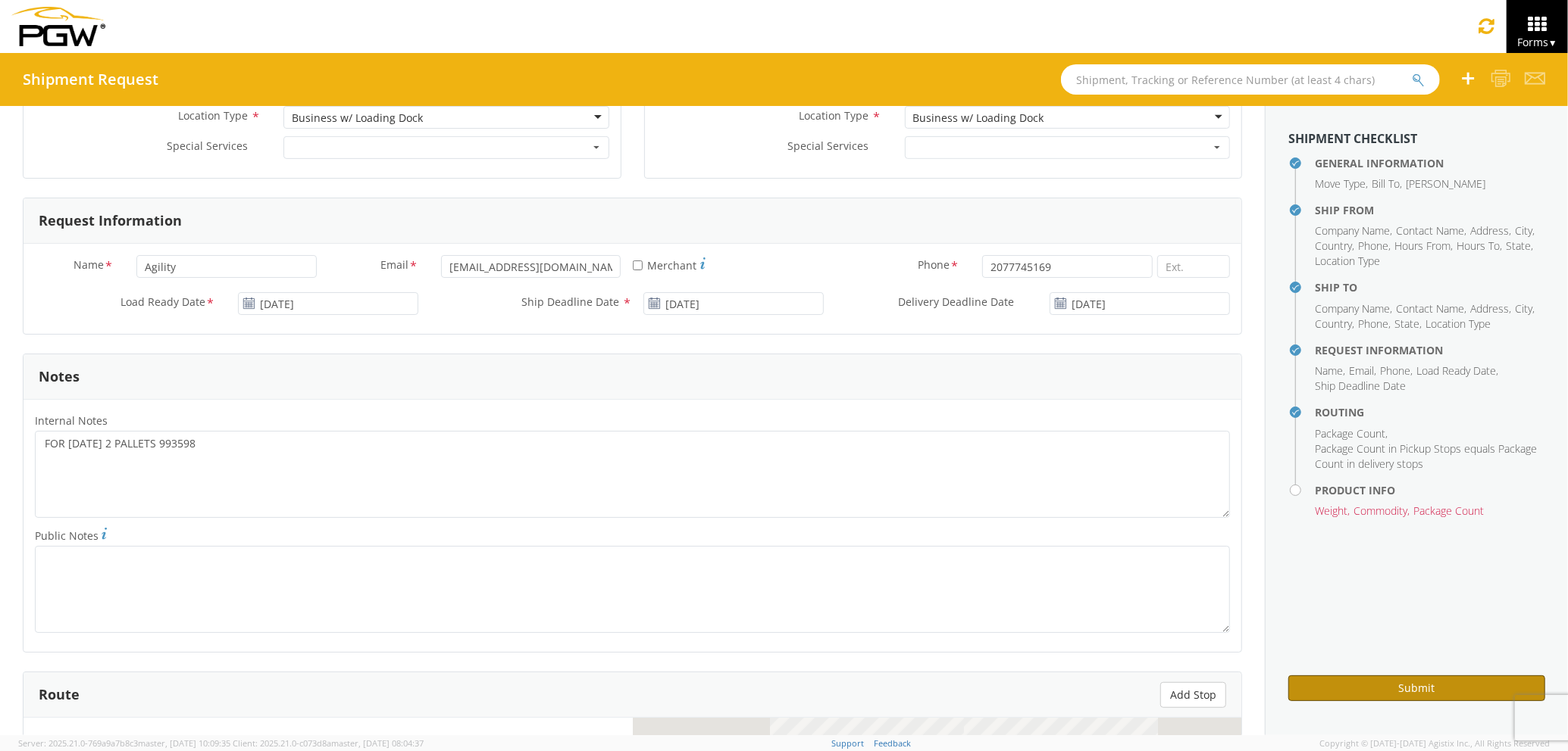
scroll to position [1022, 0]
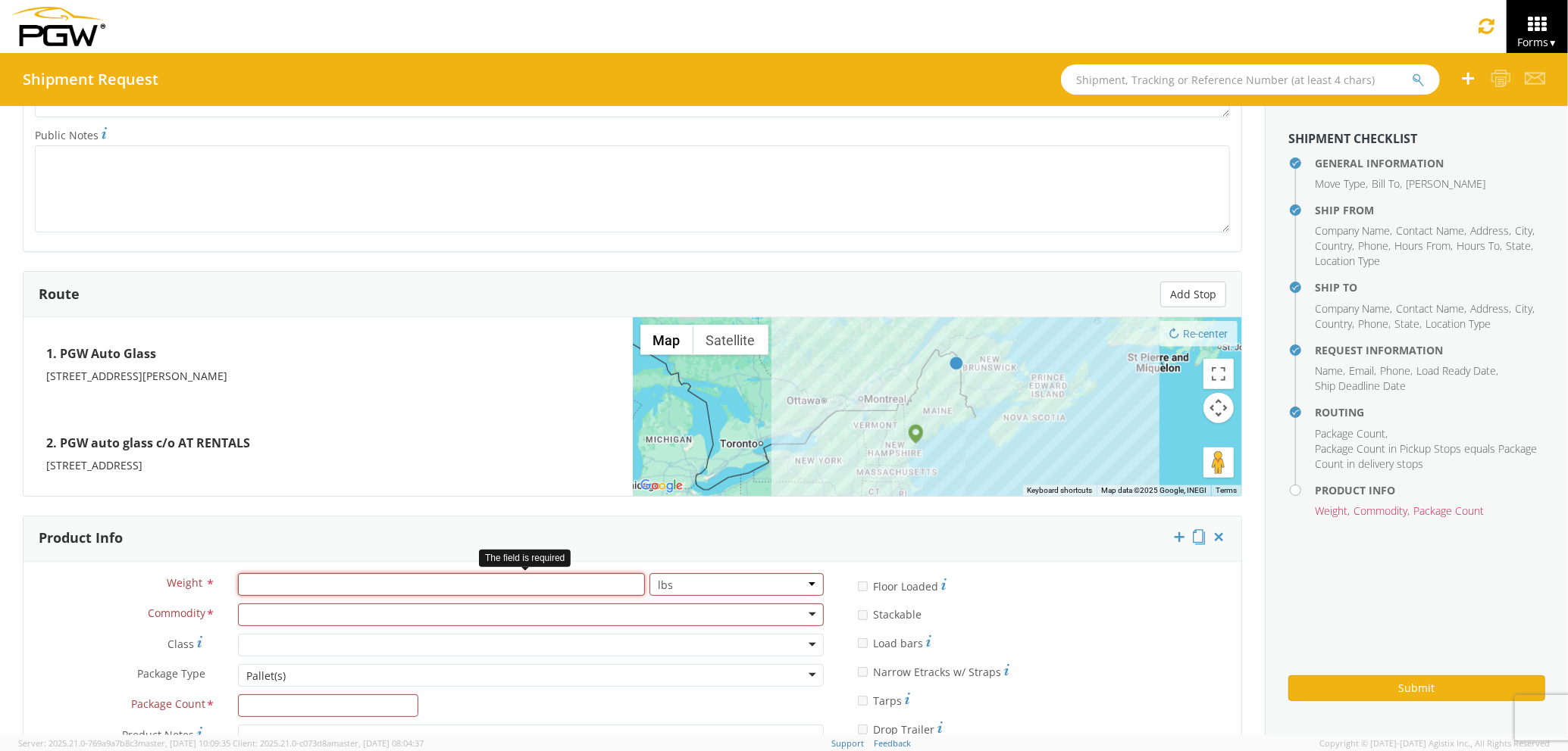
click at [377, 583] on input "number" at bounding box center [441, 584] width 407 height 23
type input "800"
click at [383, 612] on div at bounding box center [530, 615] width 586 height 23
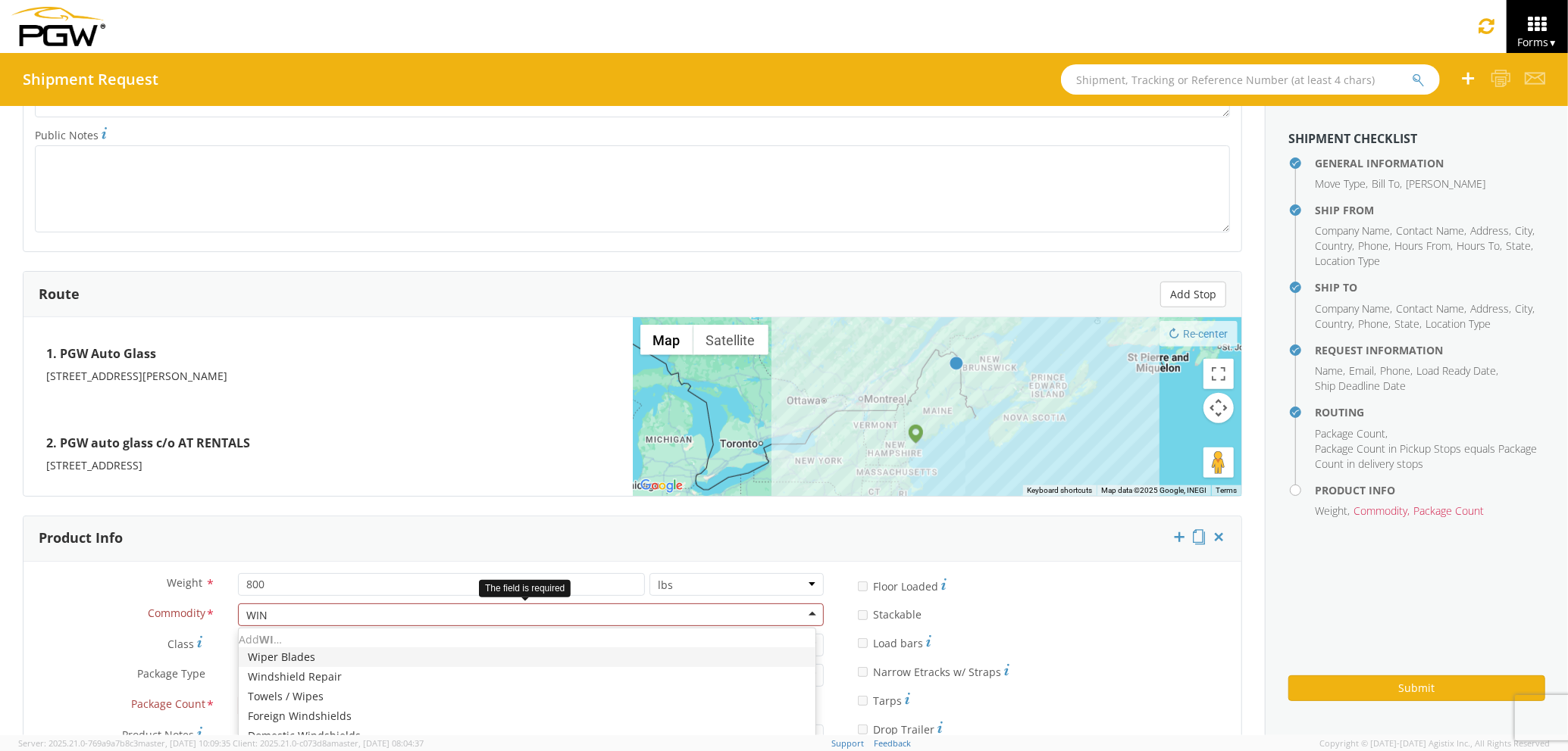
type input "WIND"
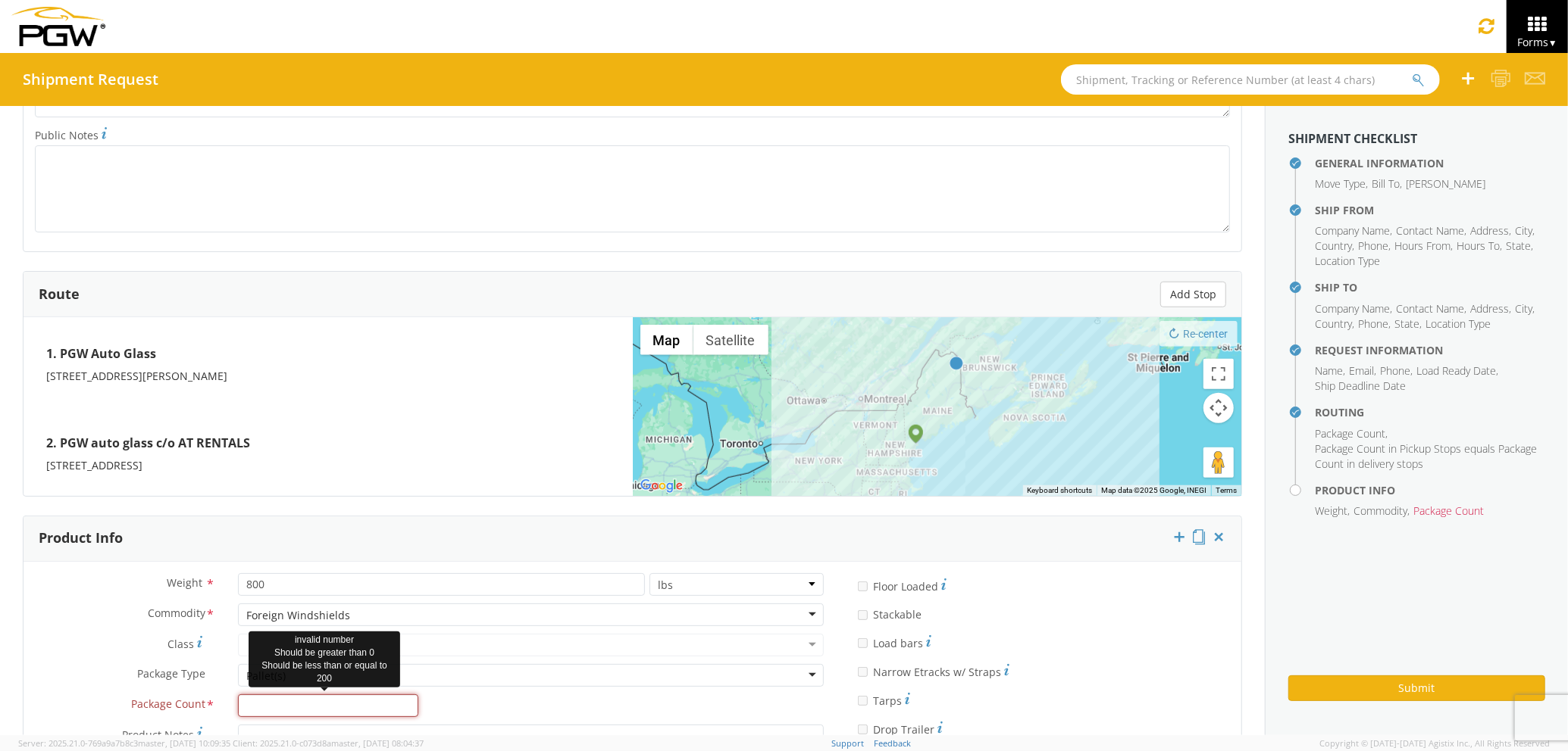
click at [331, 699] on input "Package Count *" at bounding box center [328, 706] width 181 height 23
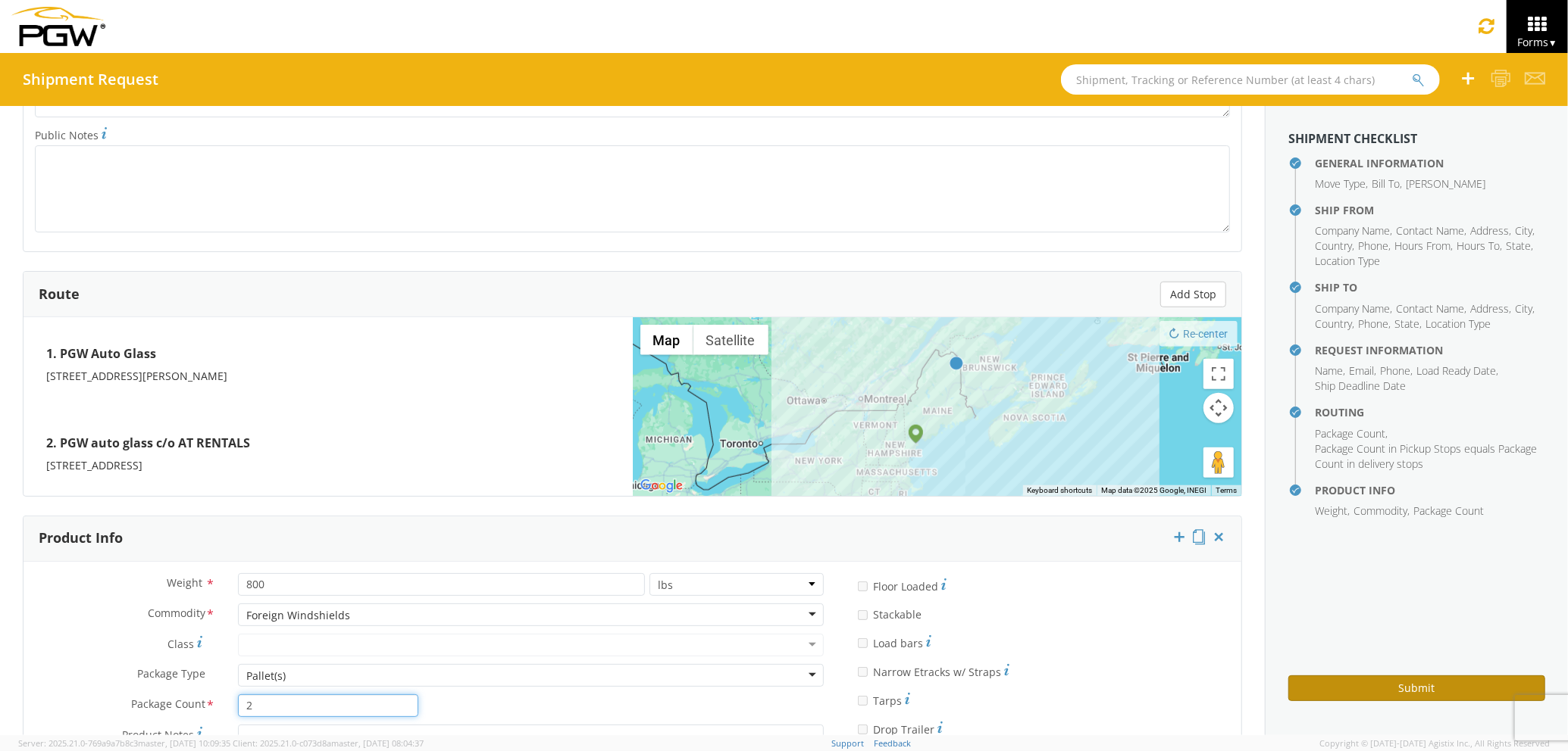
type input "2"
click at [1387, 692] on button "Submit" at bounding box center [1416, 688] width 257 height 26
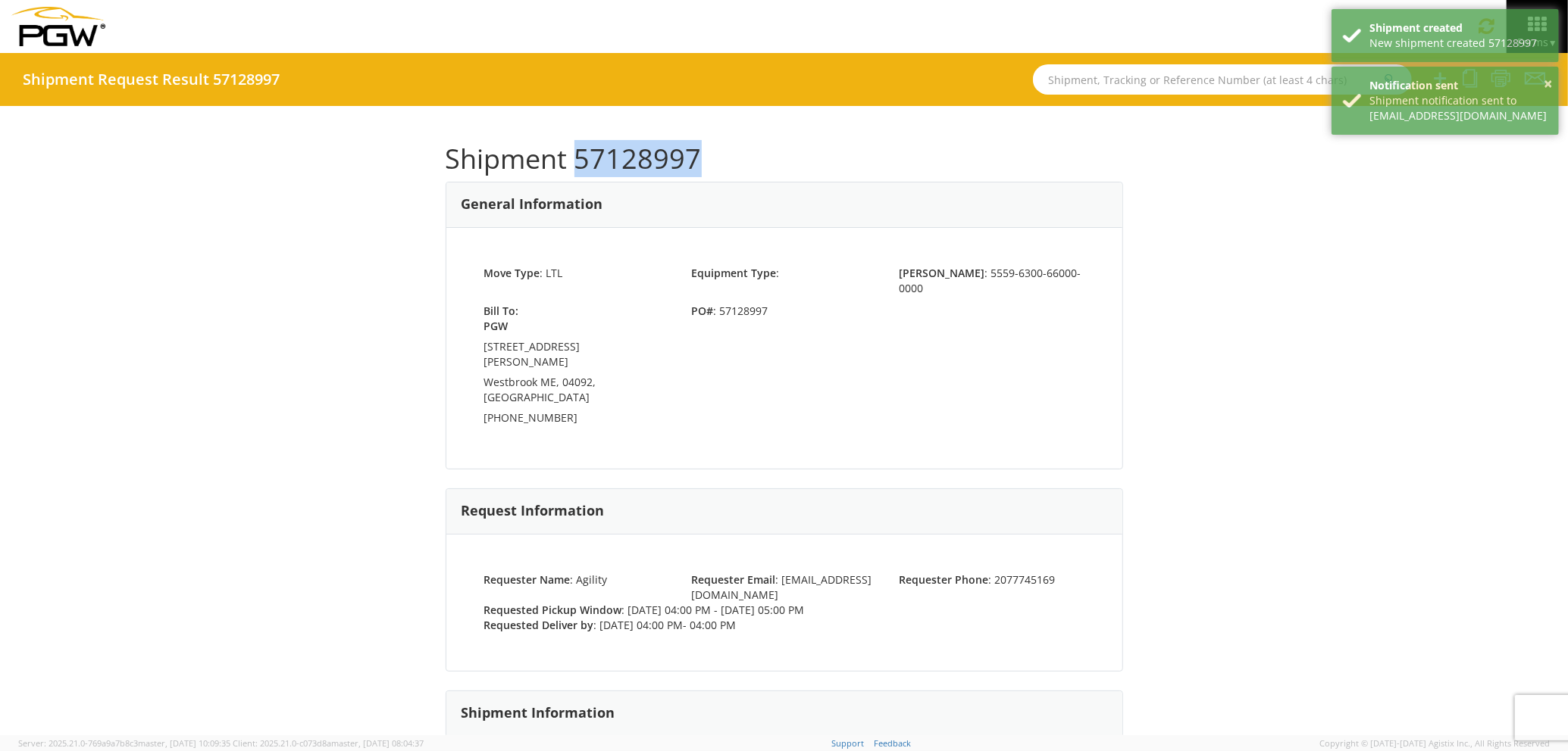
drag, startPoint x: 698, startPoint y: 156, endPoint x: 572, endPoint y: 147, distance: 126.3
click at [572, 147] on h1 "Shipment 57128997" at bounding box center [784, 160] width 677 height 31
drag, startPoint x: 572, startPoint y: 147, endPoint x: 588, endPoint y: 149, distance: 16.1
copy h1 "57128997"
